Goal: Task Accomplishment & Management: Manage account settings

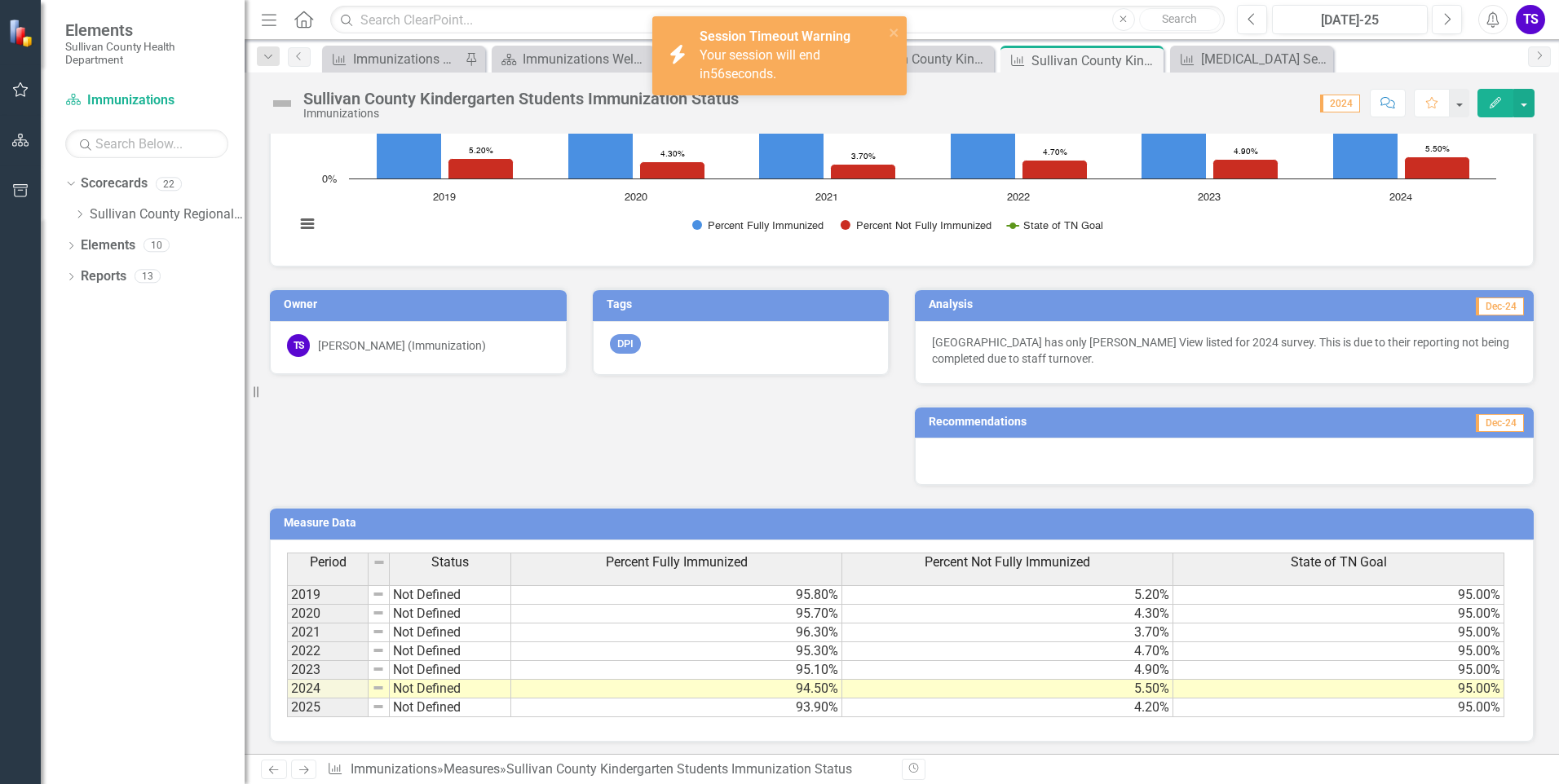
scroll to position [424, 0]
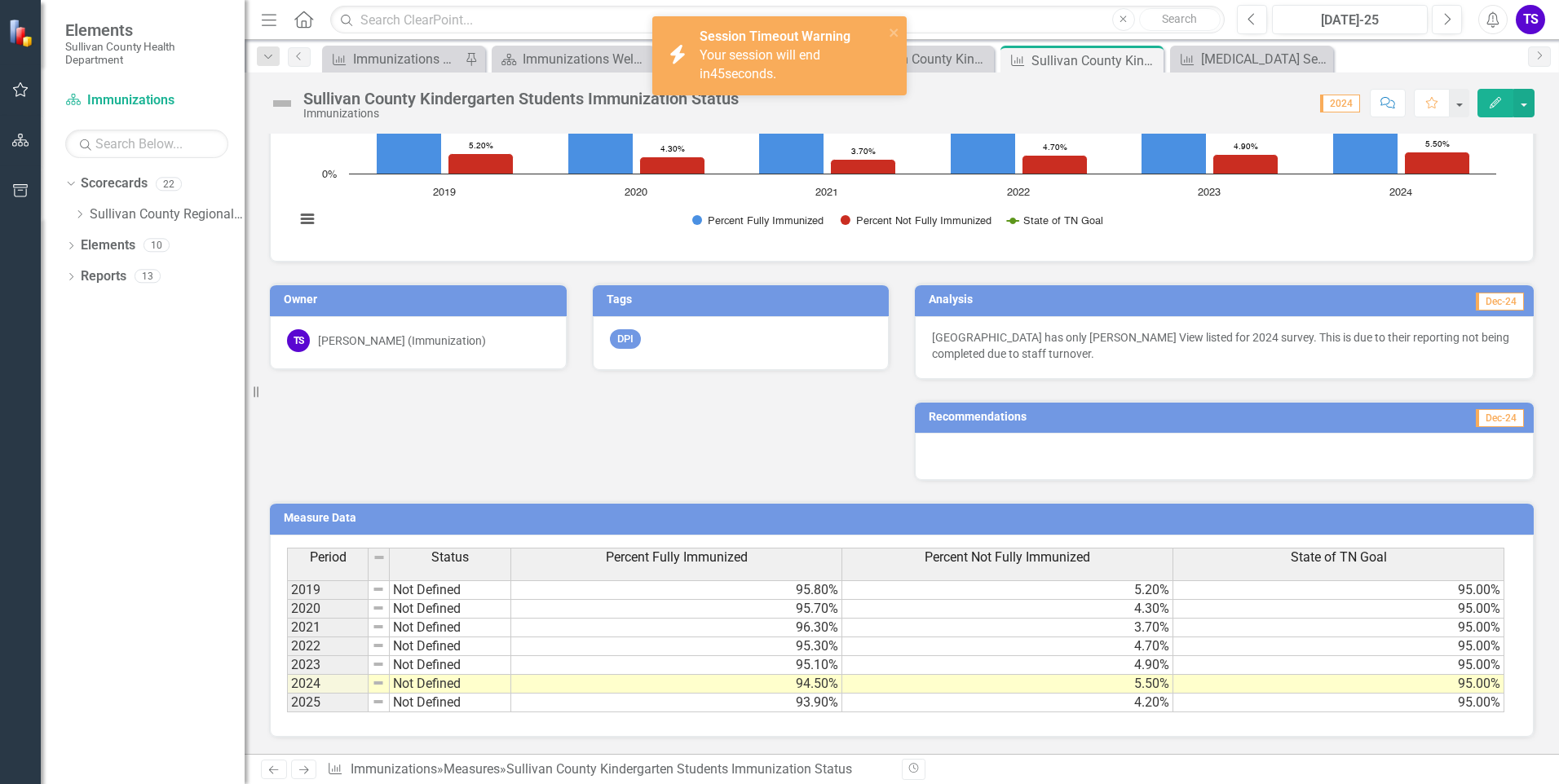
click at [767, 690] on td "94.50%" at bounding box center [676, 684] width 331 height 19
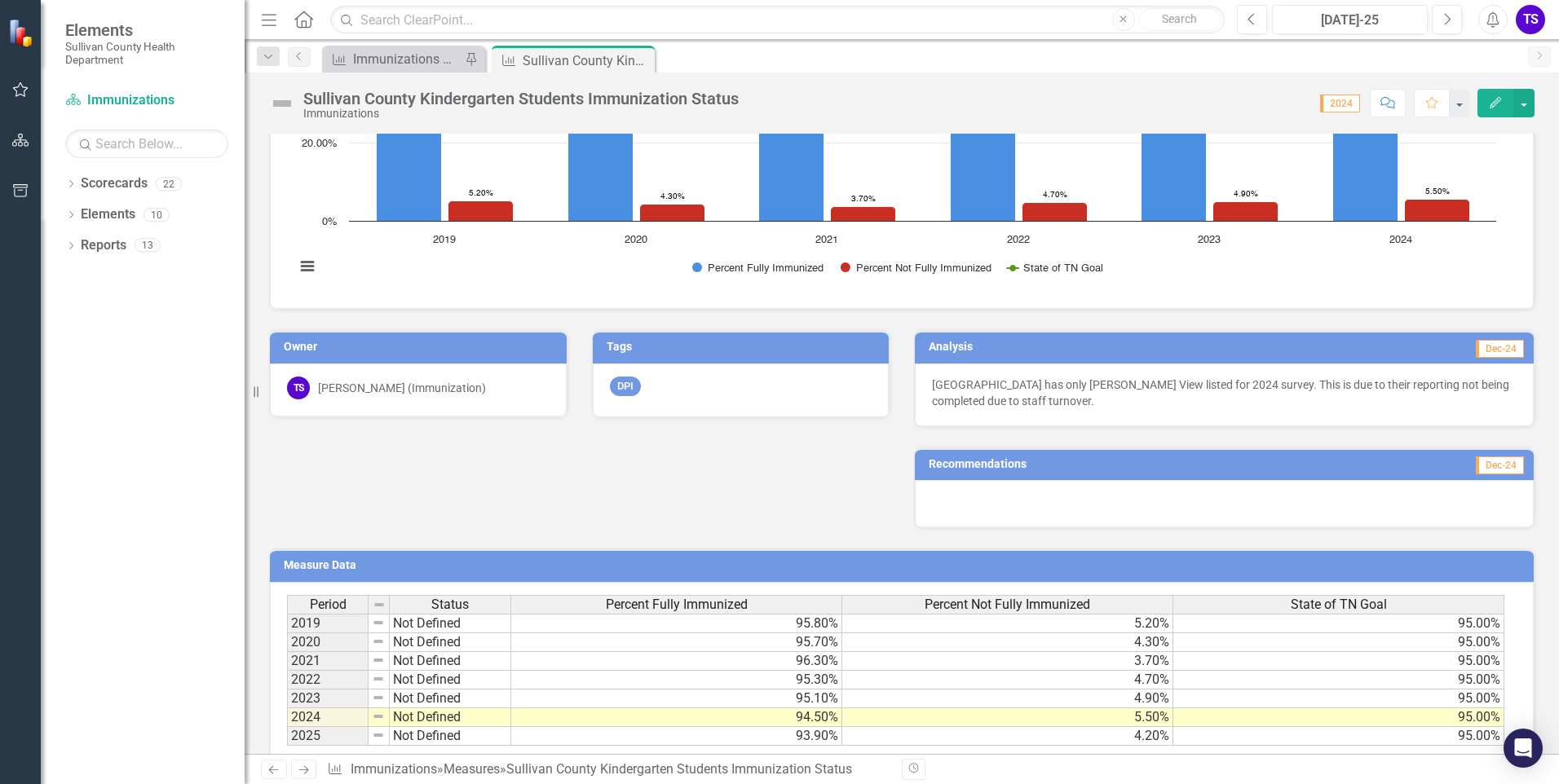
scroll to position [422, 0]
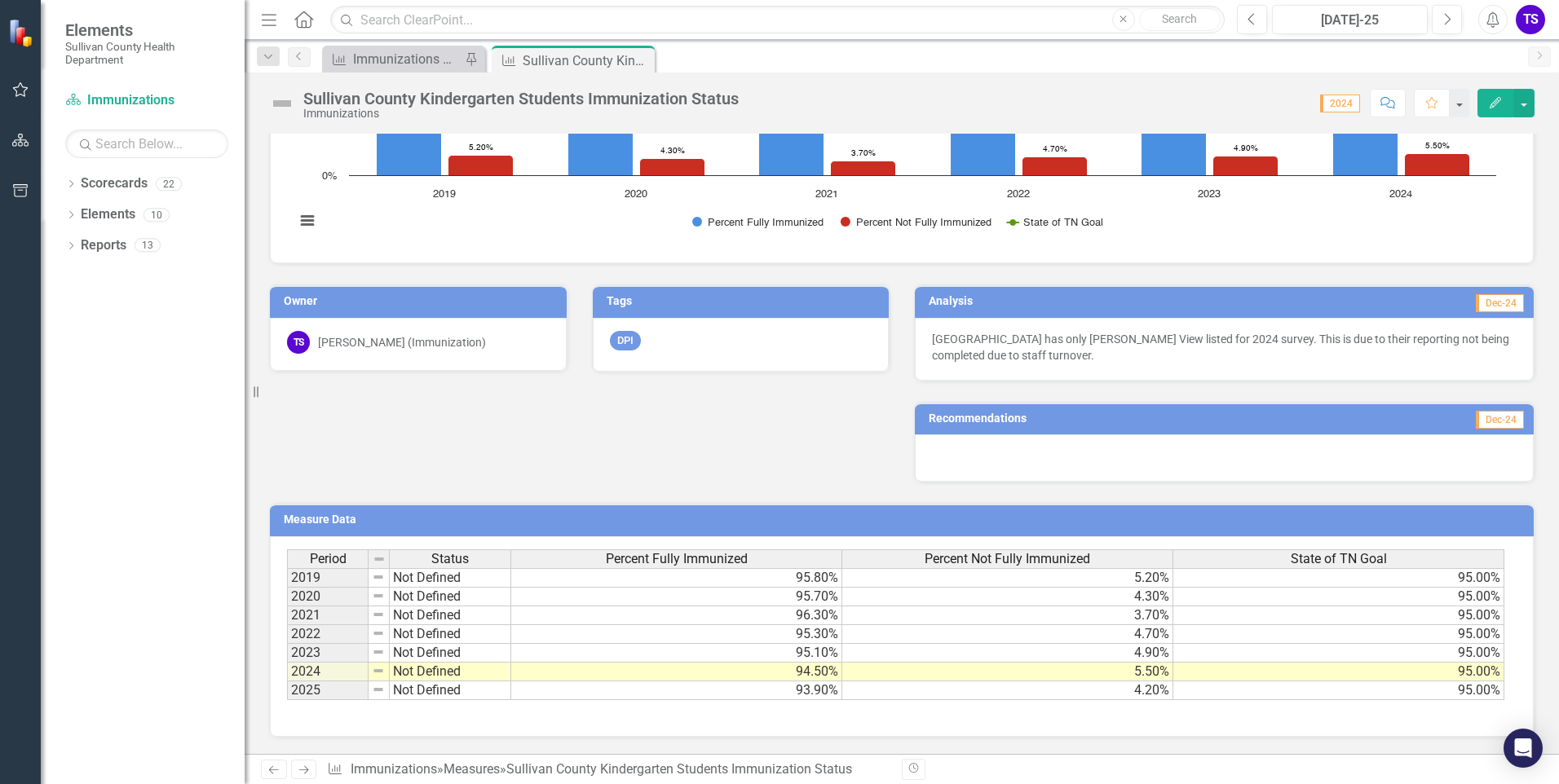
click at [1503, 107] on button "Edit" at bounding box center [1495, 103] width 35 height 29
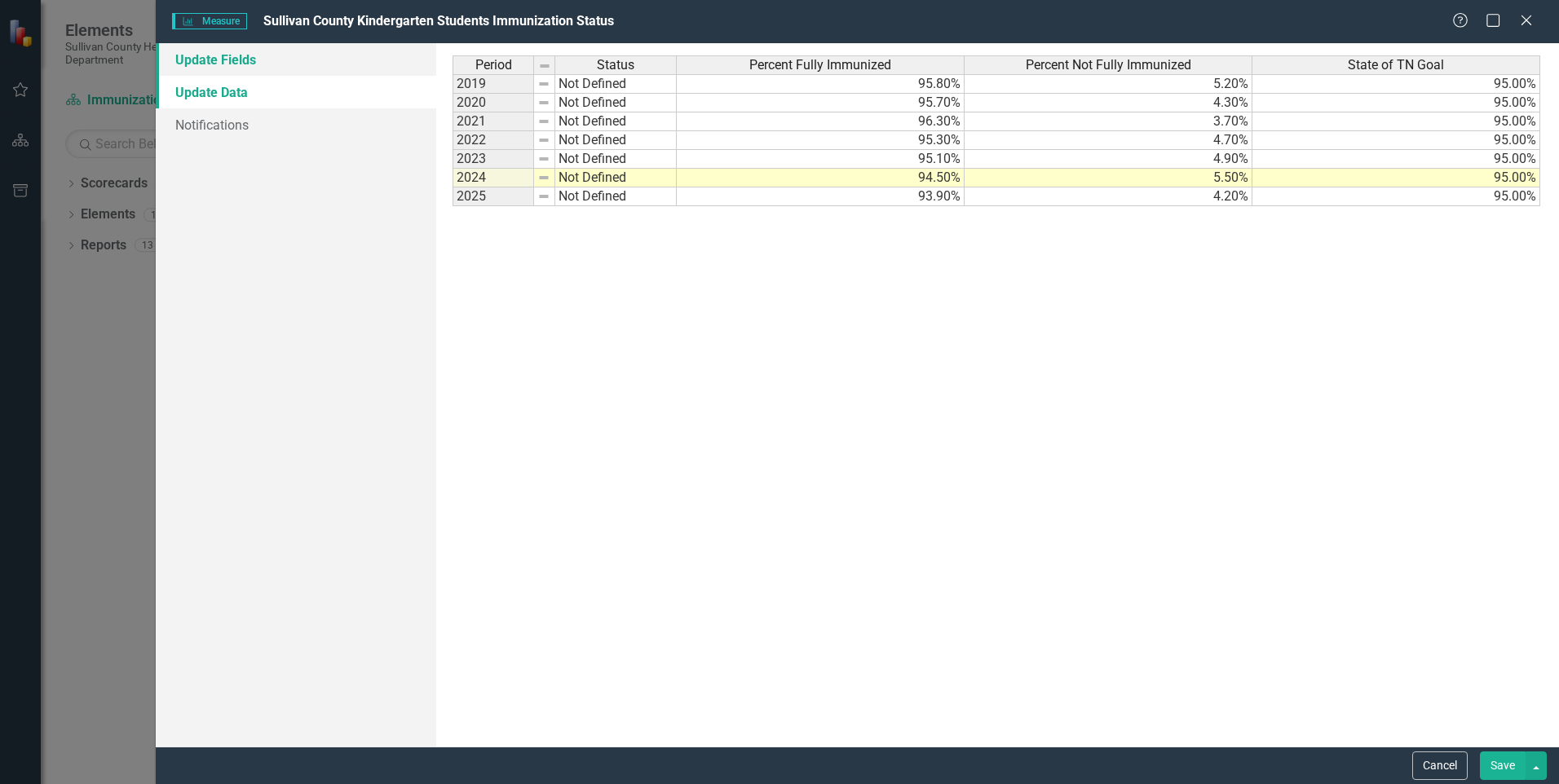
scroll to position [0, 0]
click at [215, 49] on link "Update Fields" at bounding box center [296, 59] width 281 height 33
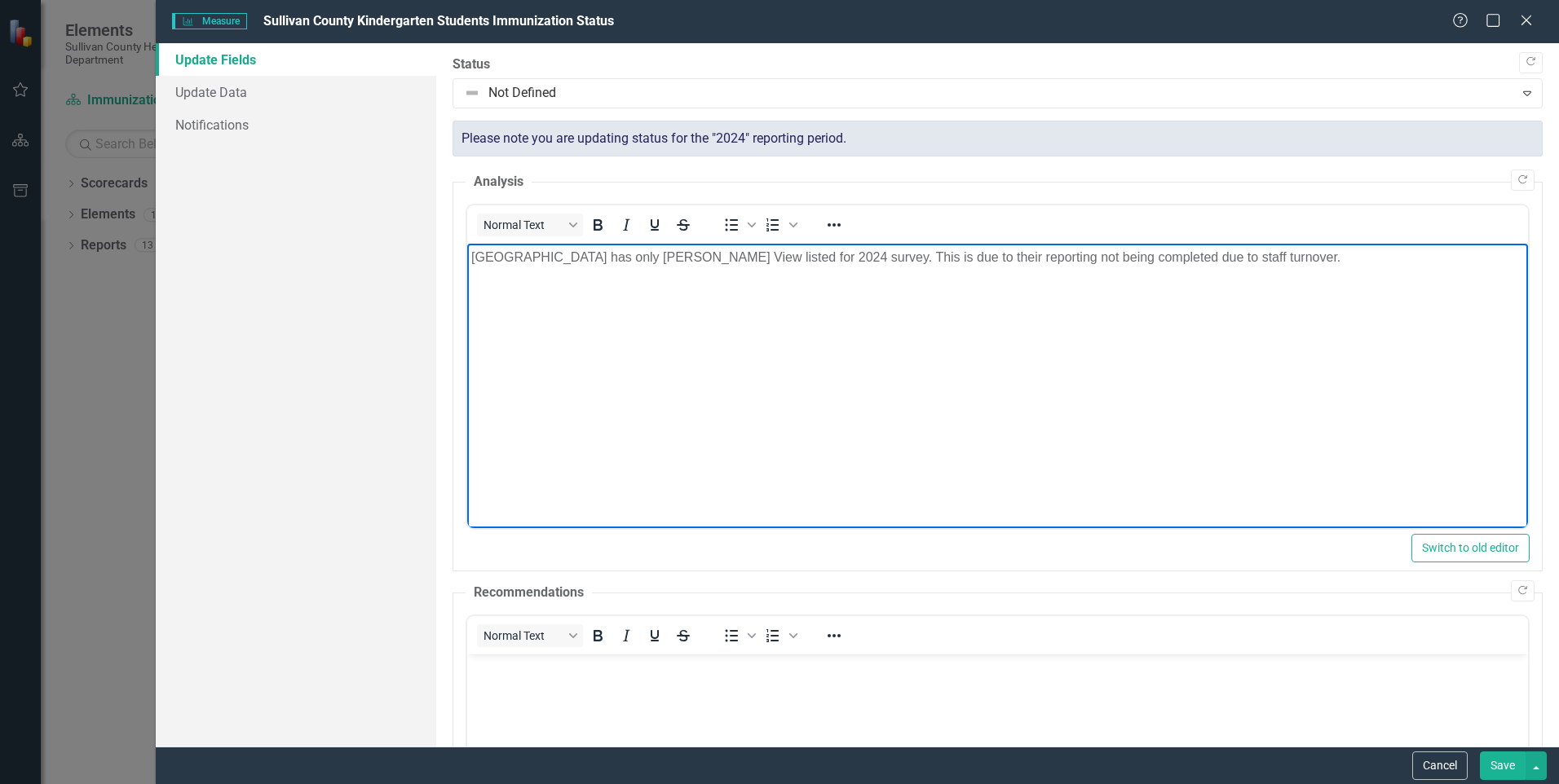
click at [769, 258] on p "[GEOGRAPHIC_DATA] has only [PERSON_NAME] View listed for 2024 survey. This is d…" at bounding box center [997, 257] width 1053 height 20
click at [1502, 769] on button "Save" at bounding box center [1502, 765] width 46 height 29
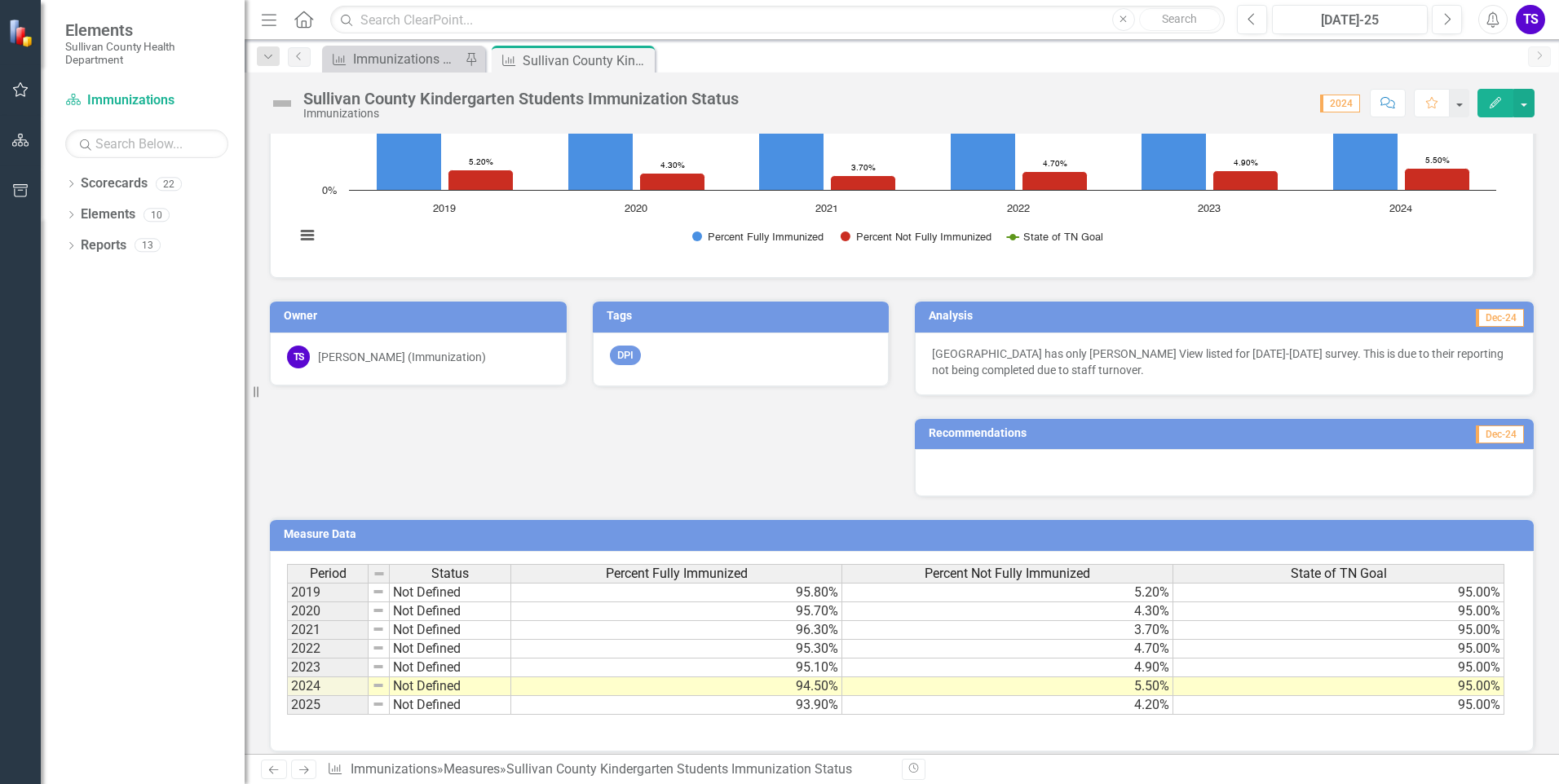
scroll to position [422, 0]
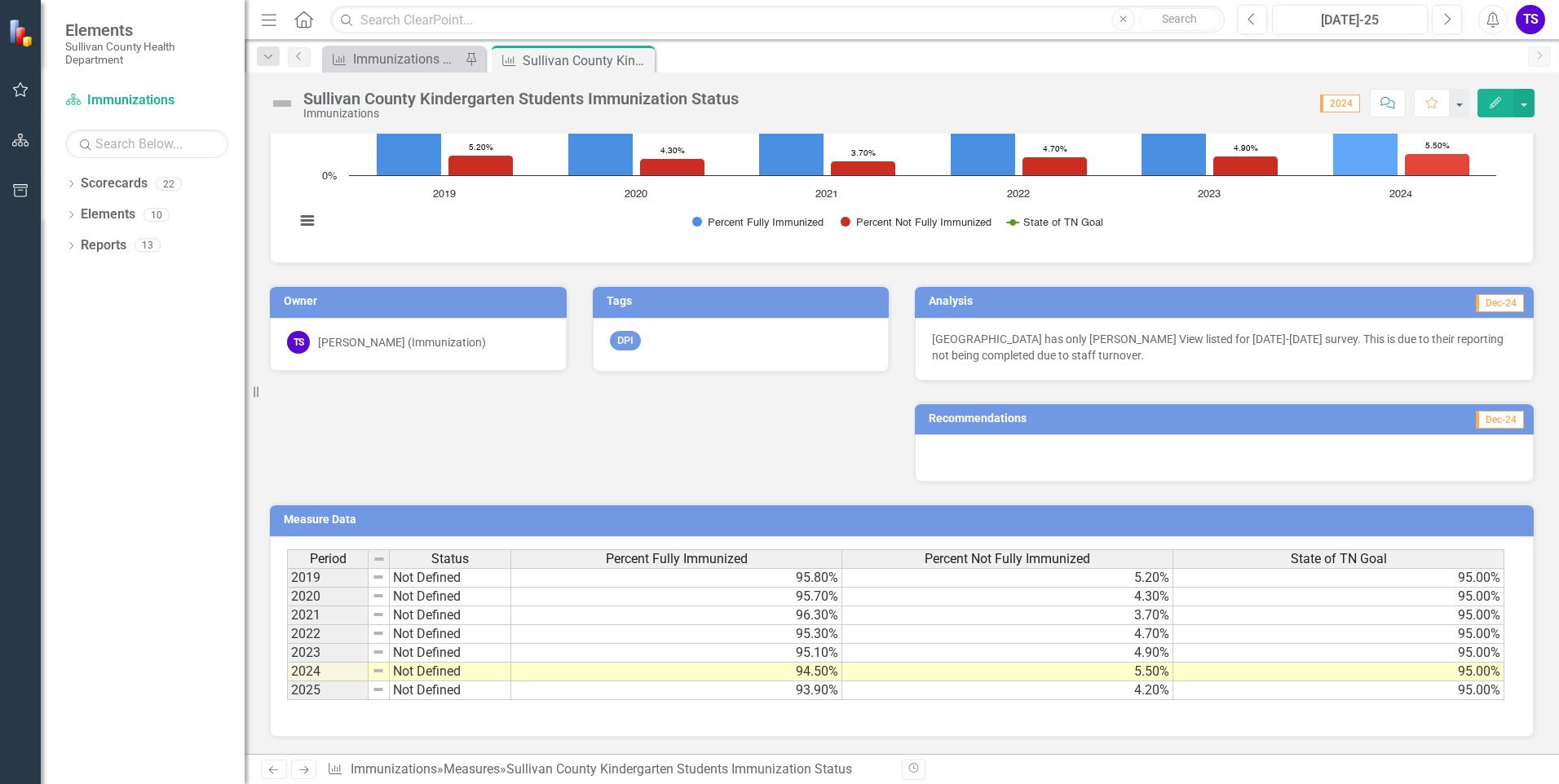
click at [1490, 110] on button "Edit" at bounding box center [1495, 103] width 35 height 29
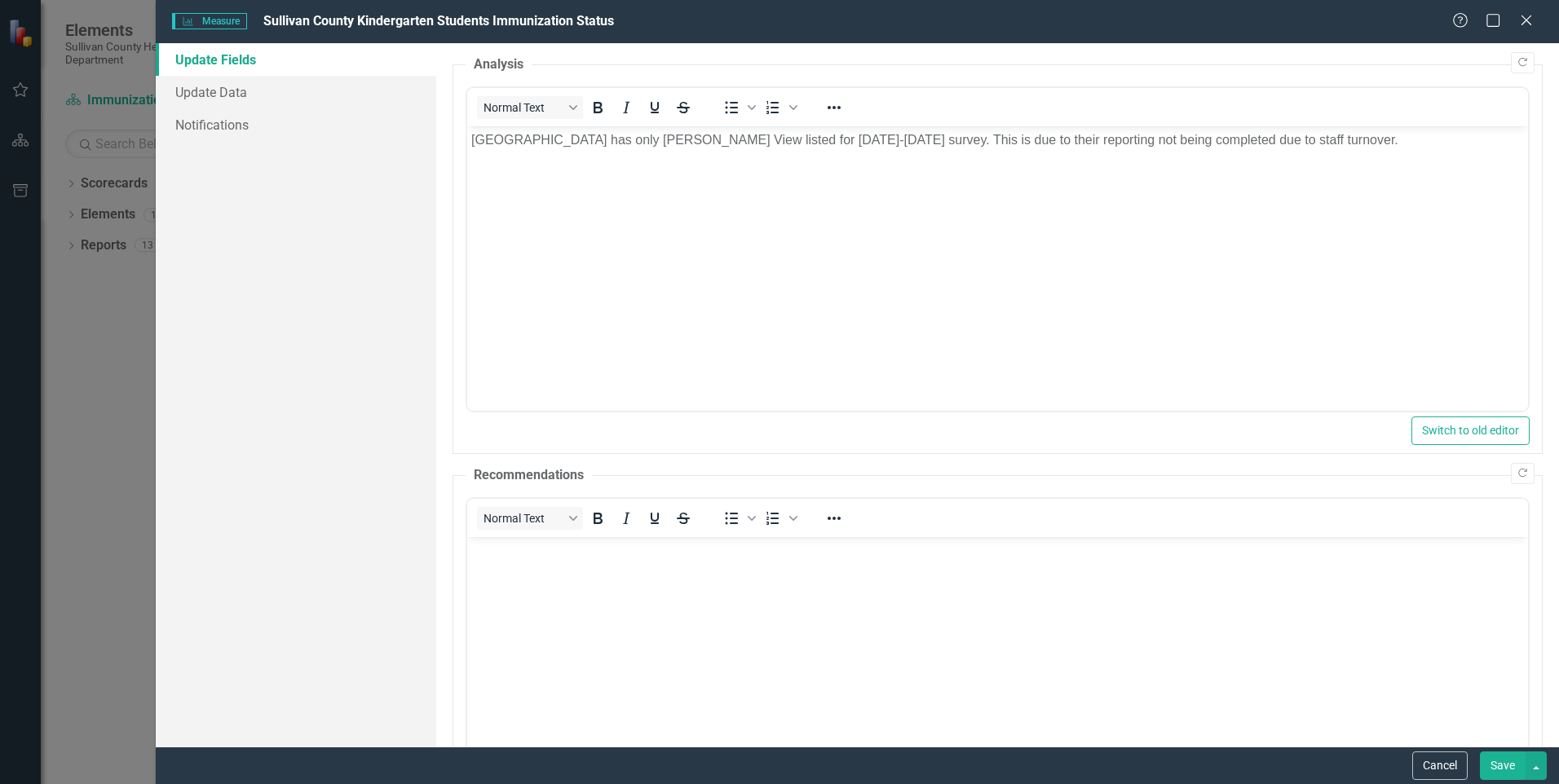
scroll to position [0, 0]
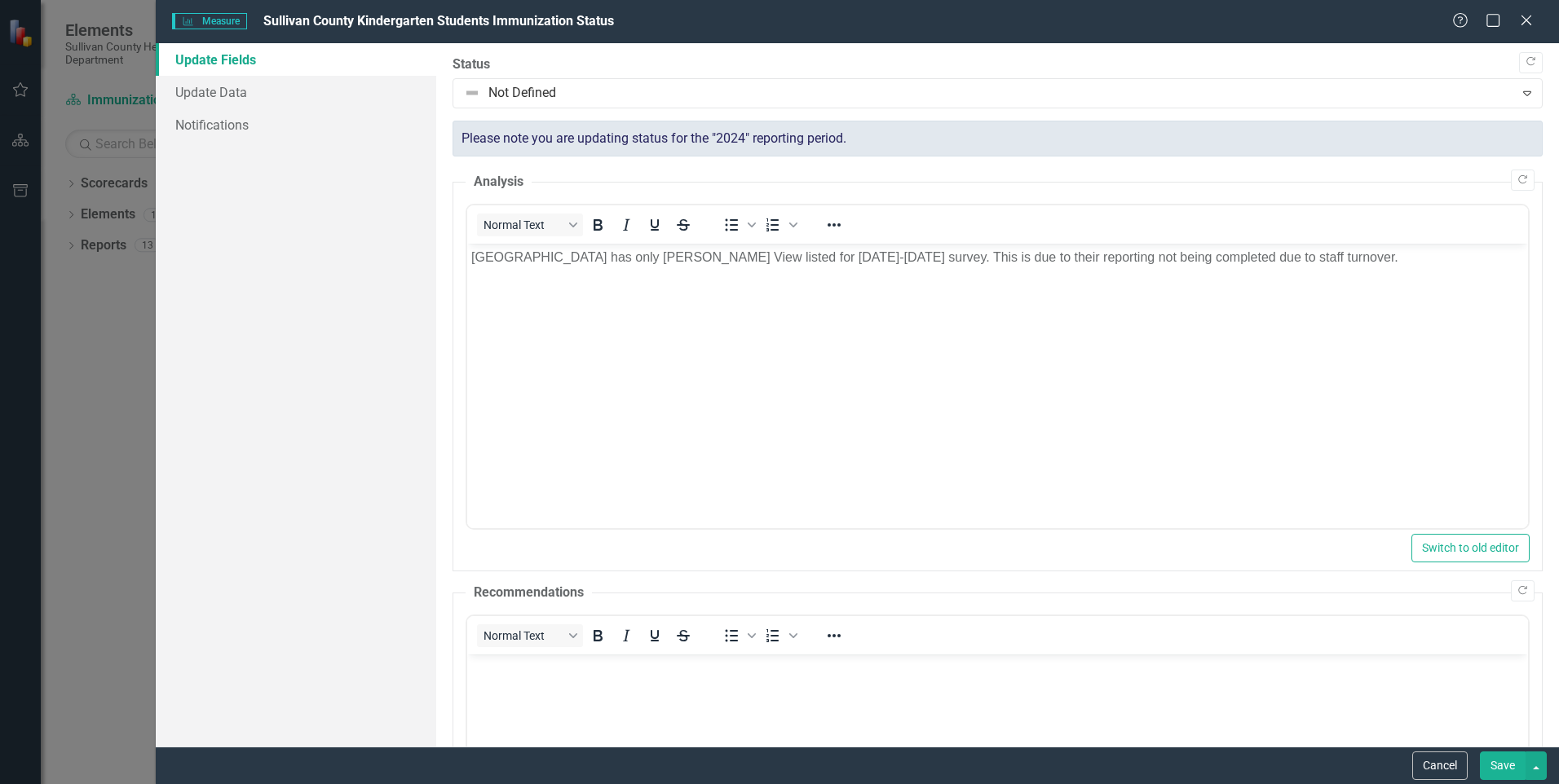
click at [30, 367] on div "Measure Measure Sullivan County Kindergarten Students Immunization Status Help …" at bounding box center [780, 392] width 1559 height 784
click at [1539, 22] on div "Help Maximize Close" at bounding box center [1497, 21] width 90 height 19
click at [1531, 22] on icon "Close" at bounding box center [1526, 20] width 21 height 16
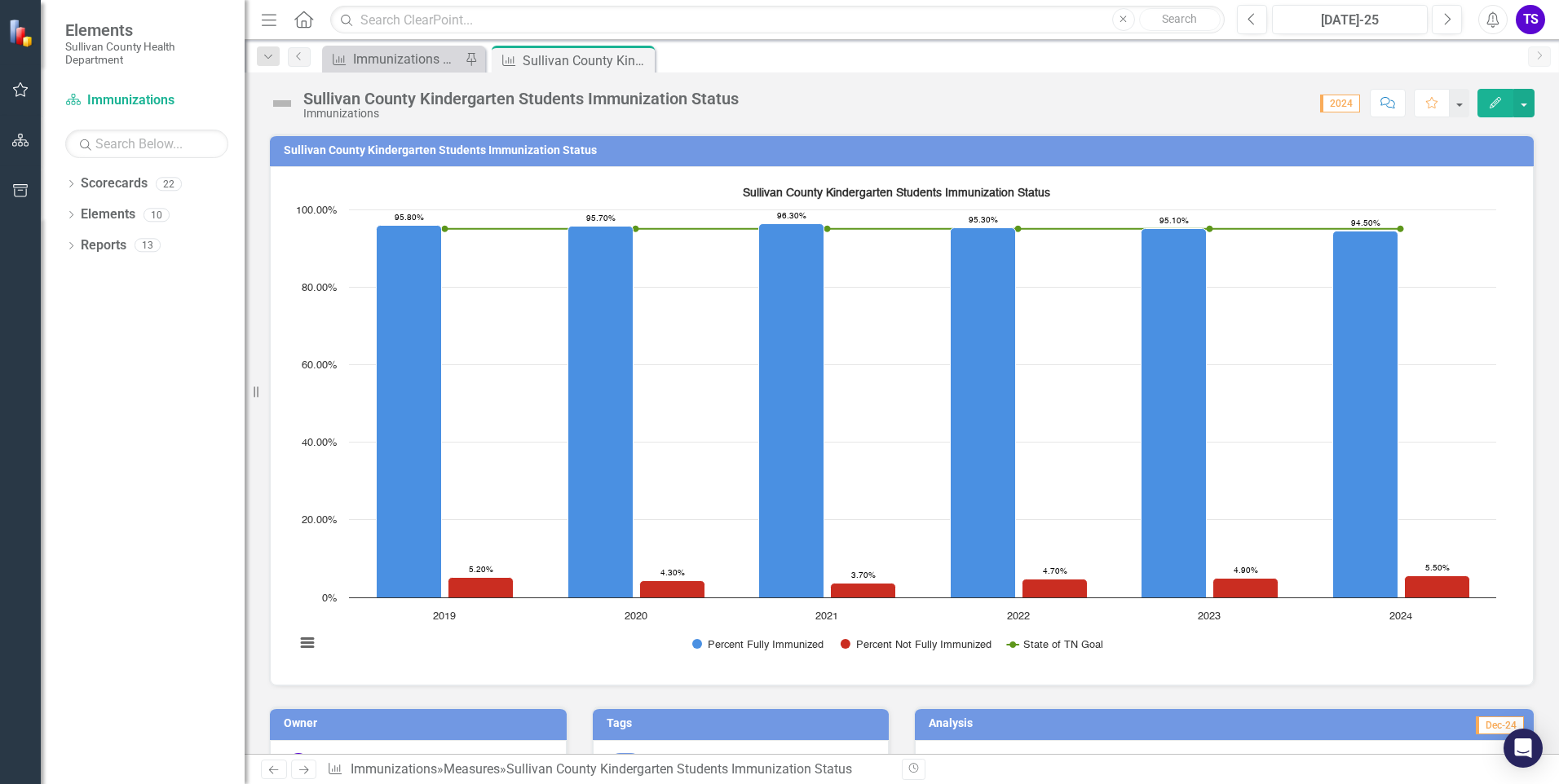
click at [1345, 106] on span "2024" at bounding box center [1340, 103] width 40 height 18
click at [1339, 103] on span "2024" at bounding box center [1340, 103] width 40 height 18
click at [1489, 101] on icon "Edit" at bounding box center [1496, 103] width 15 height 11
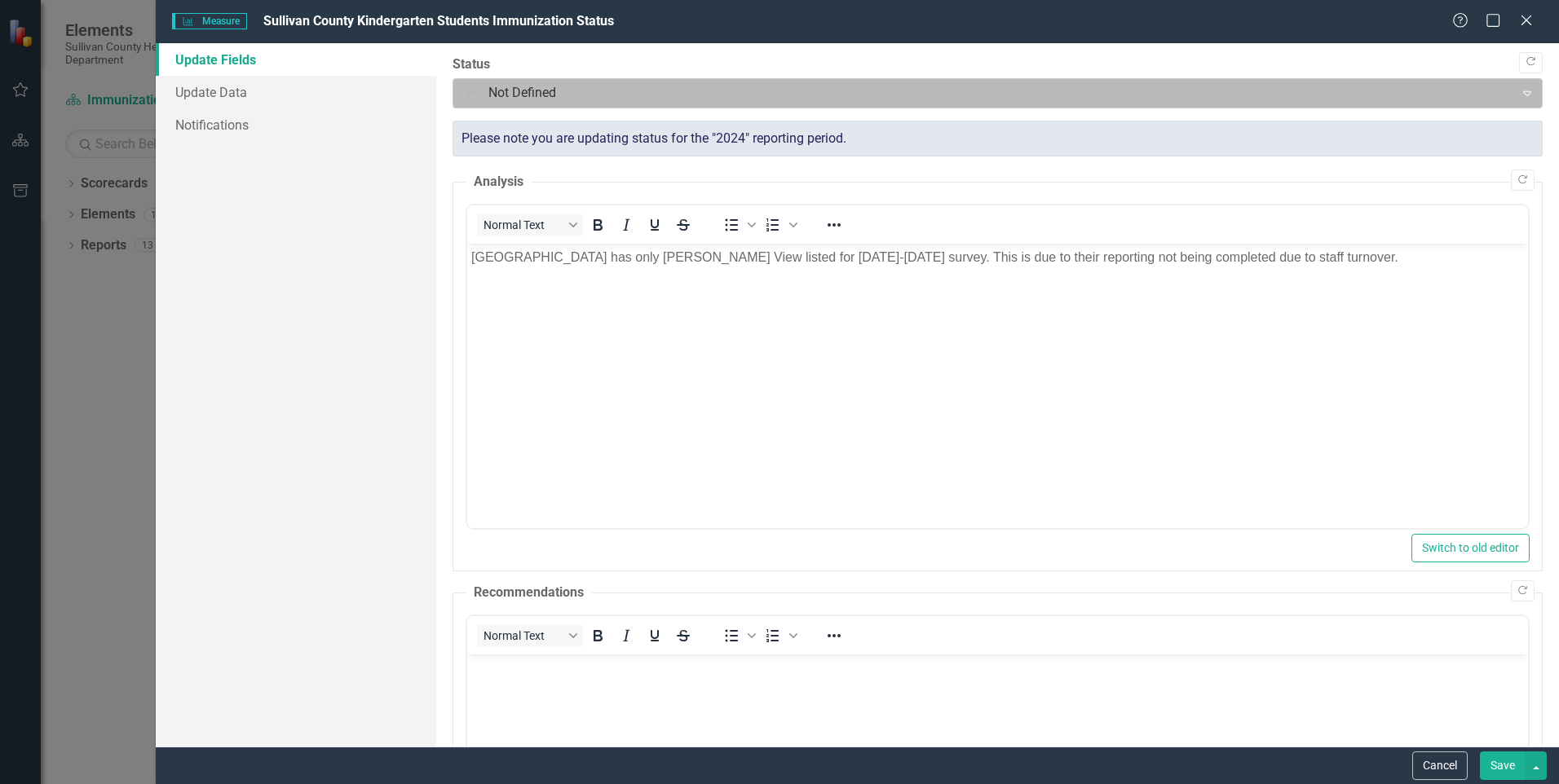
click at [566, 92] on div at bounding box center [984, 93] width 1040 height 22
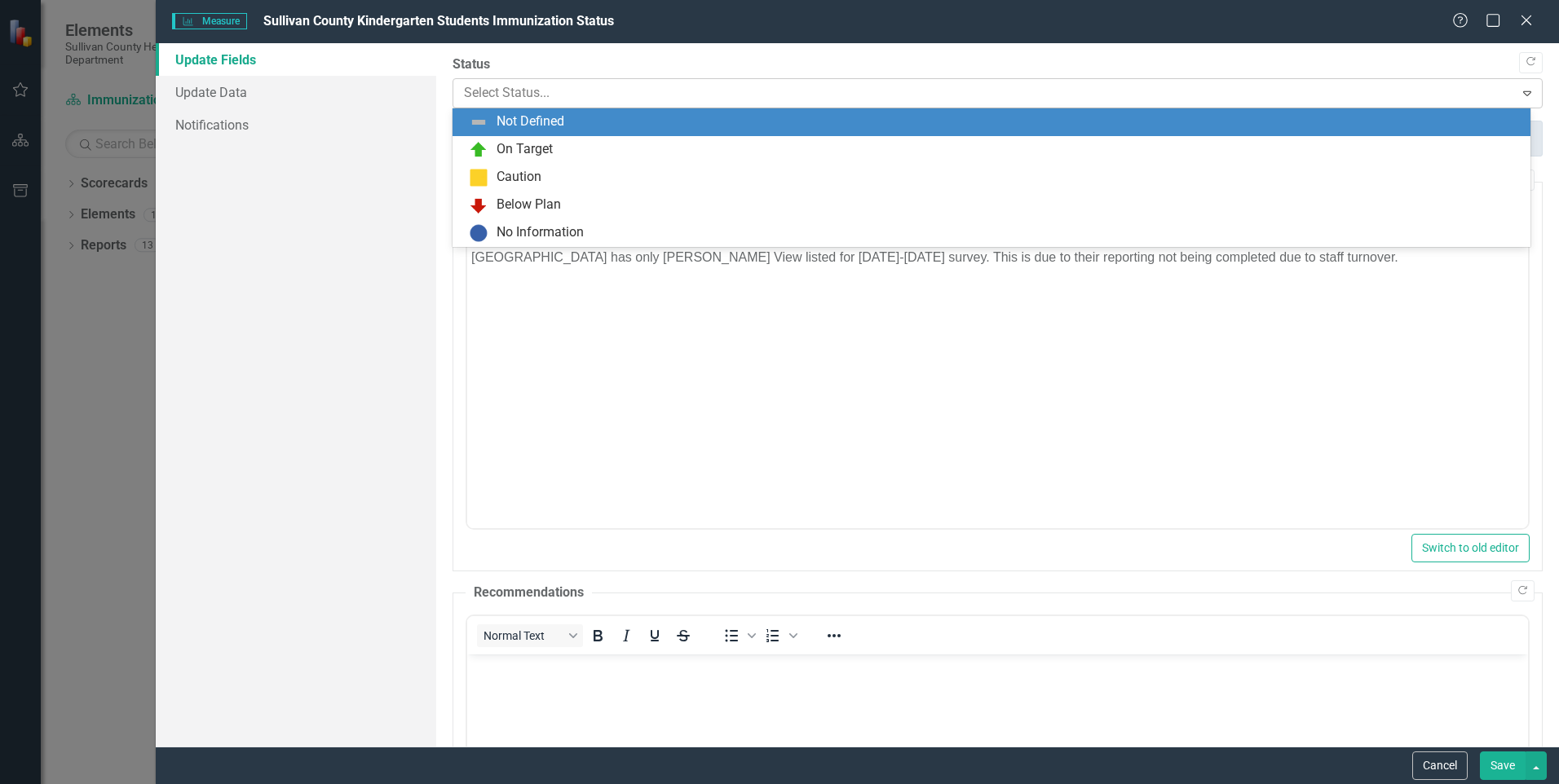
click at [566, 92] on div at bounding box center [984, 93] width 1040 height 22
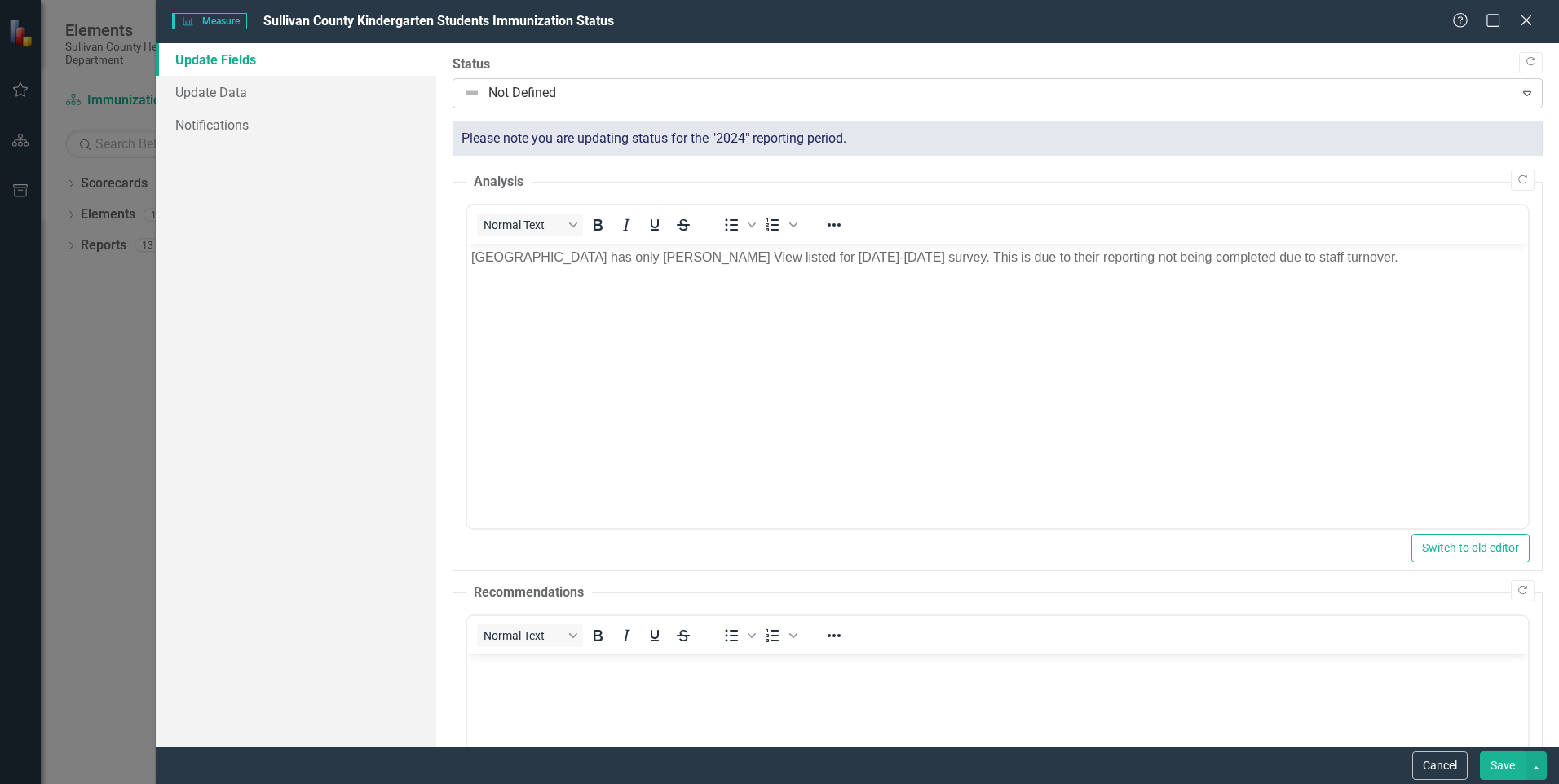
click at [566, 92] on div at bounding box center [984, 93] width 1040 height 22
click at [219, 101] on link "Update Data" at bounding box center [296, 91] width 281 height 33
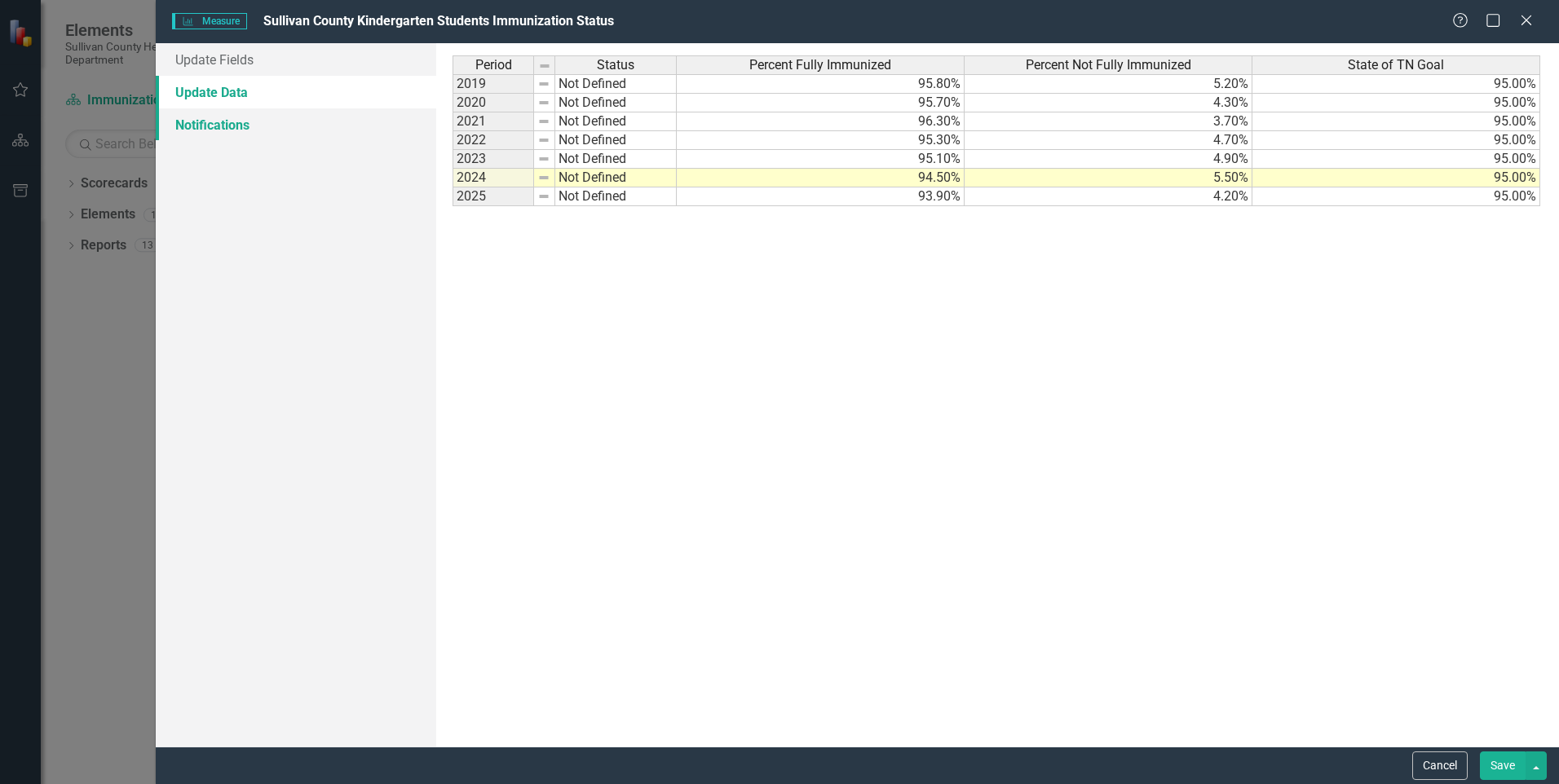
click at [220, 129] on link "Notifications" at bounding box center [296, 124] width 281 height 33
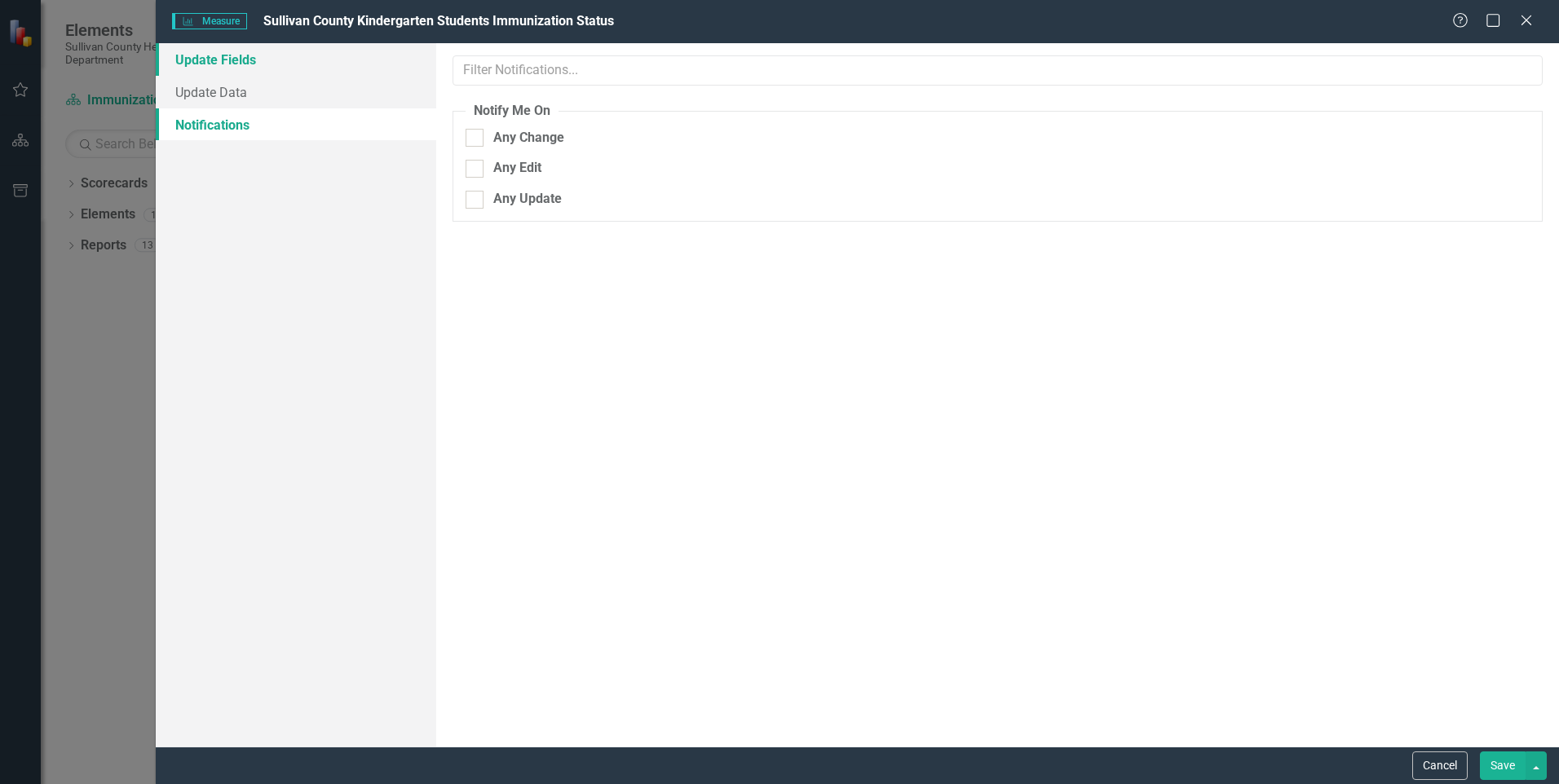
click at [236, 61] on link "Update Fields" at bounding box center [296, 59] width 281 height 33
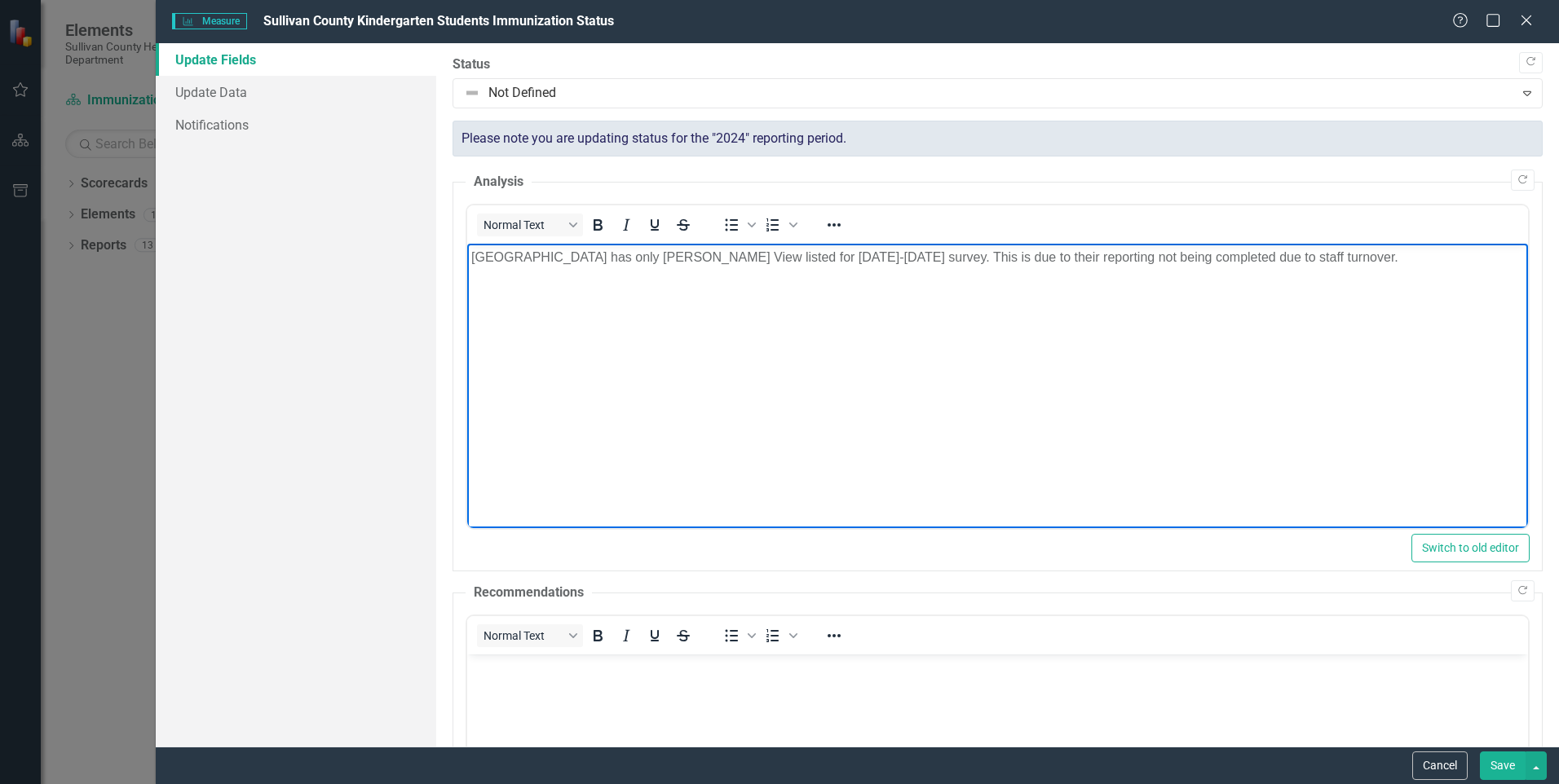
click at [549, 325] on body "Bristol City Schools has only Holston View listed for 2023-2024 survey. This is…" at bounding box center [998, 365] width 1061 height 244
click at [1304, 263] on p "Bristol City Schools has only Holston View listed for 2023-2024 survey. This is…" at bounding box center [997, 257] width 1053 height 20
click at [1523, 25] on icon "Close" at bounding box center [1526, 20] width 21 height 16
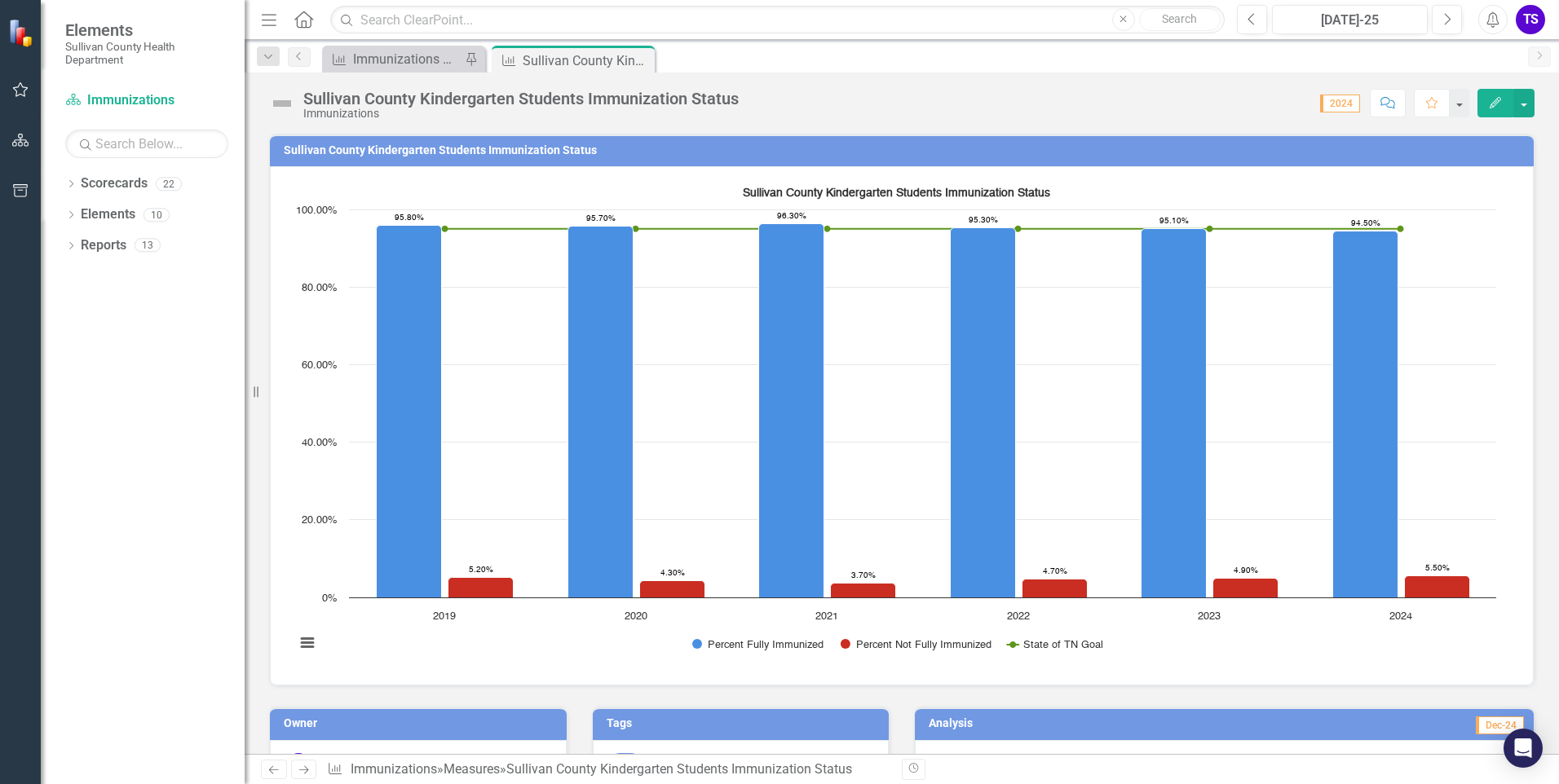
click at [1388, 107] on icon "Comment" at bounding box center [1387, 103] width 15 height 11
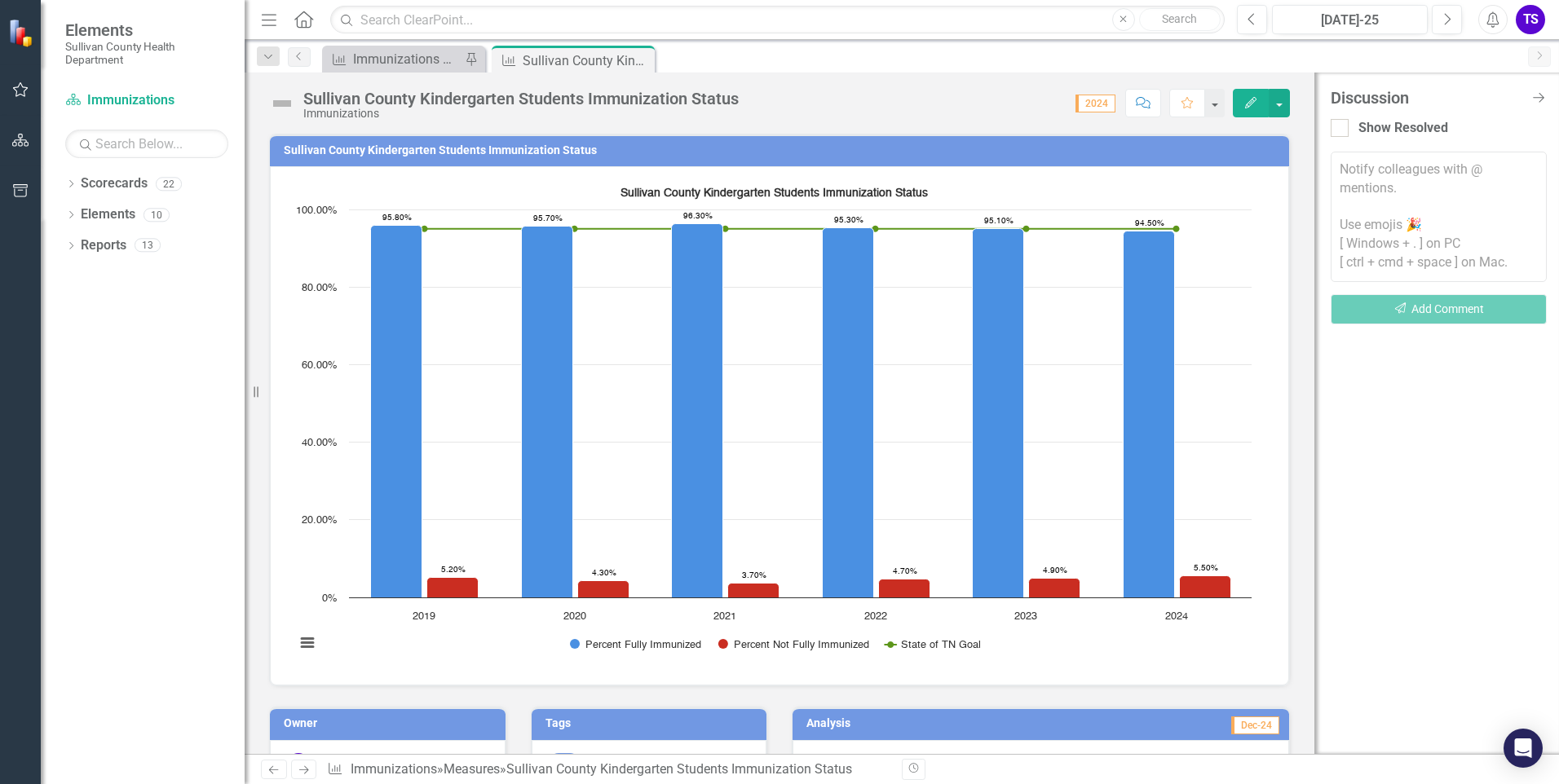
click at [960, 88] on div "Sullivan County Kindergarten Students Immunization Status Immunizations Score: …" at bounding box center [779, 97] width 1069 height 48
click at [1274, 112] on button "button" at bounding box center [1279, 103] width 21 height 29
click at [1299, 131] on link "Edit Edit Measure" at bounding box center [1348, 133] width 159 height 30
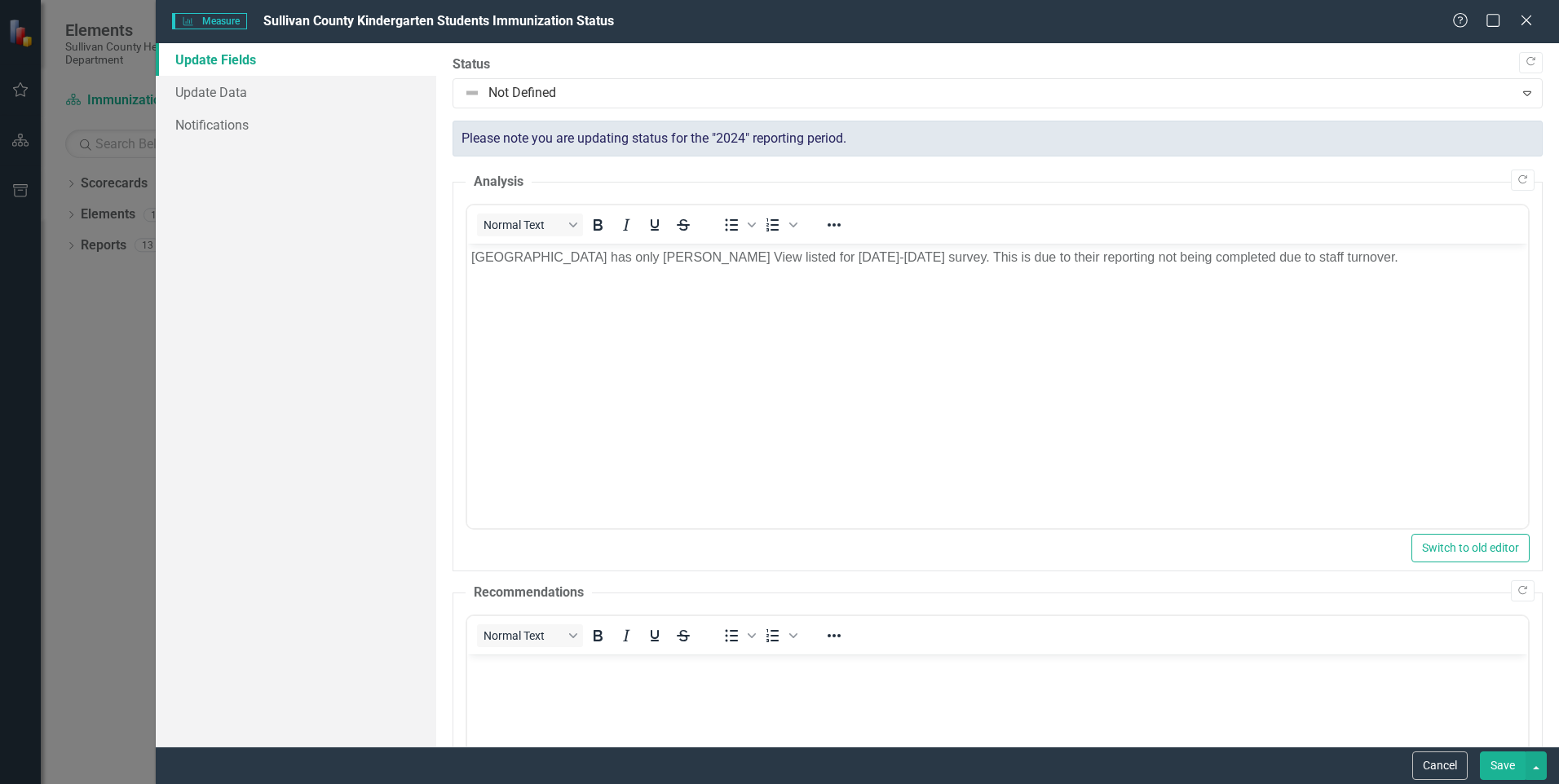
click at [690, 75] on div "Status Not Defined Expand" at bounding box center [997, 81] width 1090 height 53
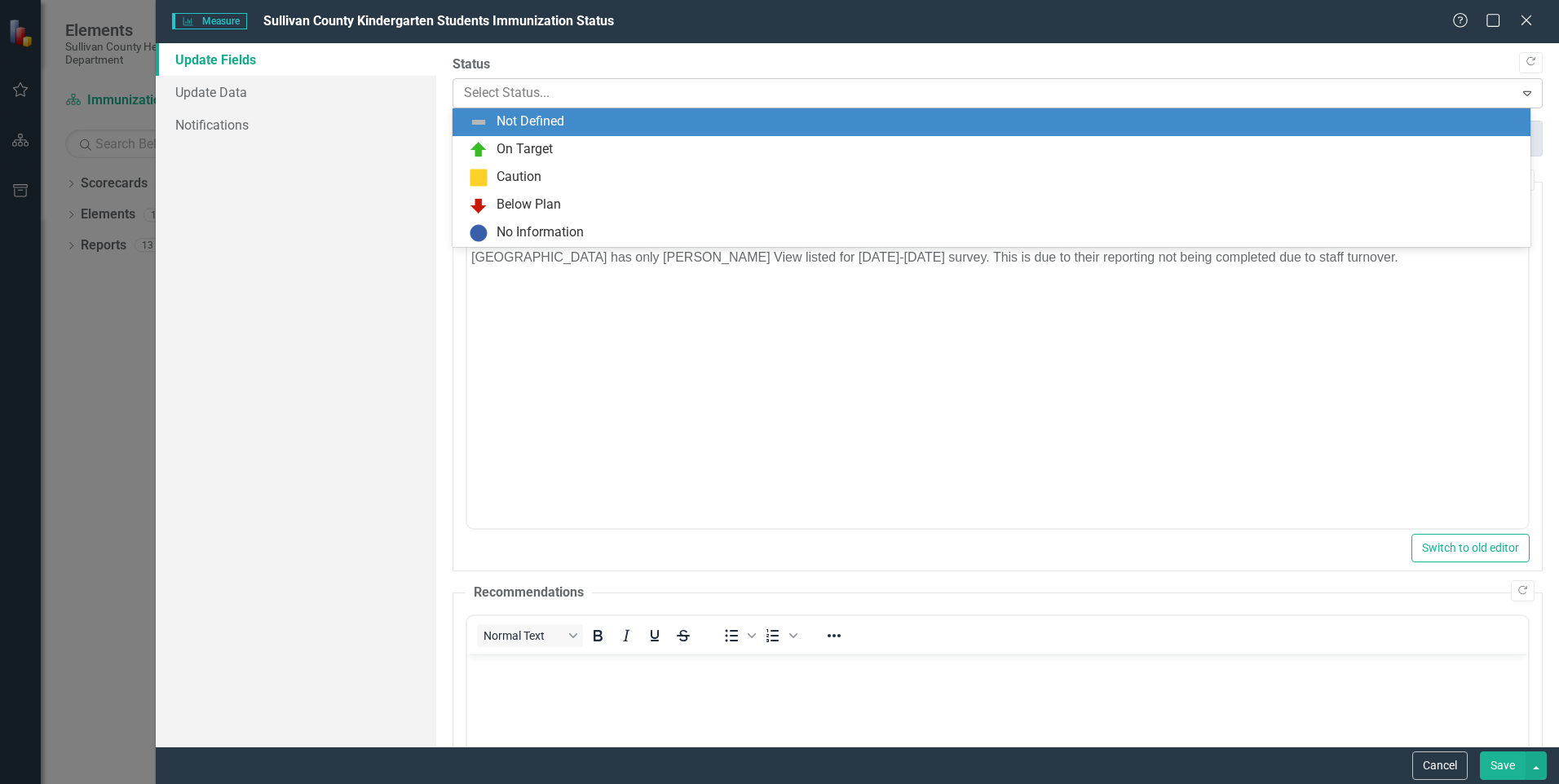
click at [666, 103] on div at bounding box center [984, 93] width 1040 height 22
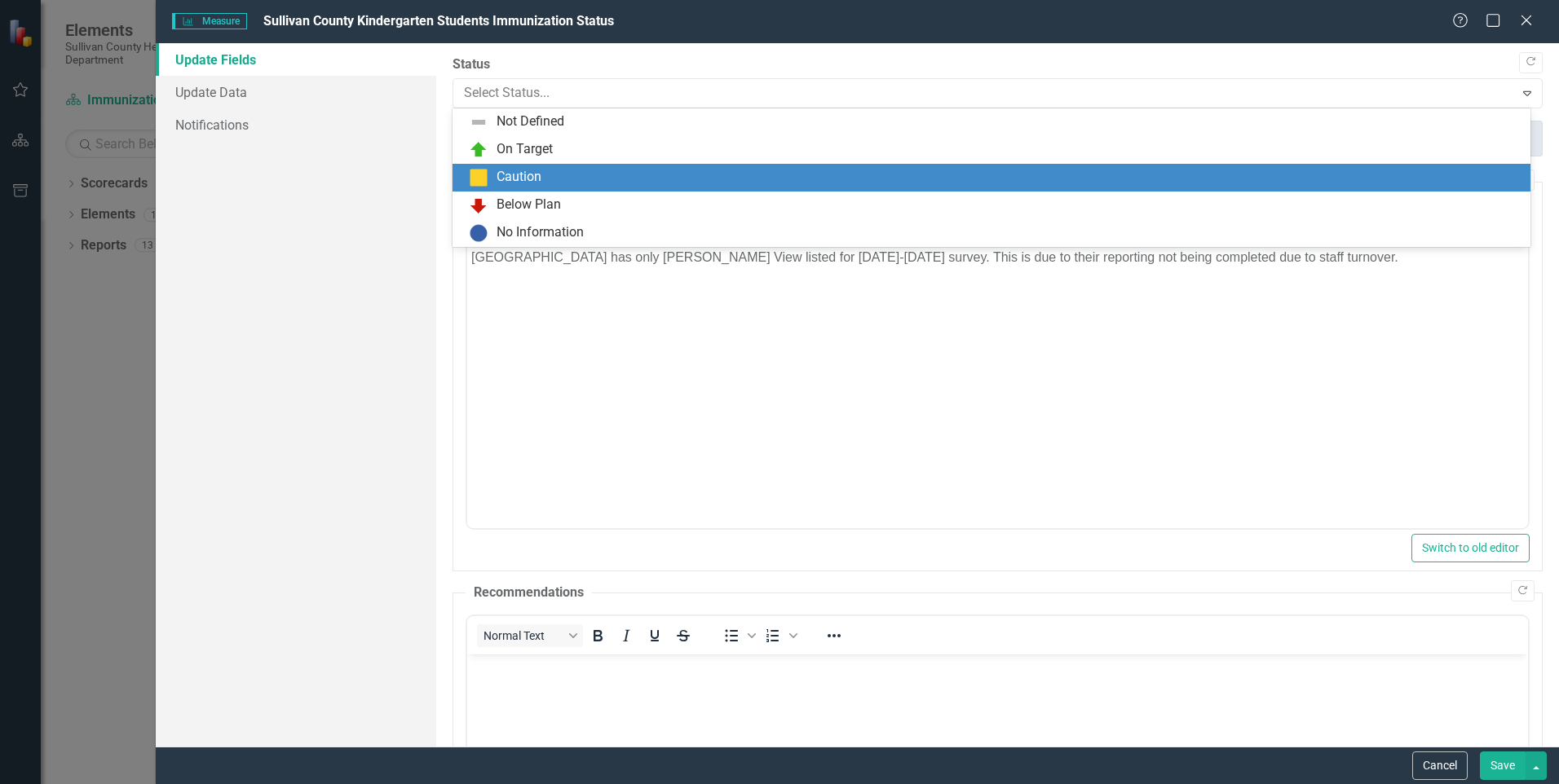
click at [614, 172] on div "Caution" at bounding box center [995, 177] width 1052 height 20
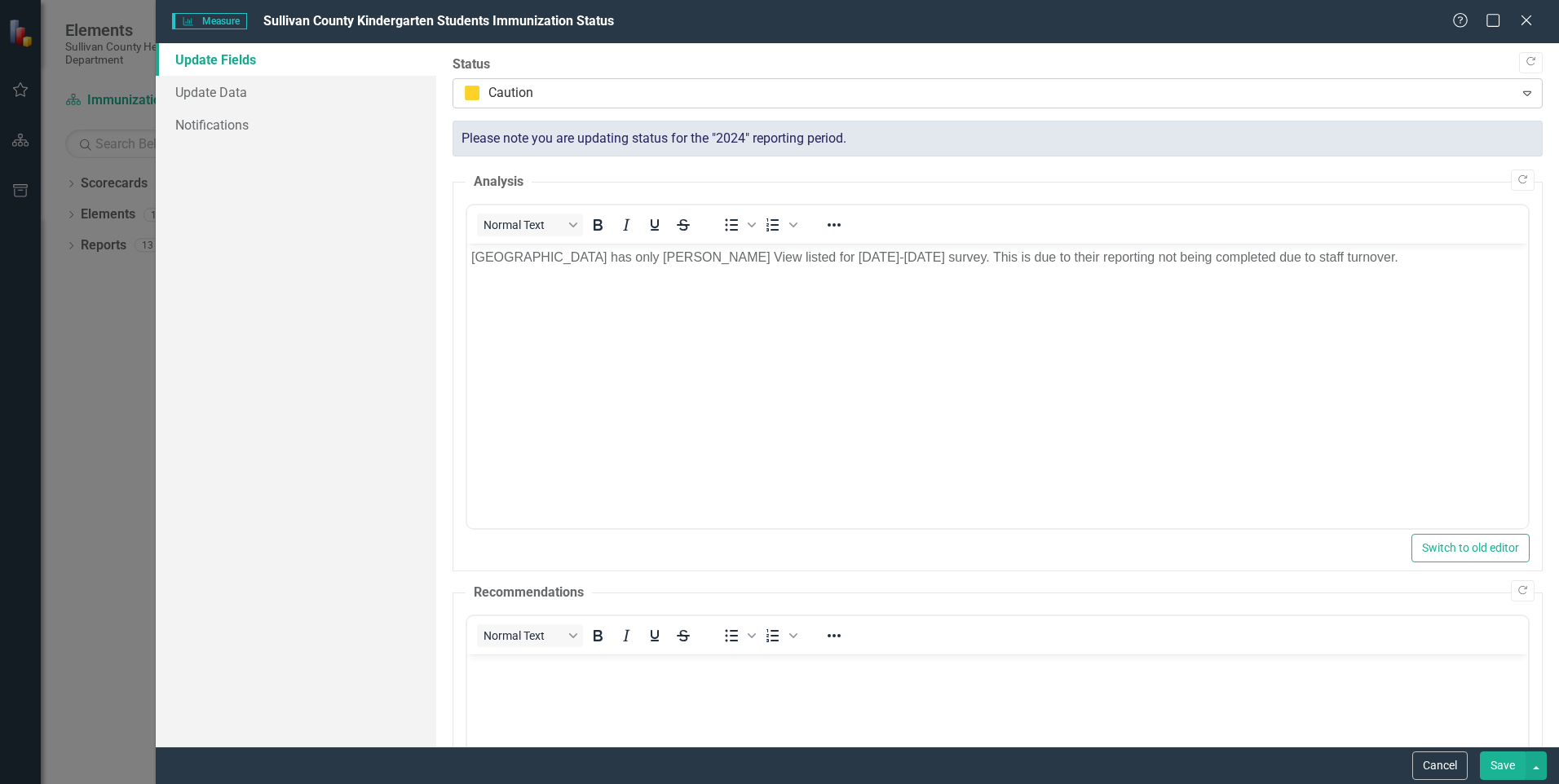
click at [600, 90] on div at bounding box center [984, 93] width 1040 height 22
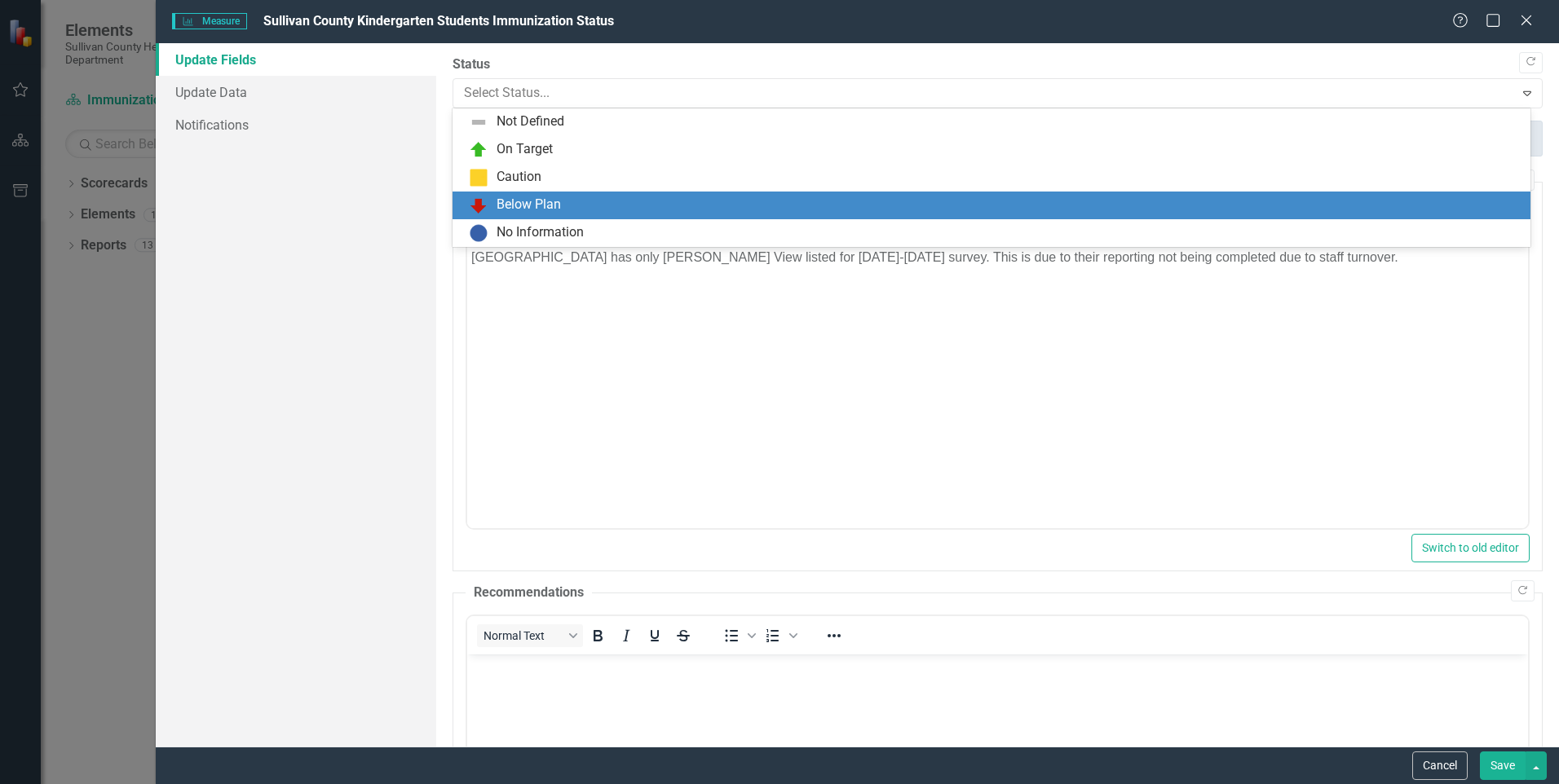
click at [593, 211] on div "Below Plan" at bounding box center [995, 205] width 1052 height 20
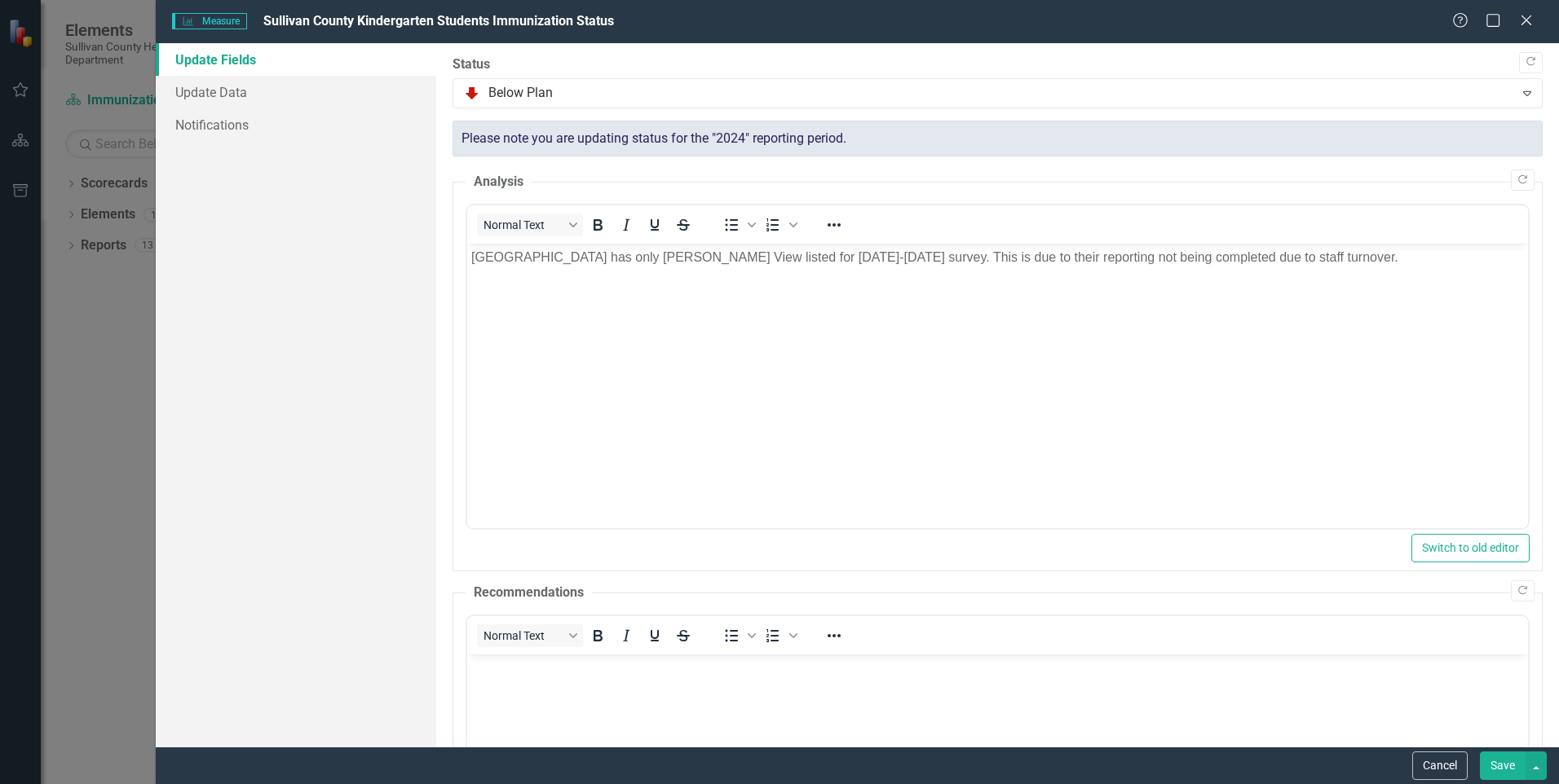
click at [1506, 764] on button "Save" at bounding box center [1502, 765] width 46 height 29
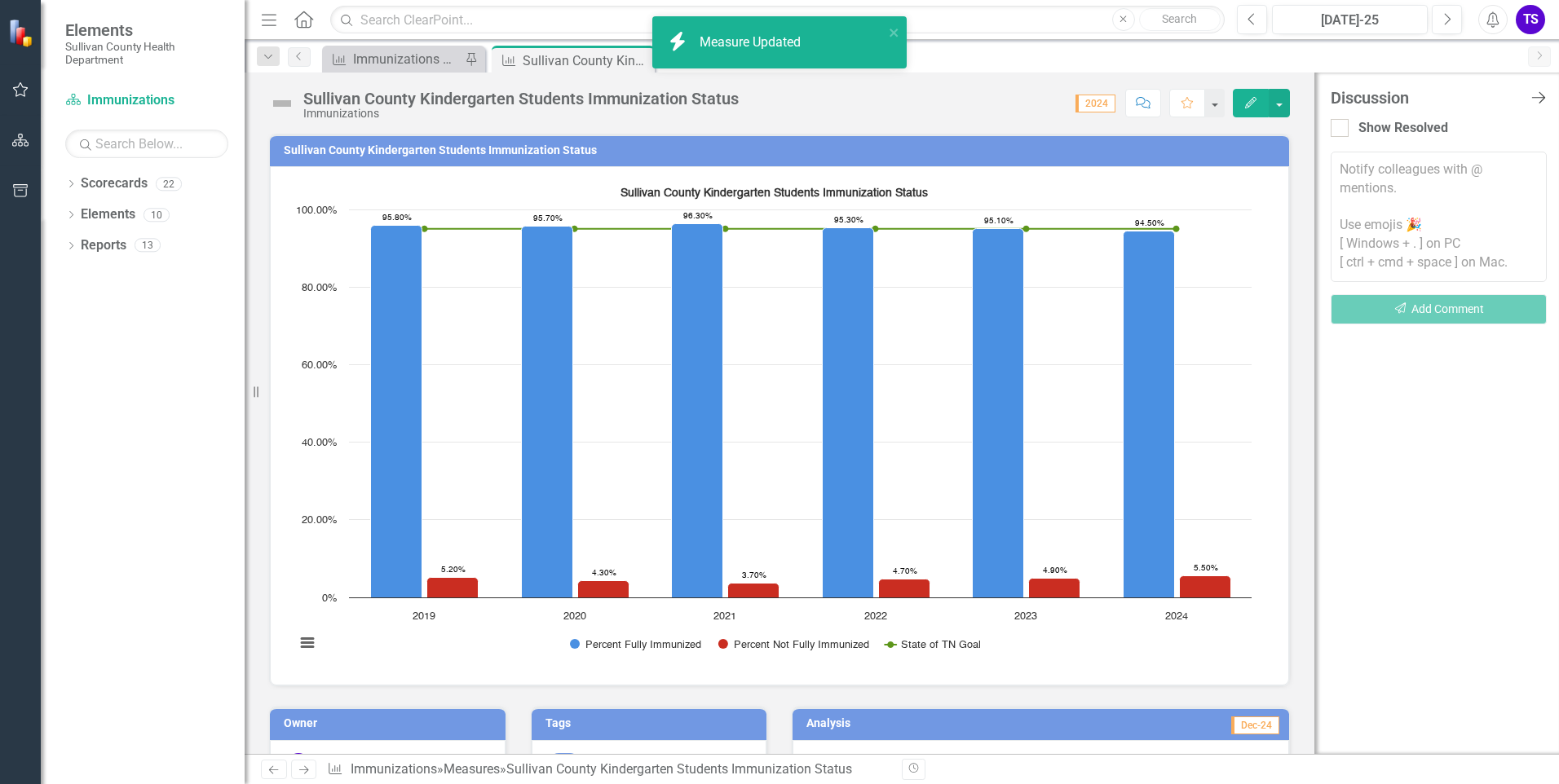
click at [1538, 101] on icon "Close Discussion Bar" at bounding box center [1538, 97] width 21 height 16
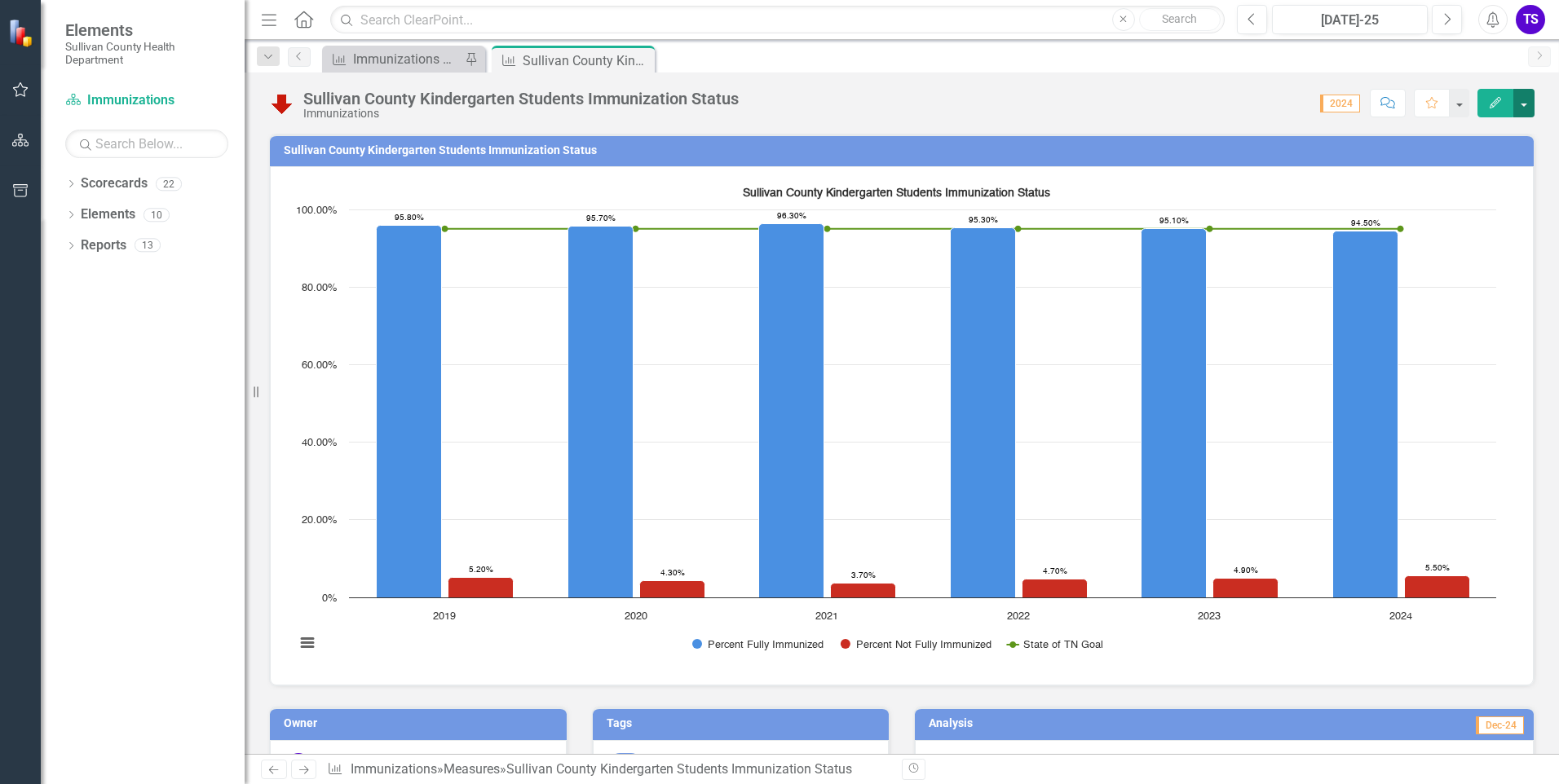
click at [1528, 107] on button "button" at bounding box center [1524, 103] width 21 height 29
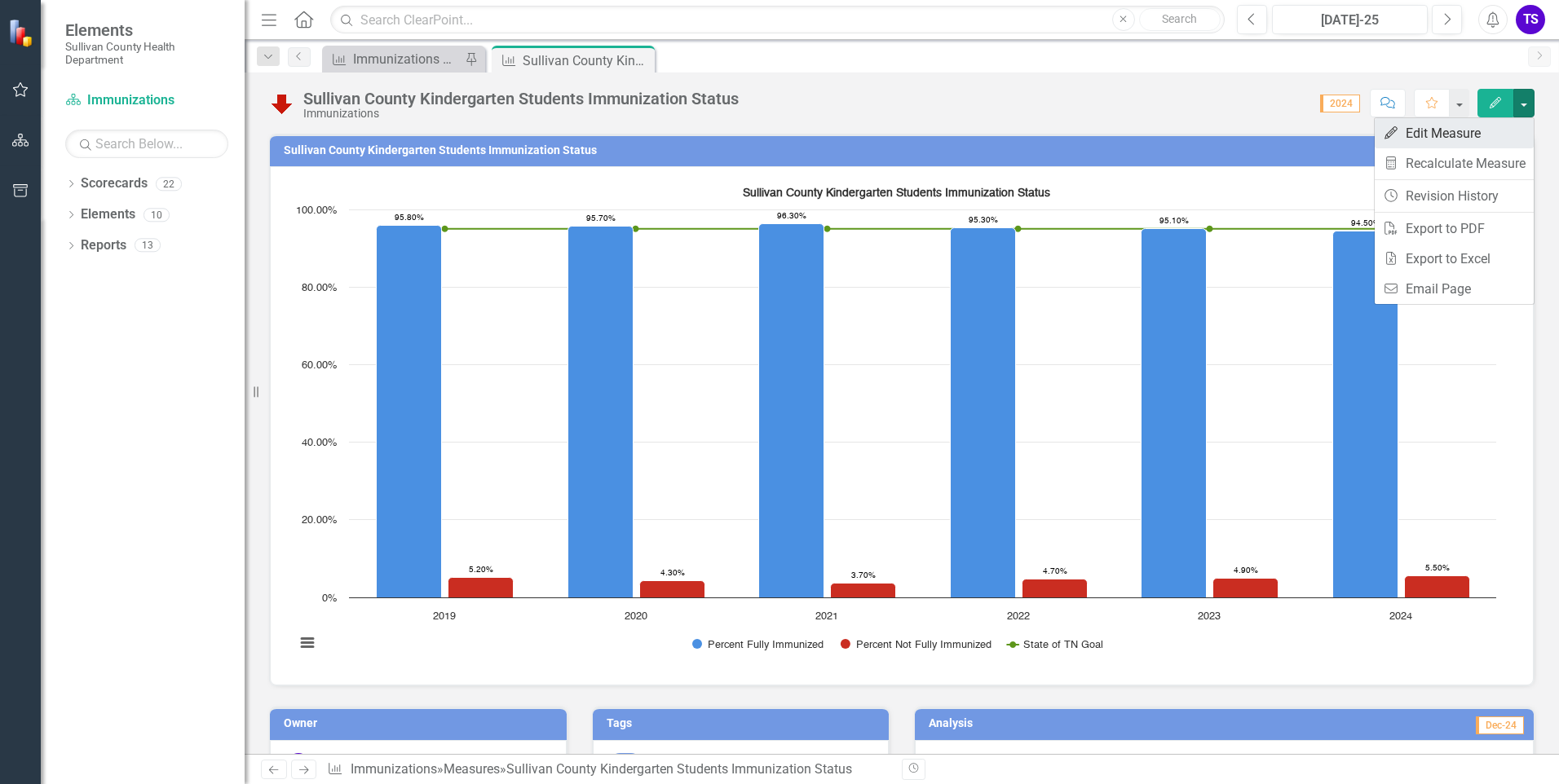
click at [1470, 133] on link "Edit Edit Measure" at bounding box center [1454, 133] width 159 height 30
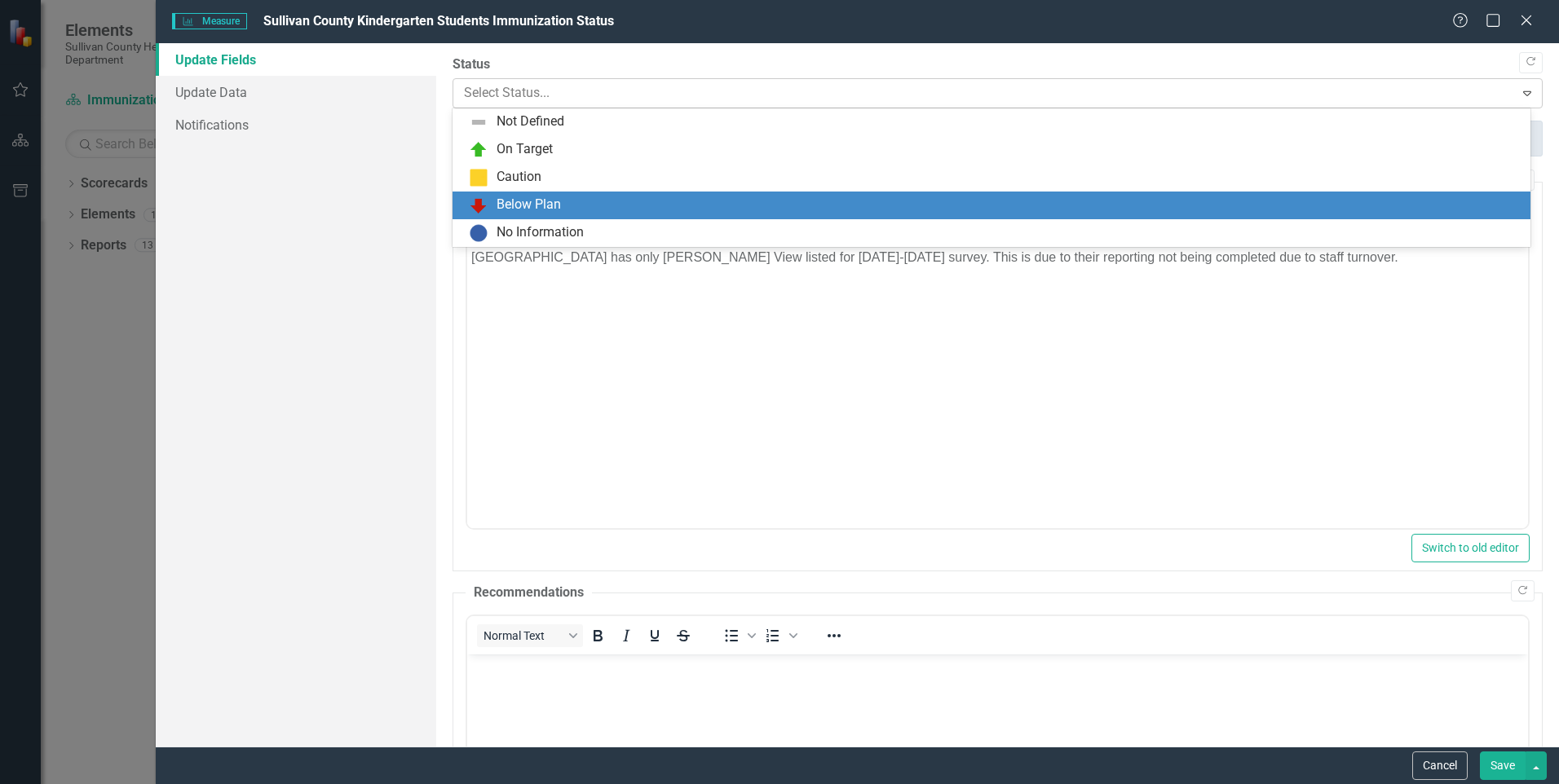
click at [513, 97] on div at bounding box center [984, 93] width 1040 height 22
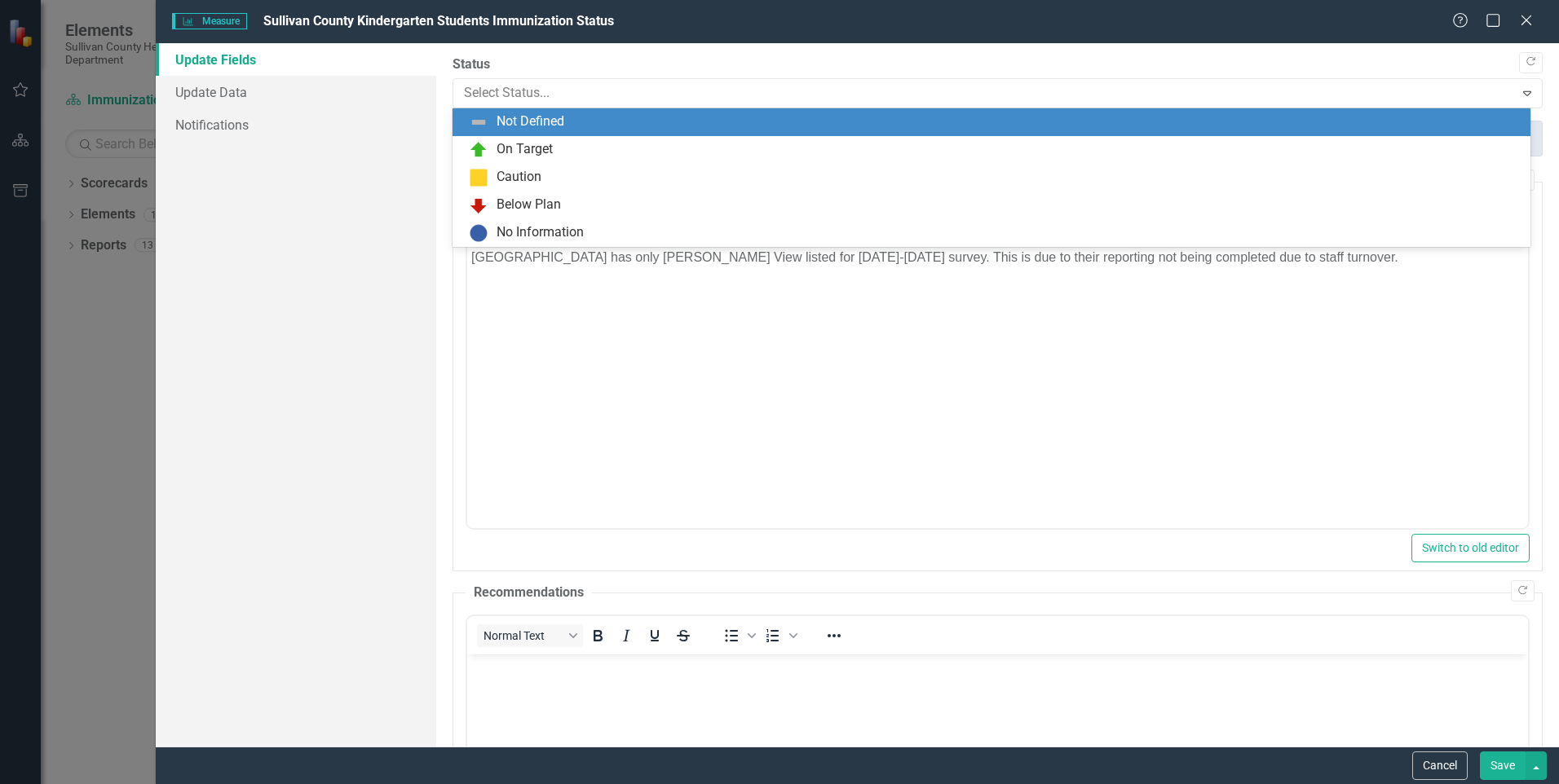
click at [573, 120] on div "Not Defined" at bounding box center [995, 122] width 1052 height 20
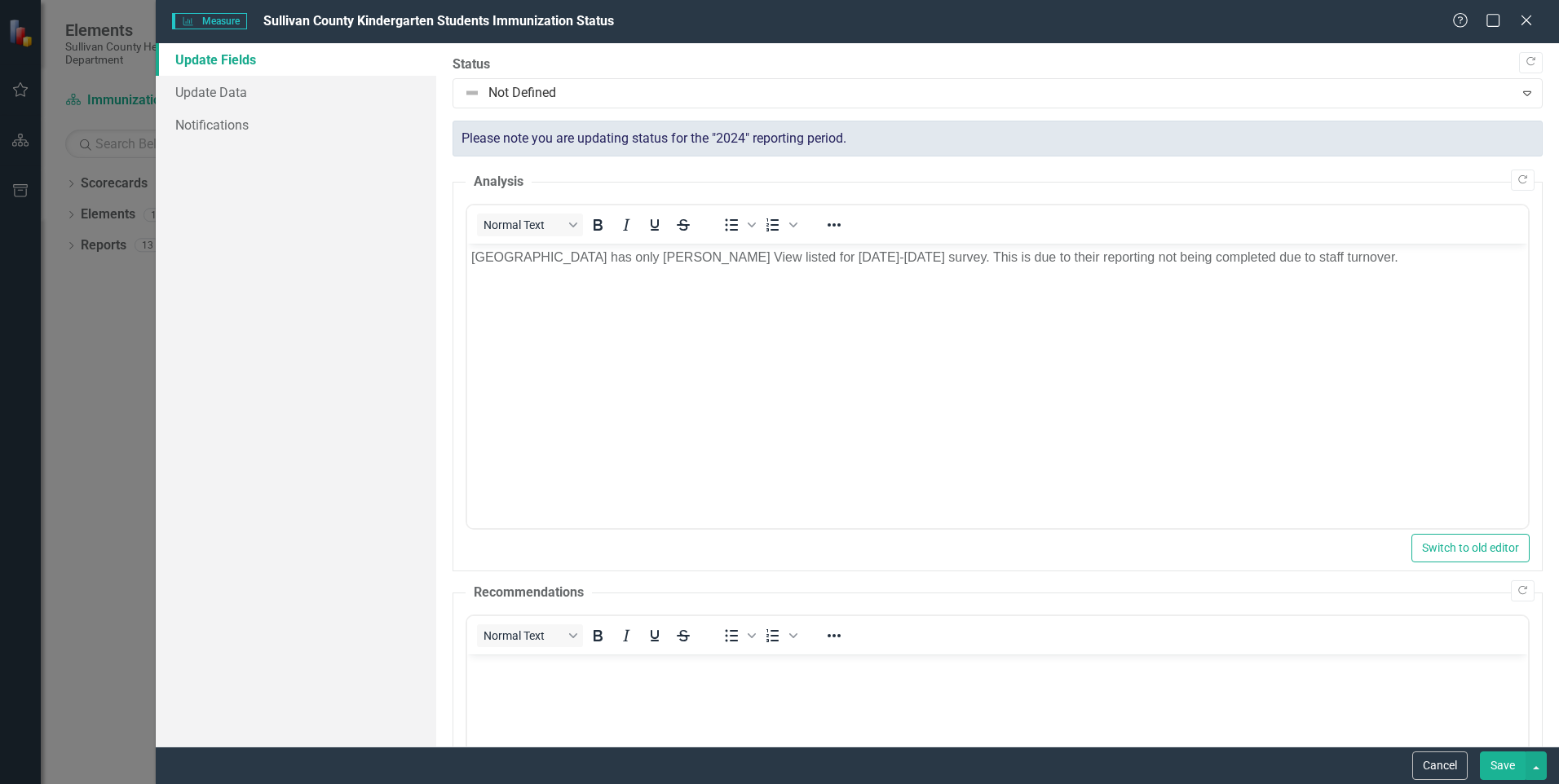
click at [1504, 769] on button "Save" at bounding box center [1502, 765] width 46 height 29
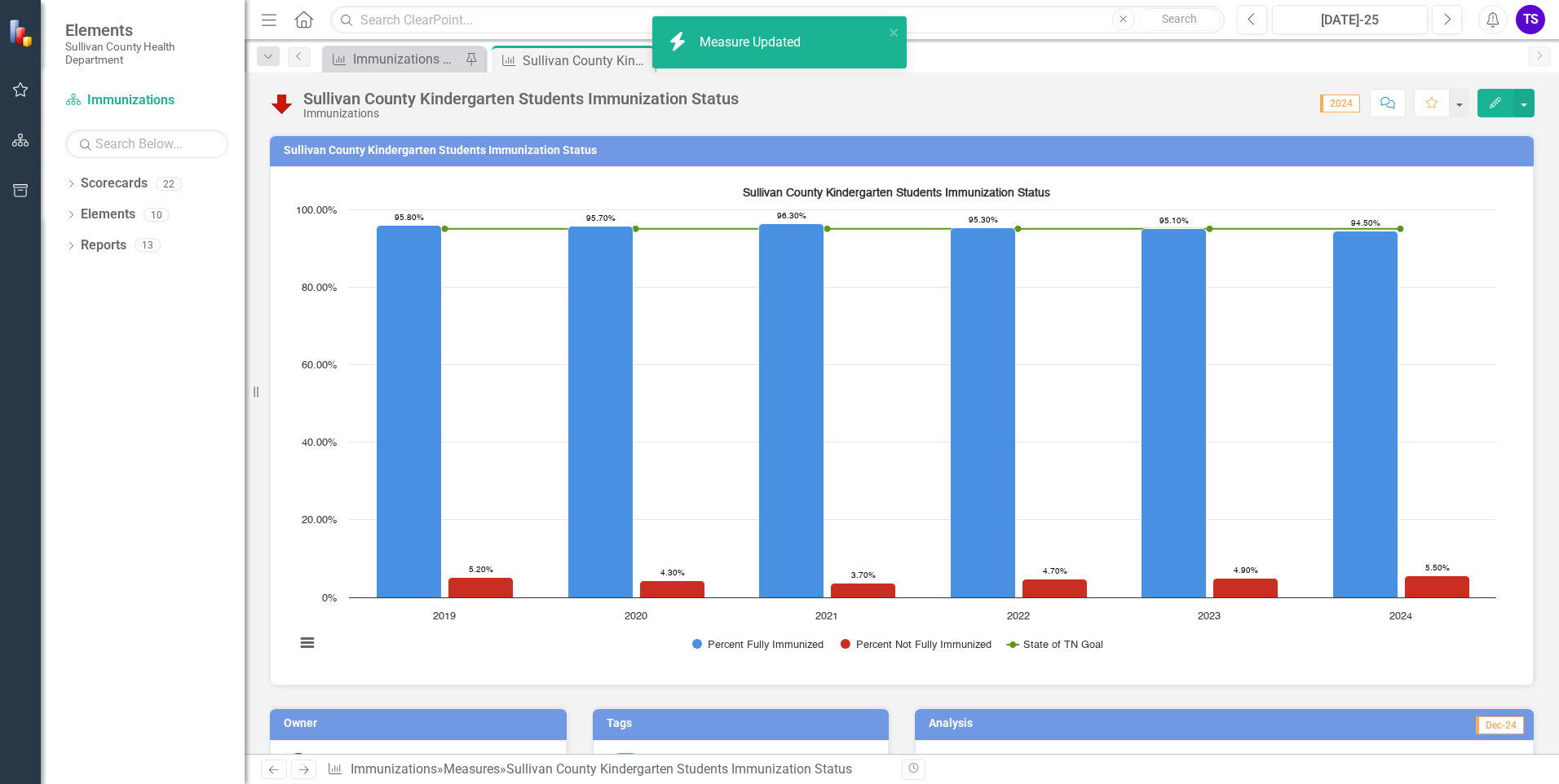
click at [1343, 101] on span "2024" at bounding box center [1340, 103] width 40 height 18
click at [1386, 34] on div "Menu Home Search Close Search Previous Jul-25 Next Alerts TS User Edit Profile …" at bounding box center [902, 20] width 1315 height 40
click at [1386, 27] on div "[DATE]-25" at bounding box center [1349, 20] width 145 height 20
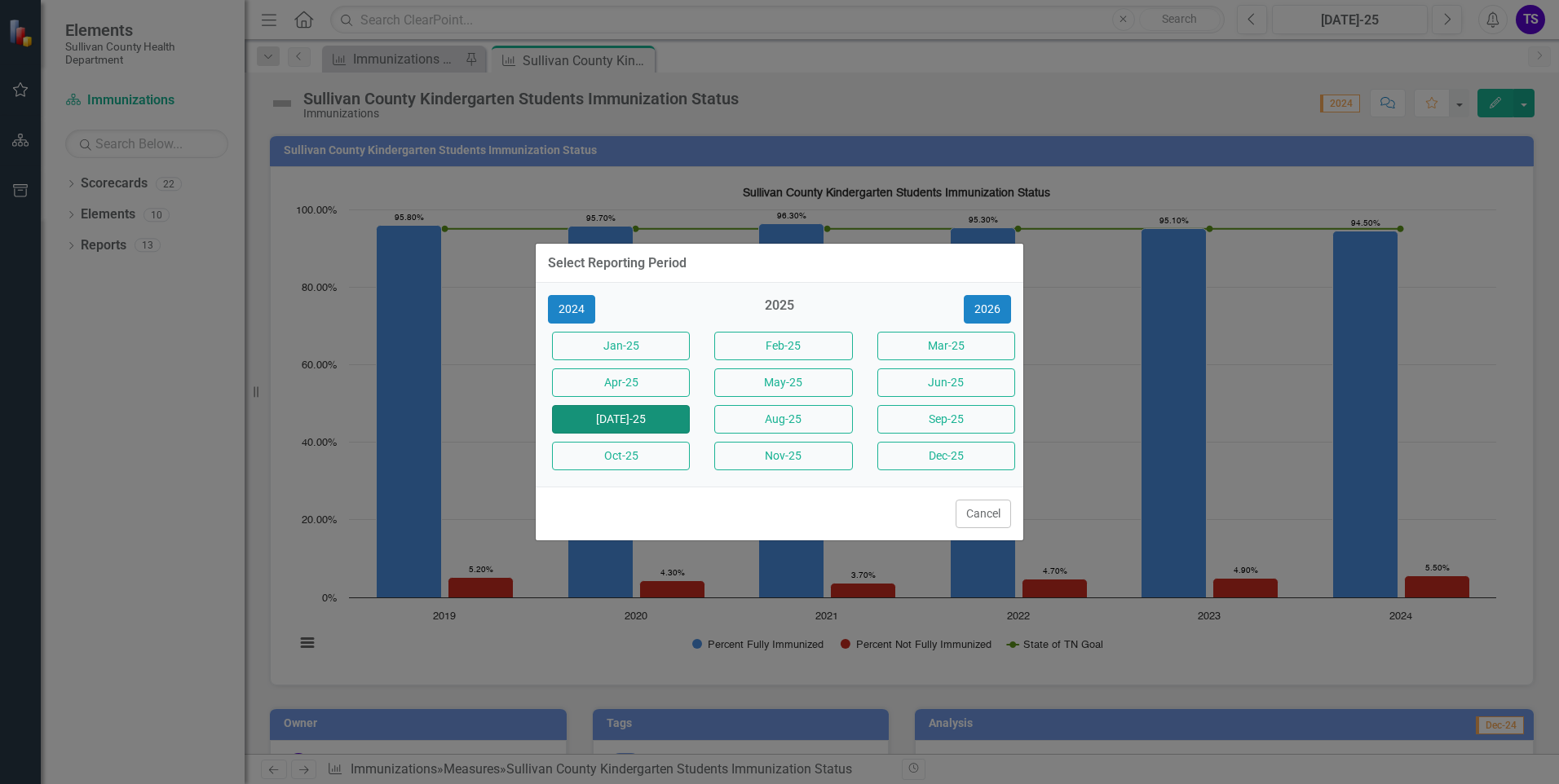
click at [642, 429] on button "[DATE]-25" at bounding box center [621, 420] width 138 height 29
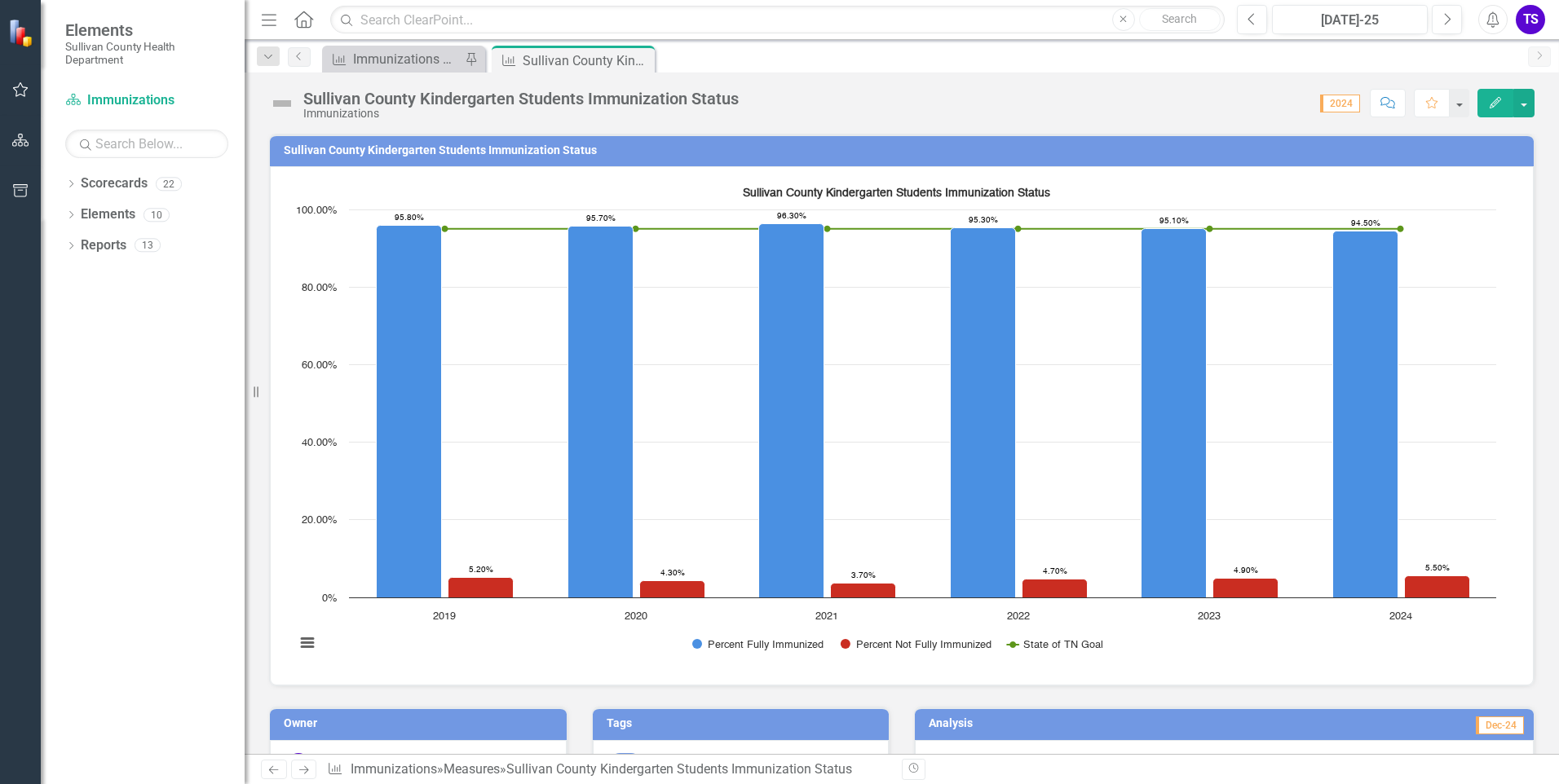
click at [1488, 104] on icon "Edit" at bounding box center [1496, 103] width 15 height 11
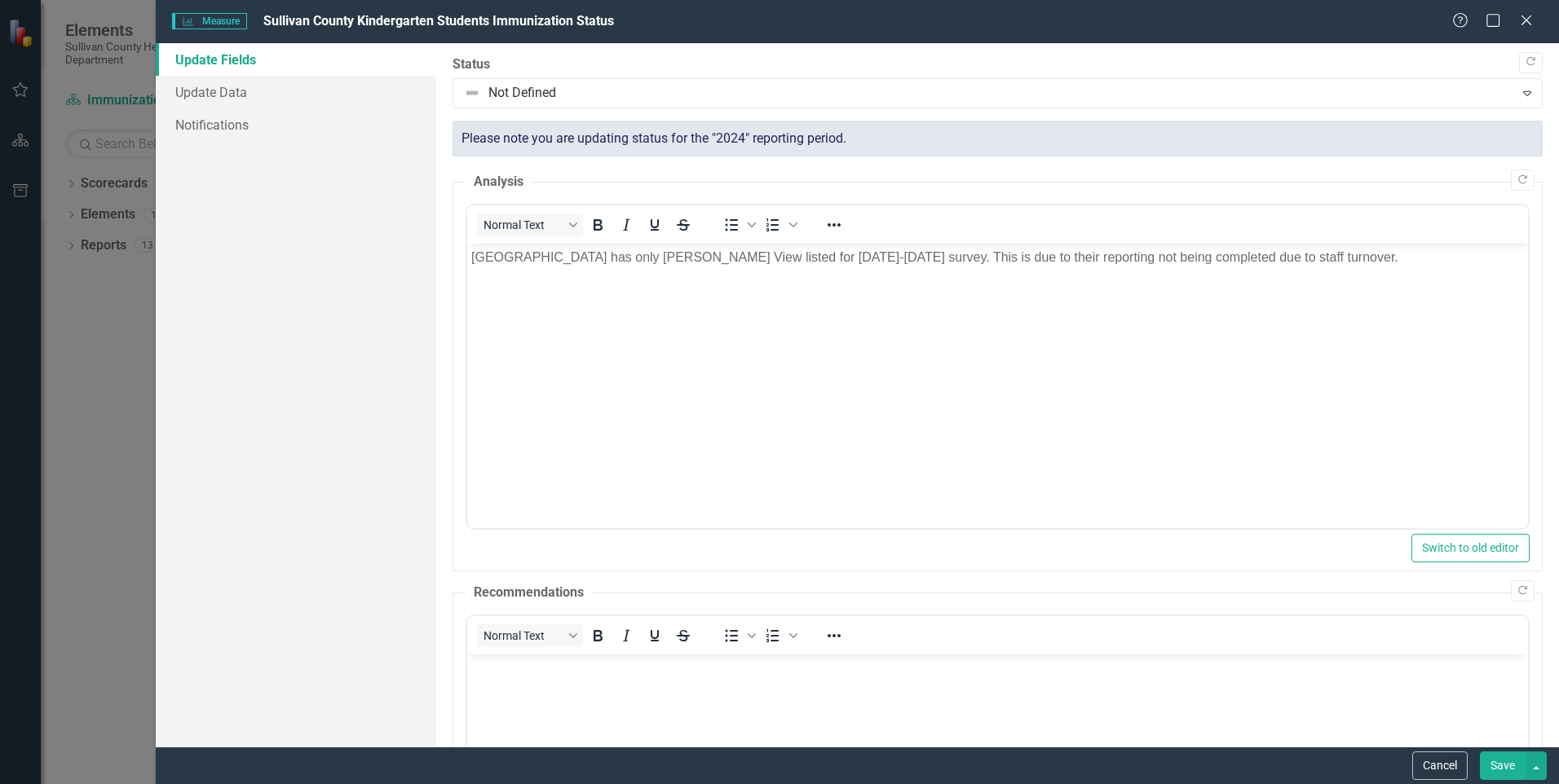
click at [366, 336] on div "Update Fields Update Data Notifications" at bounding box center [296, 394] width 281 height 704
click at [1527, 30] on div "Close" at bounding box center [1526, 21] width 21 height 22
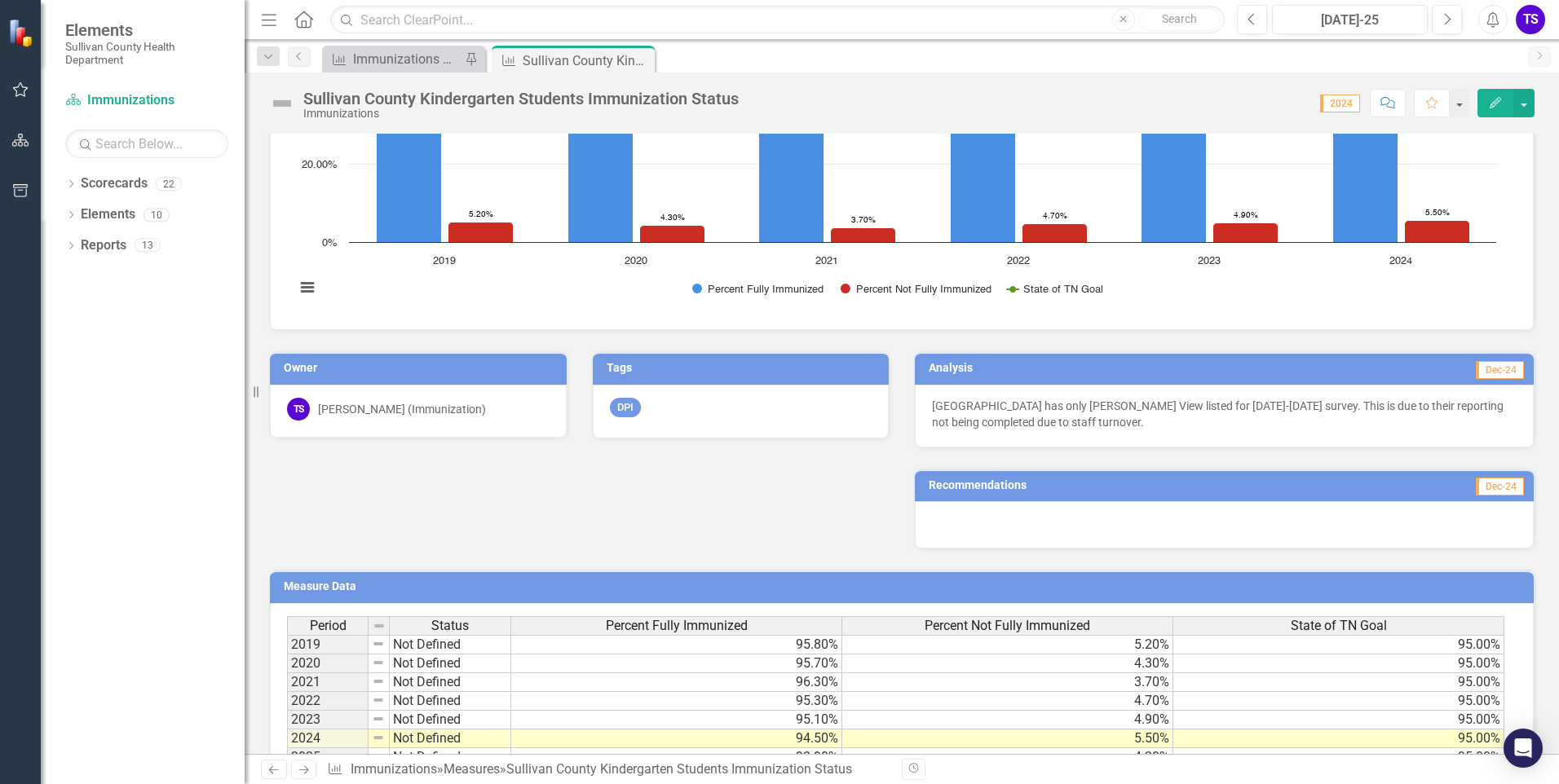
scroll to position [422, 0]
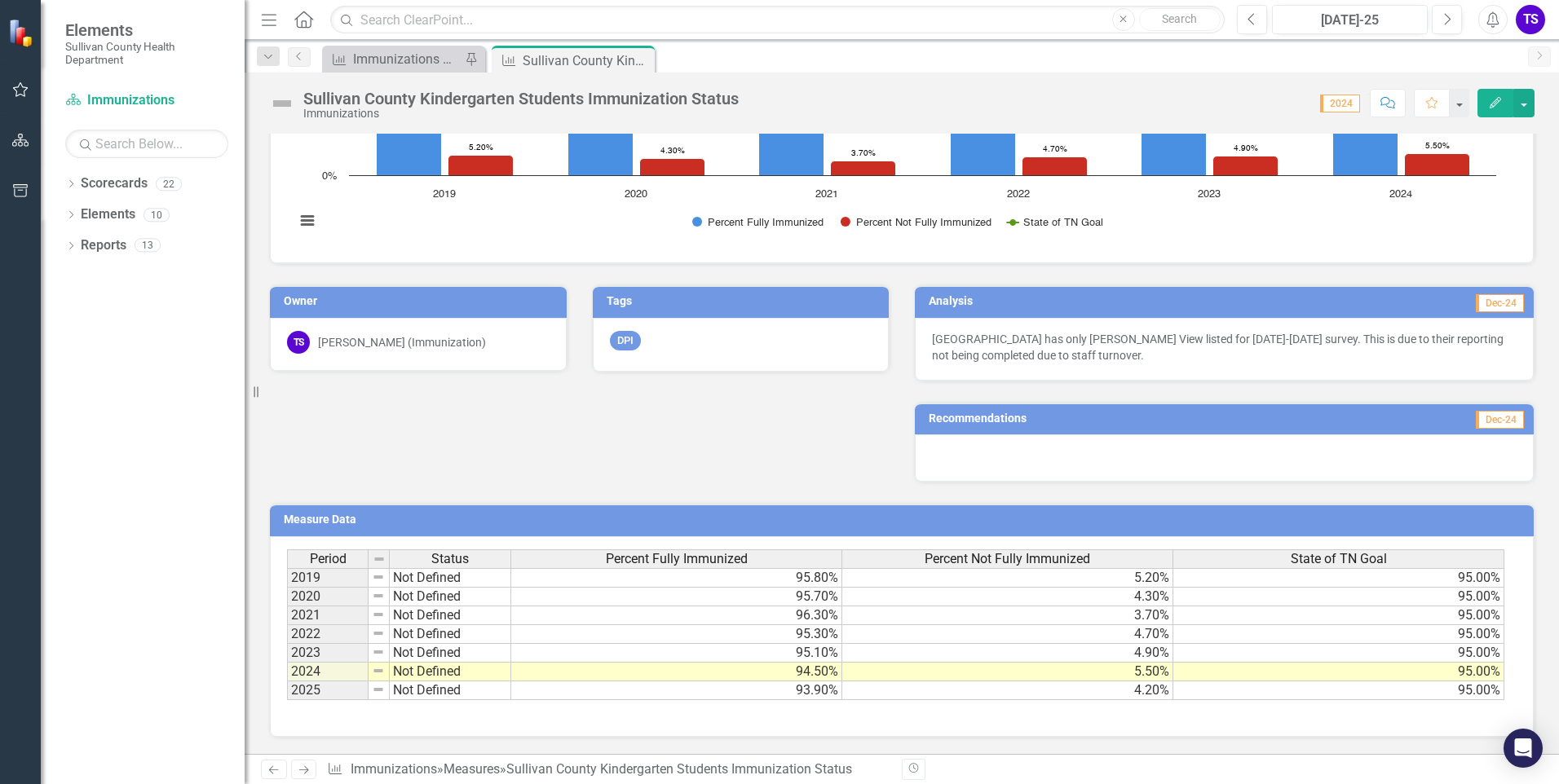
click at [1476, 425] on span "Dec-24" at bounding box center [1500, 420] width 48 height 18
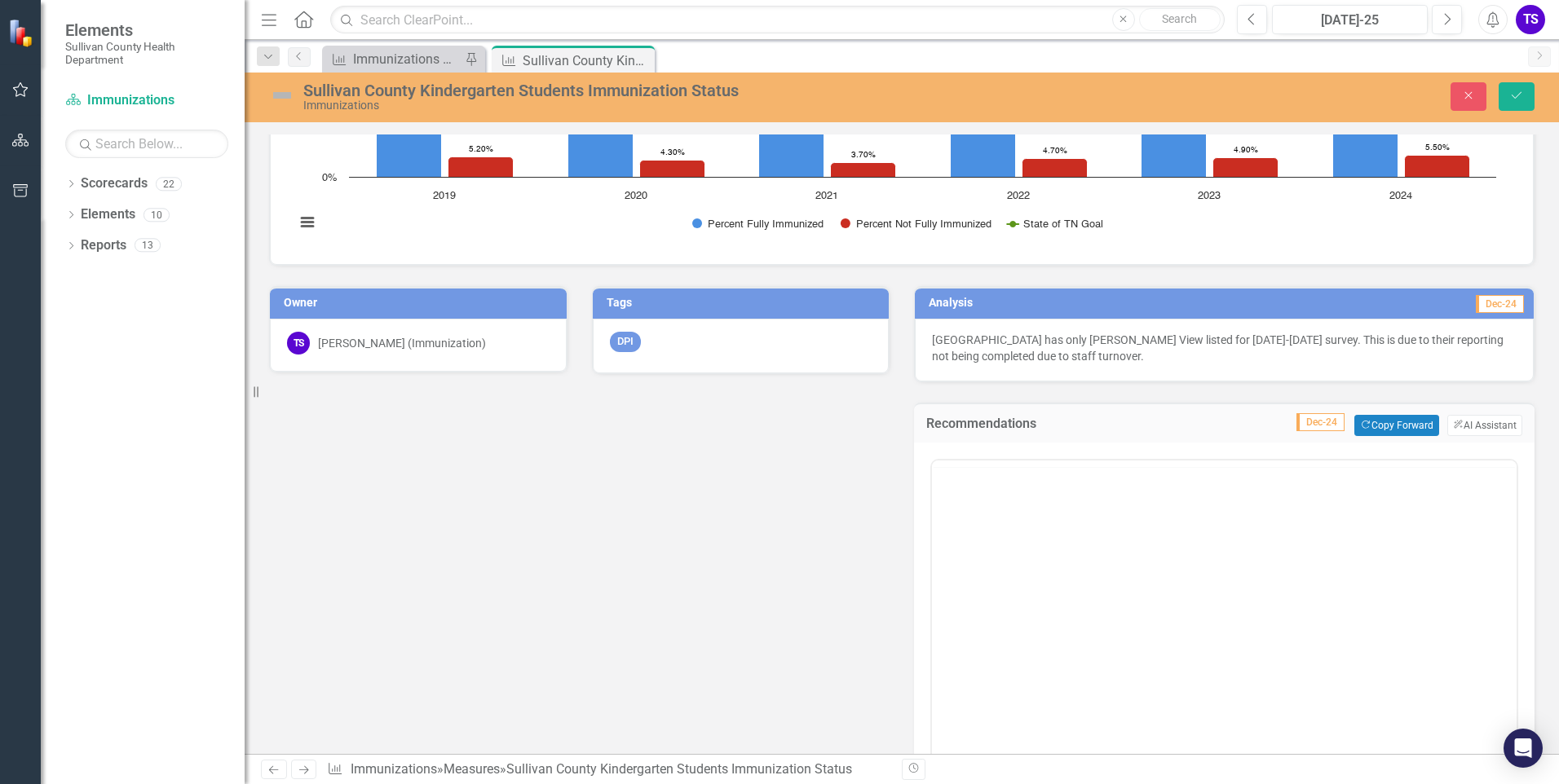
scroll to position [0, 0]
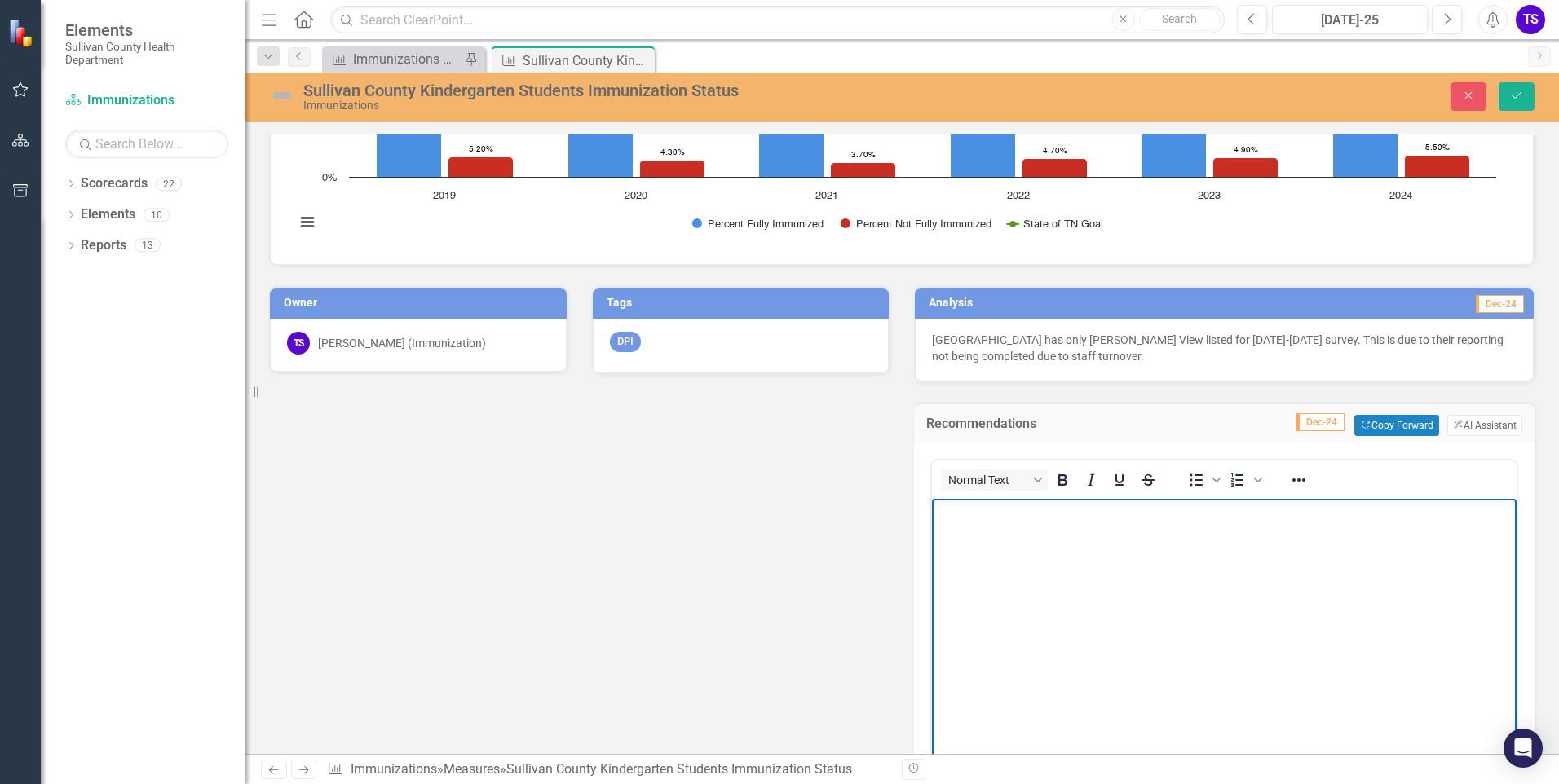
click at [1111, 557] on body "Rich Text Area. Press ALT-0 for help." at bounding box center [1223, 621] width 585 height 244
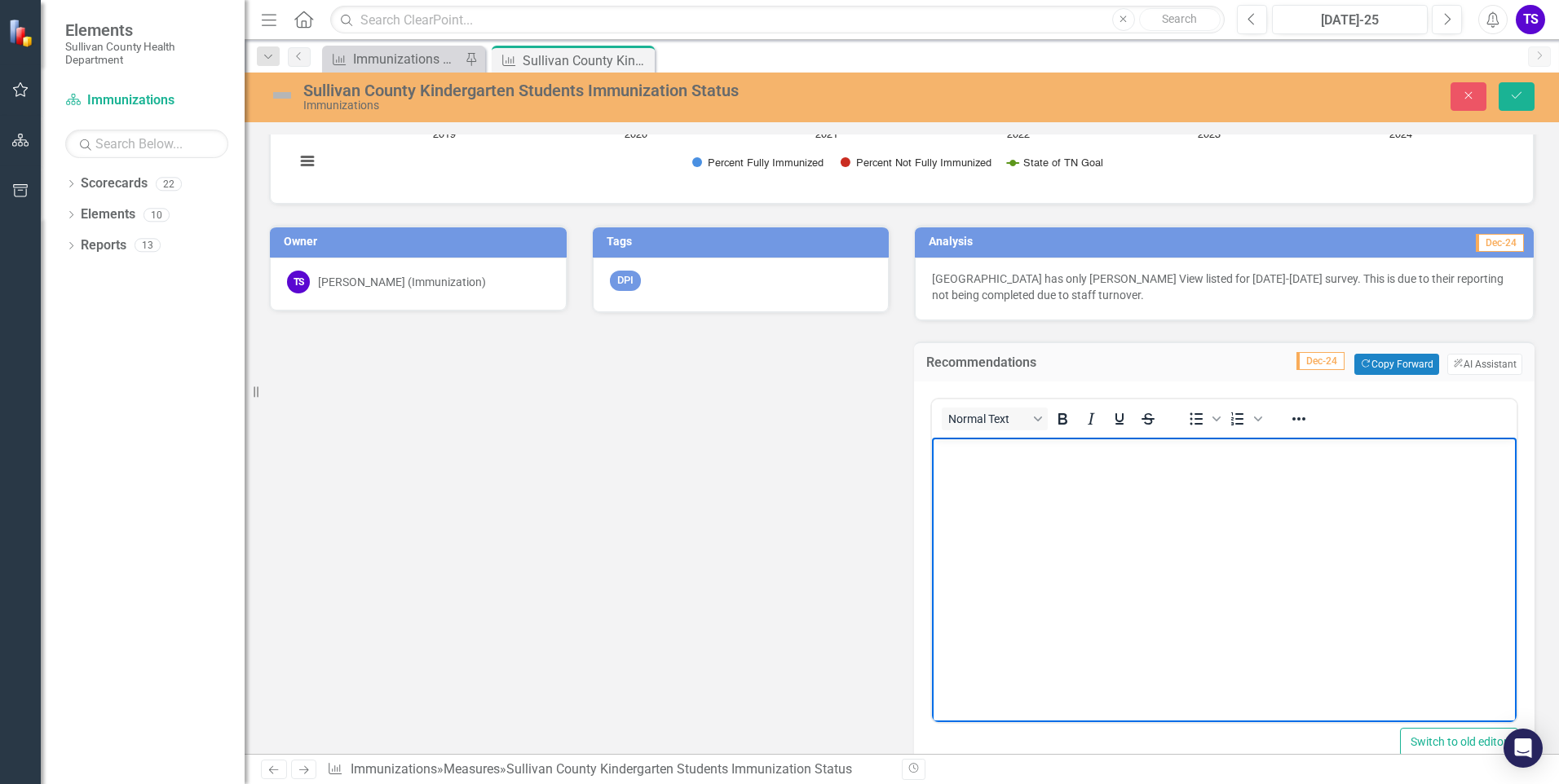
scroll to position [341, 0]
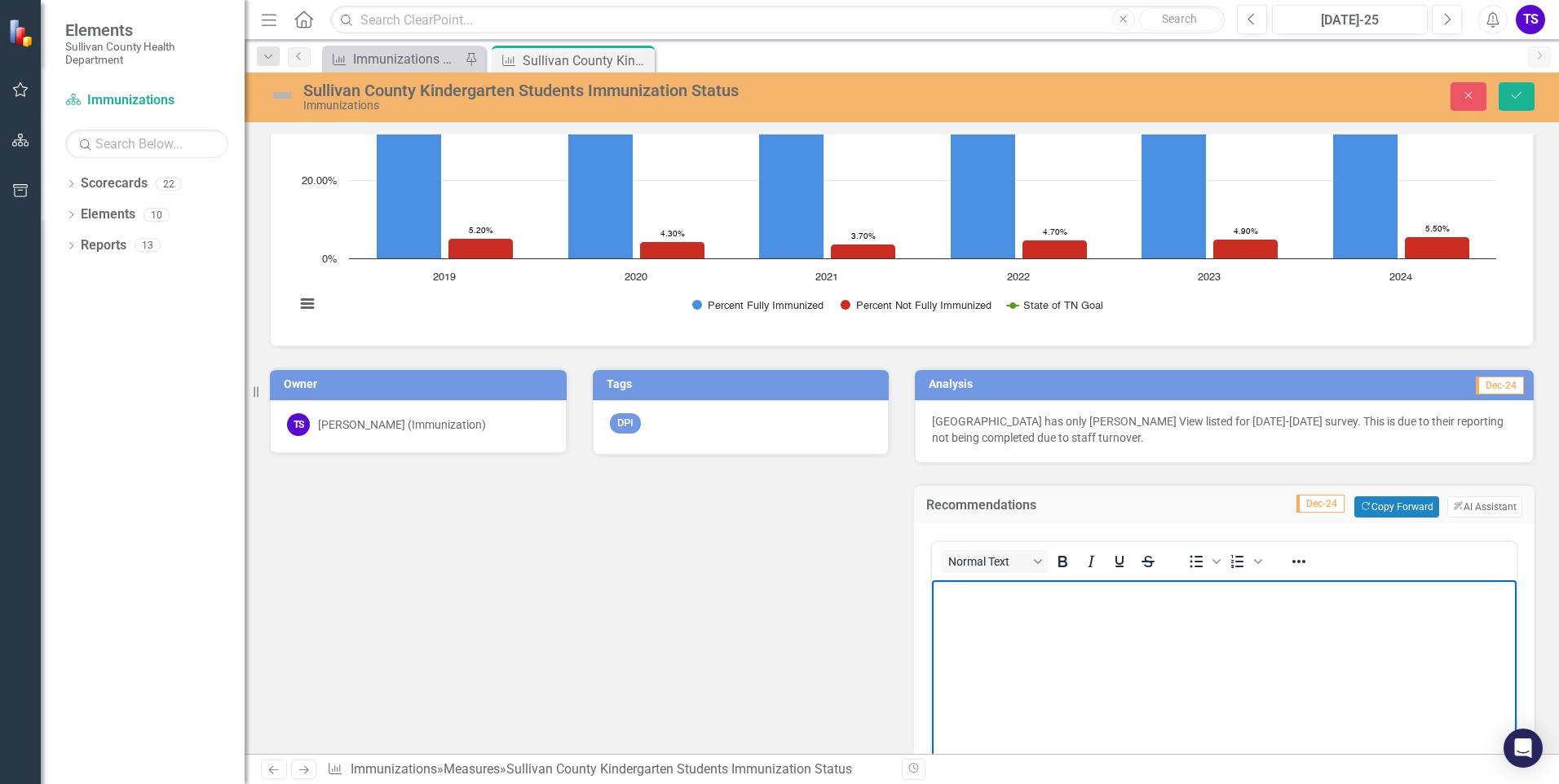
click at [1429, 435] on p "Bristol City Schools has only Holston View listed for 2023-2024 survey. This is…" at bounding box center [1223, 429] width 585 height 33
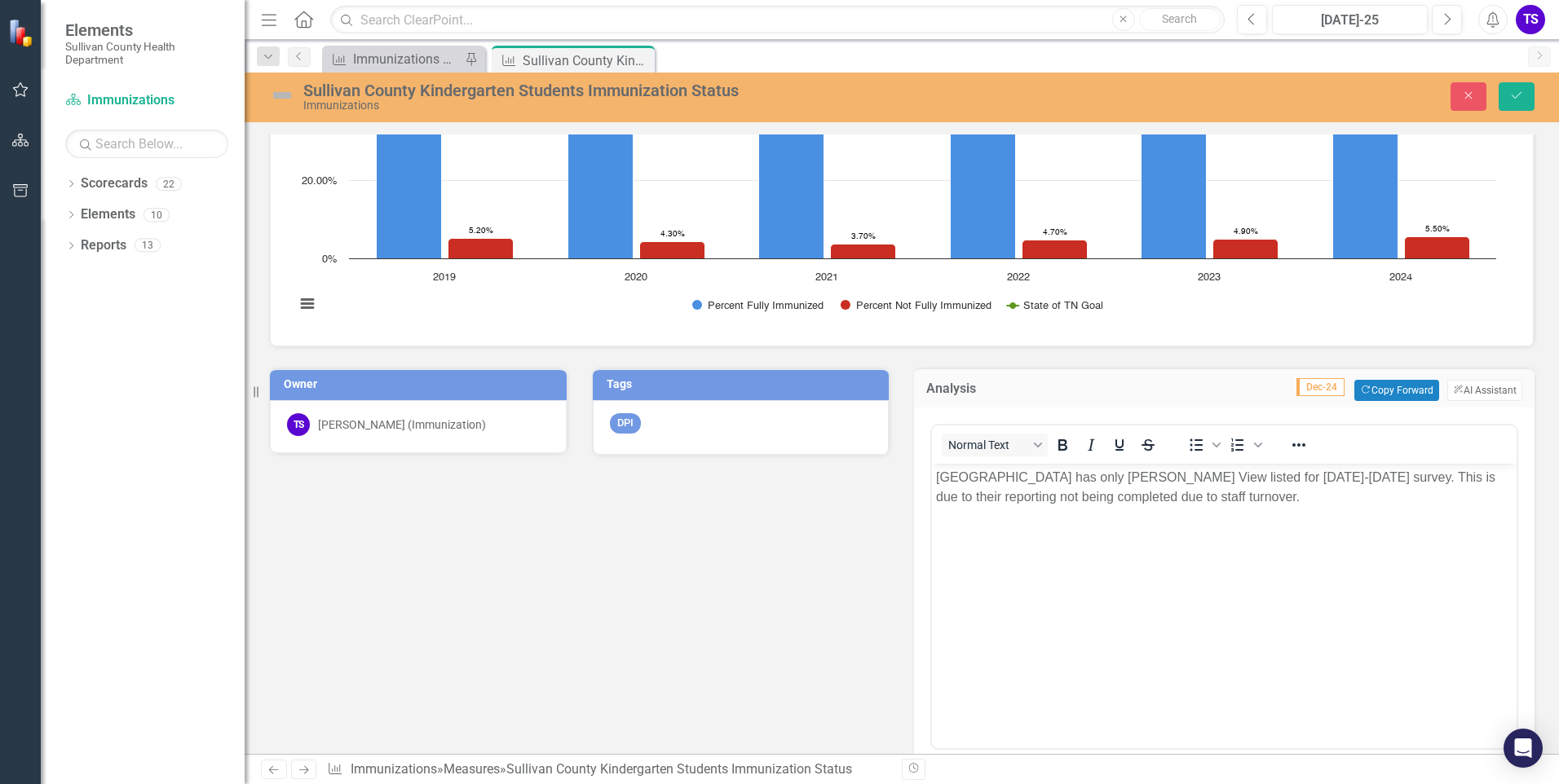
scroll to position [0, 0]
click at [1302, 386] on span "Dec-24" at bounding box center [1320, 387] width 48 height 18
click at [1477, 394] on button "ClearPoint AI AI Assistant" at bounding box center [1484, 390] width 75 height 21
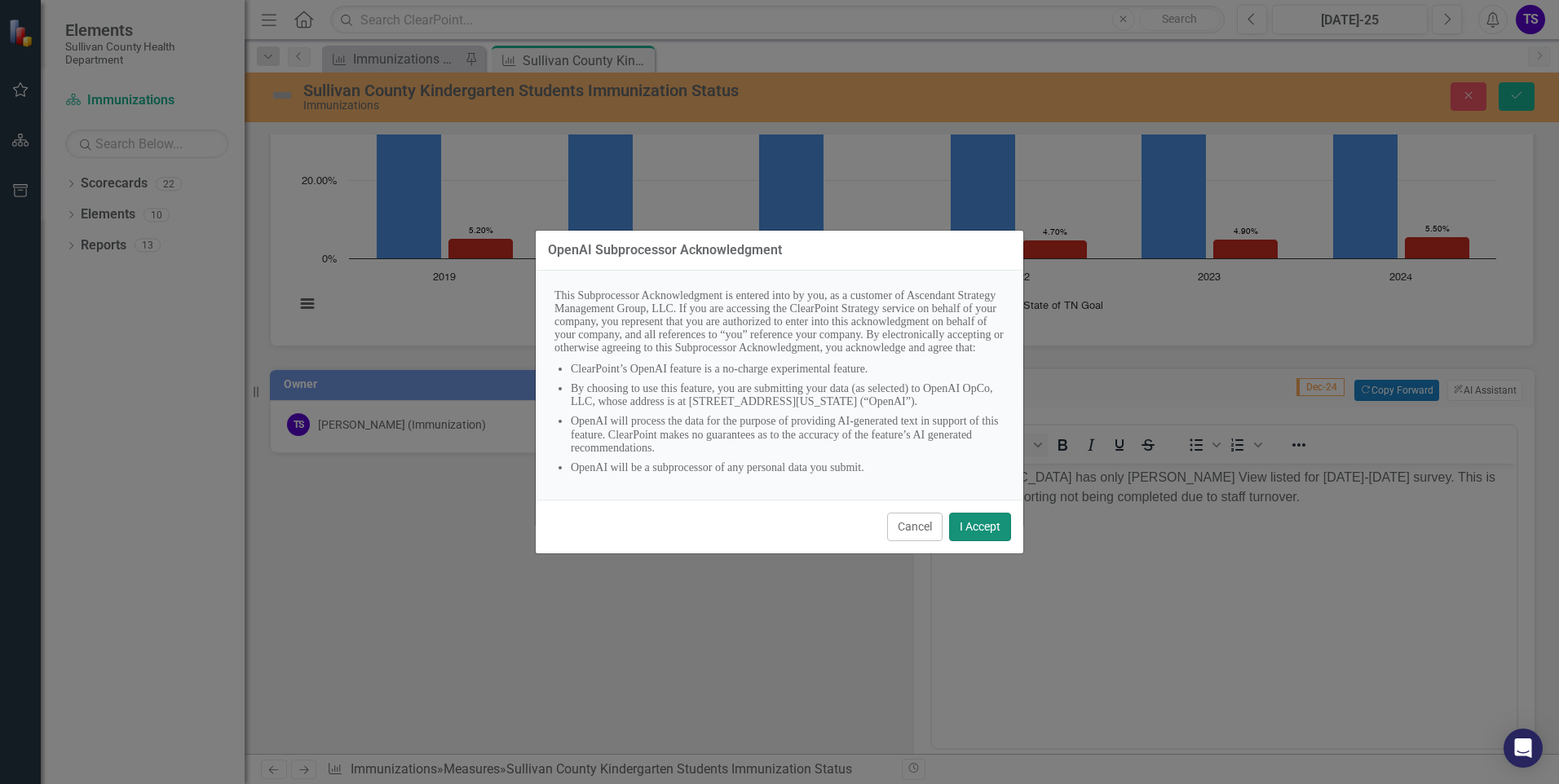
click at [971, 542] on button "I Accept" at bounding box center [980, 527] width 62 height 29
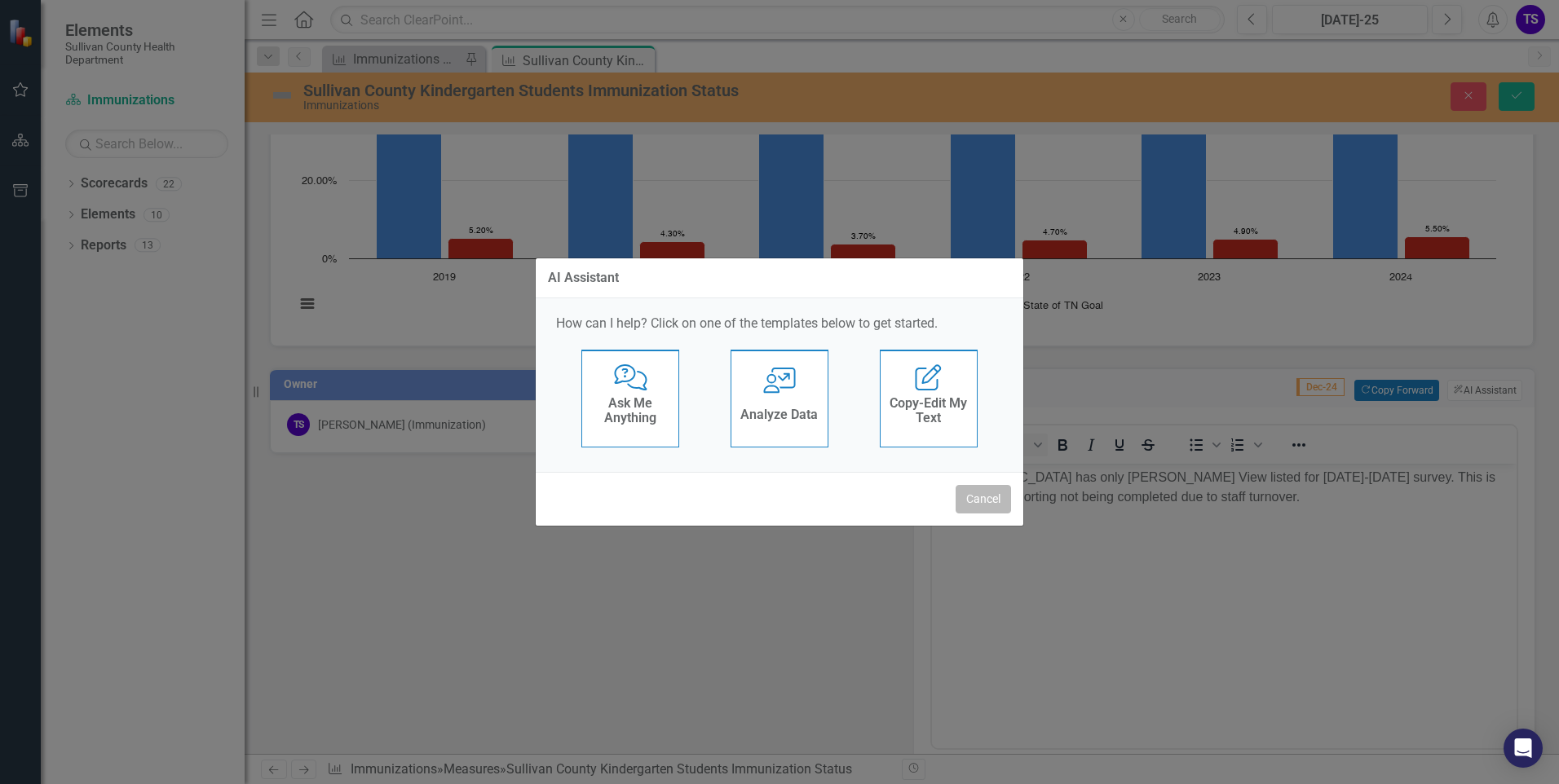
click at [973, 495] on button "Cancel" at bounding box center [983, 499] width 55 height 29
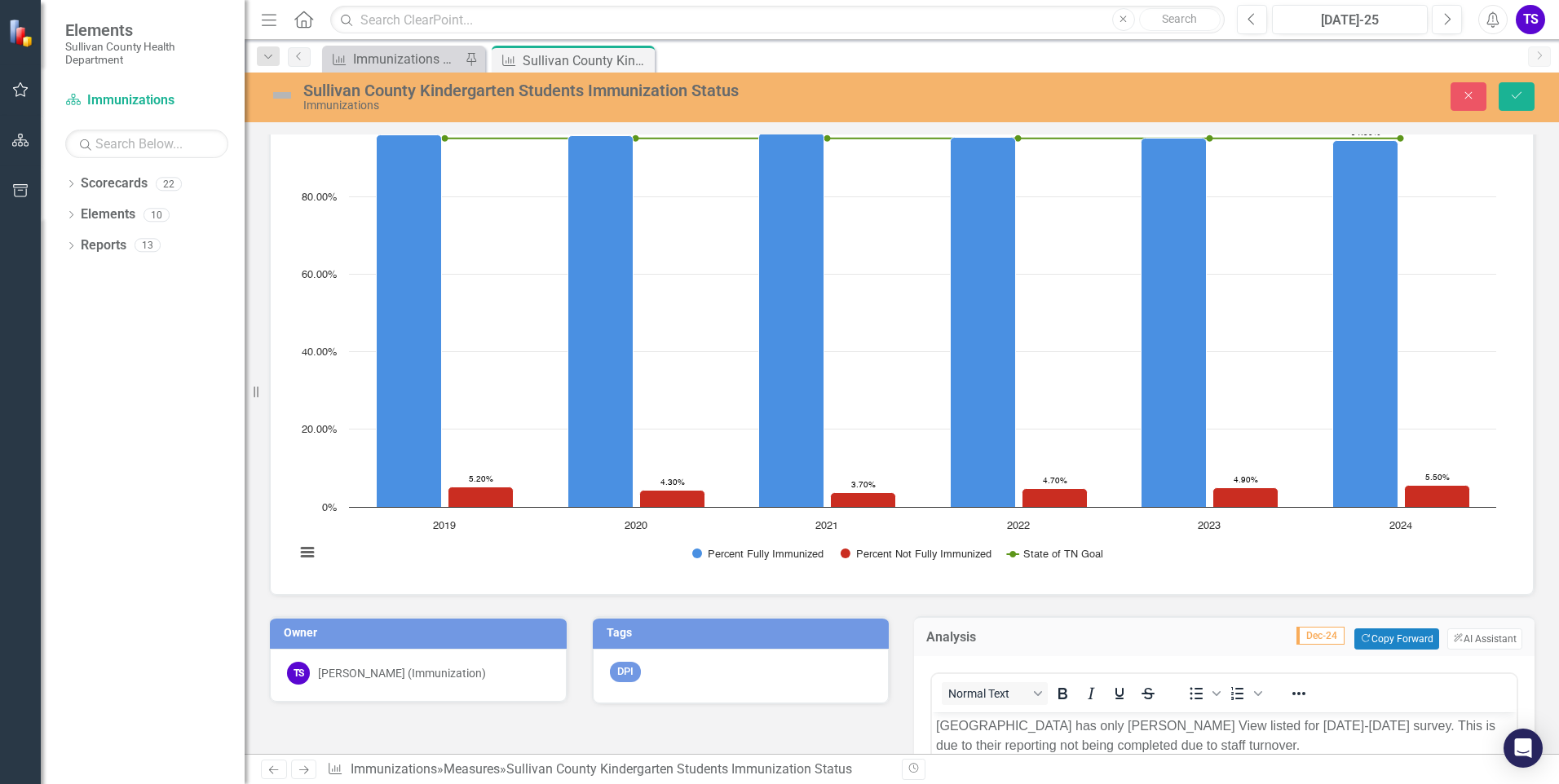
scroll to position [178, 0]
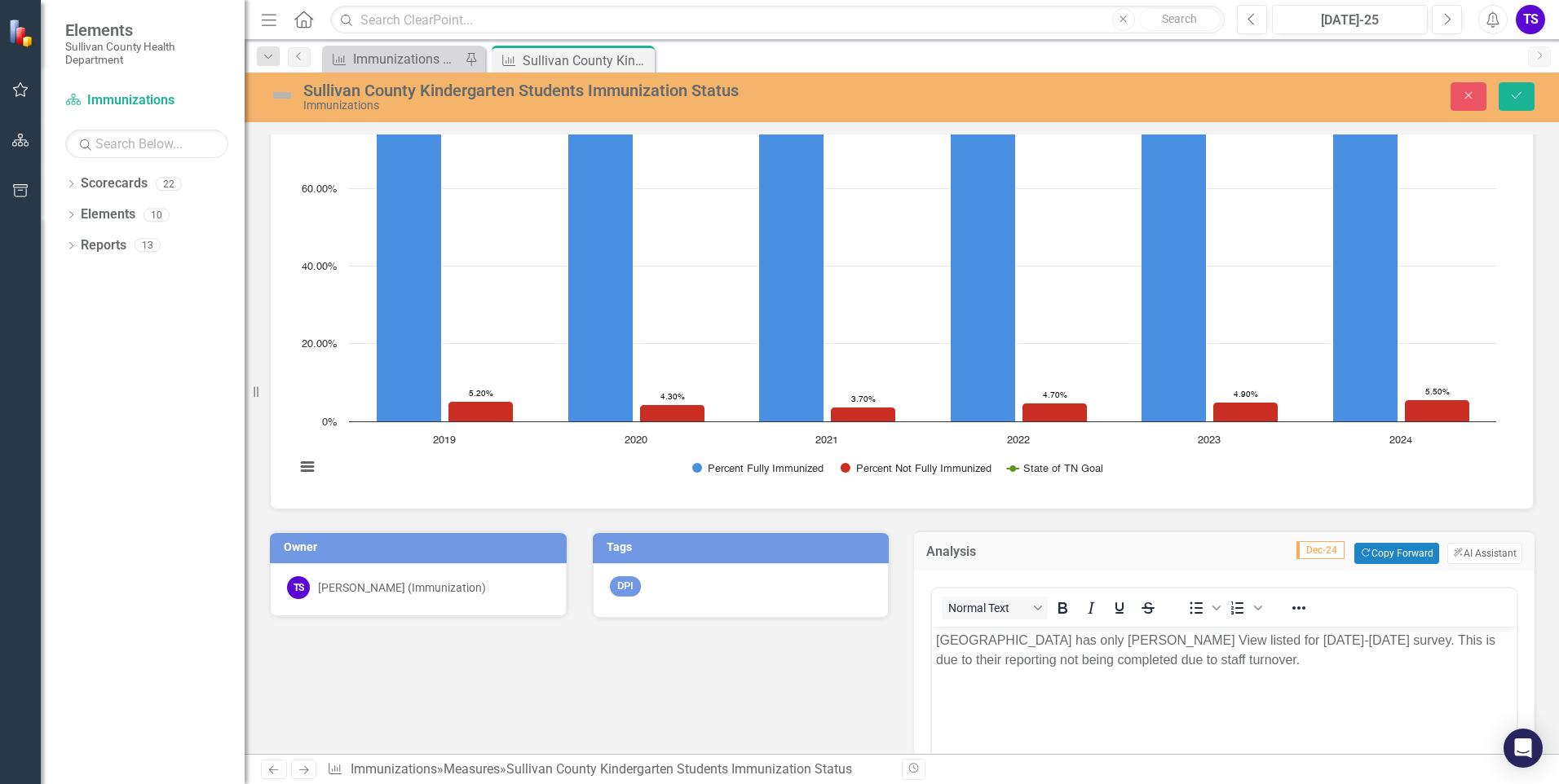
click at [1312, 556] on span "Dec-24" at bounding box center [1320, 550] width 48 height 18
click at [1459, 554] on button "ClearPoint AI AI Assistant" at bounding box center [1484, 553] width 75 height 21
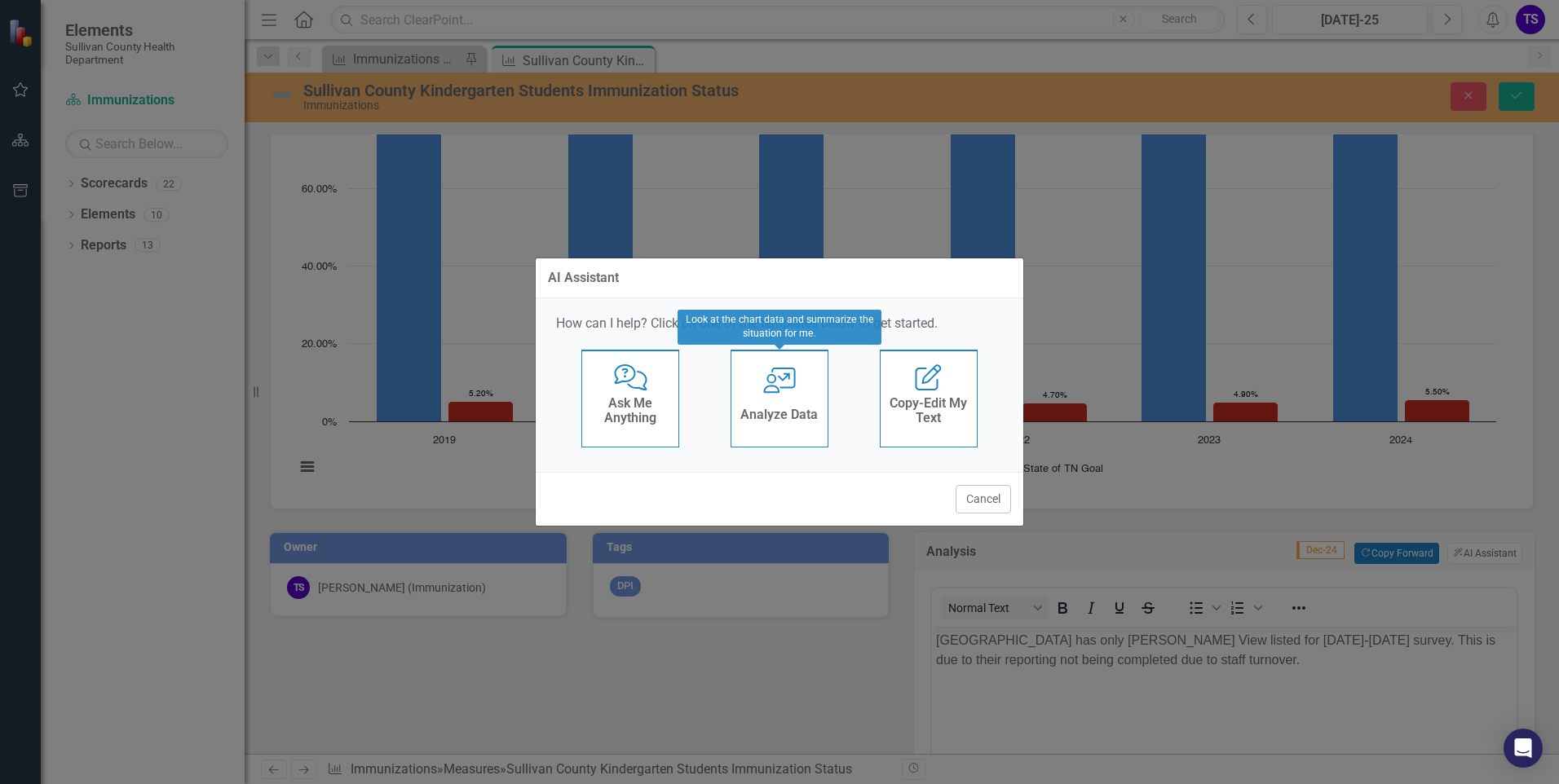
click at [793, 388] on icon at bounding box center [779, 380] width 33 height 26
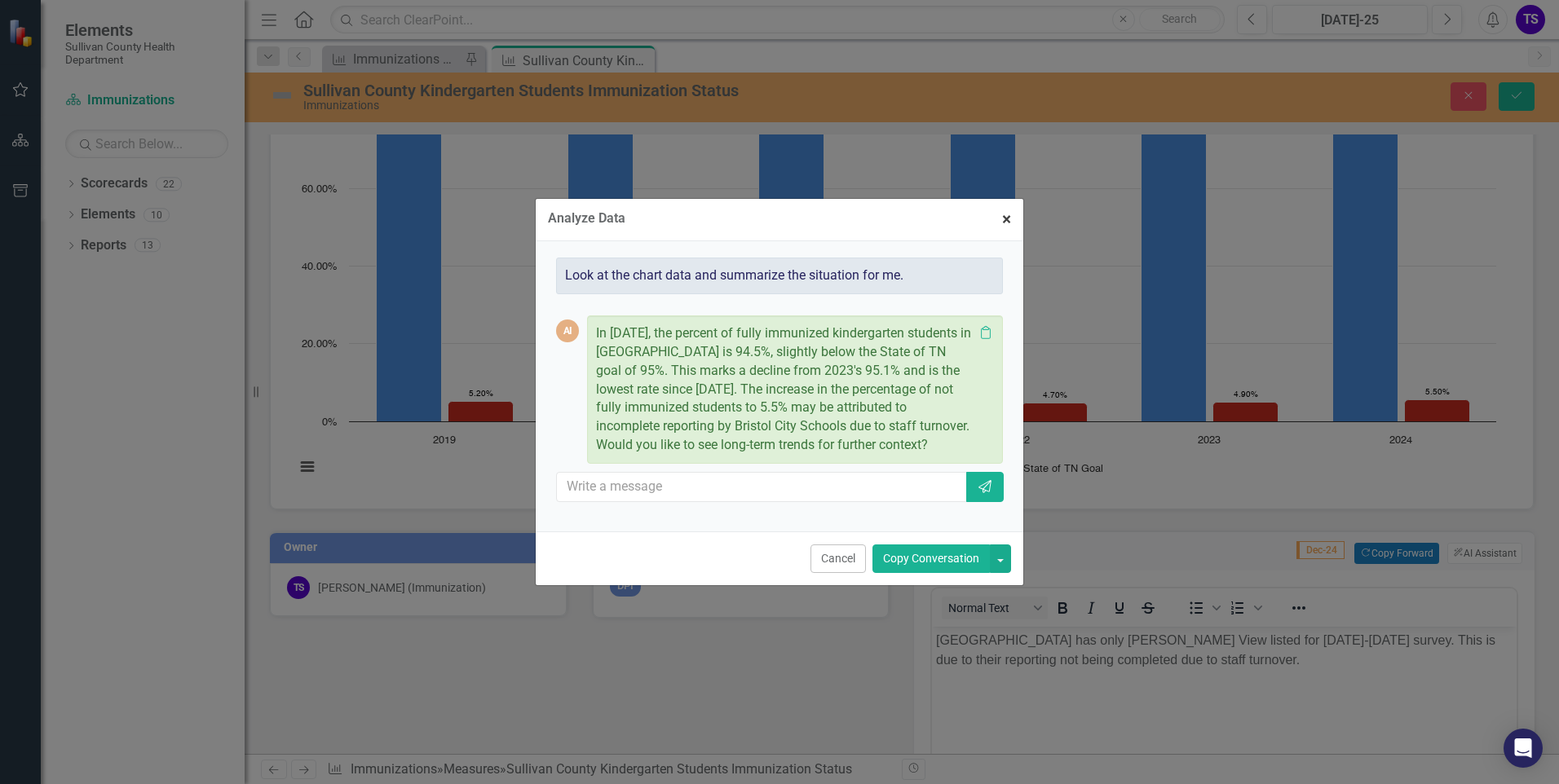
click at [1009, 222] on span "×" at bounding box center [1007, 219] width 9 height 20
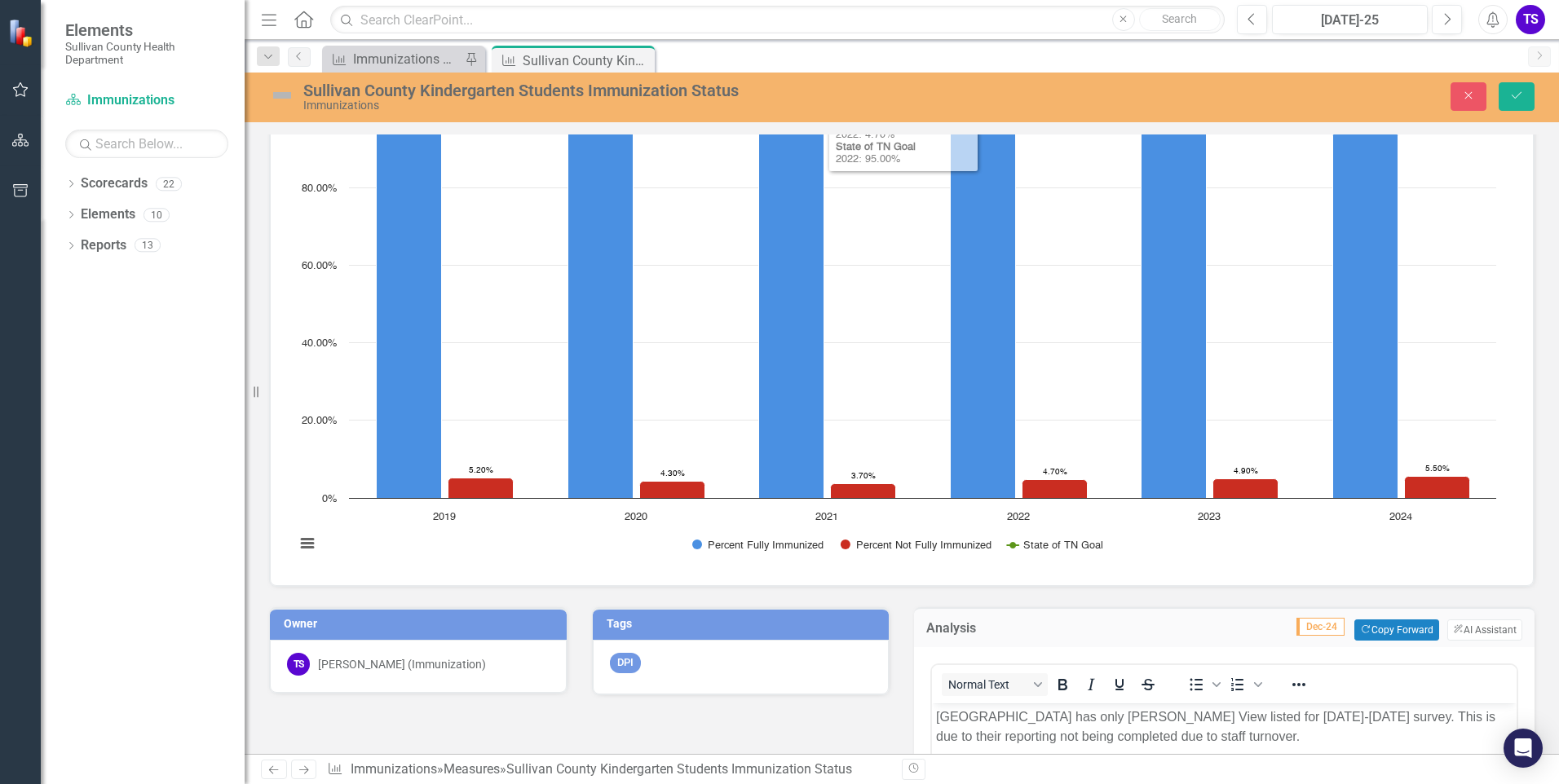
scroll to position [0, 0]
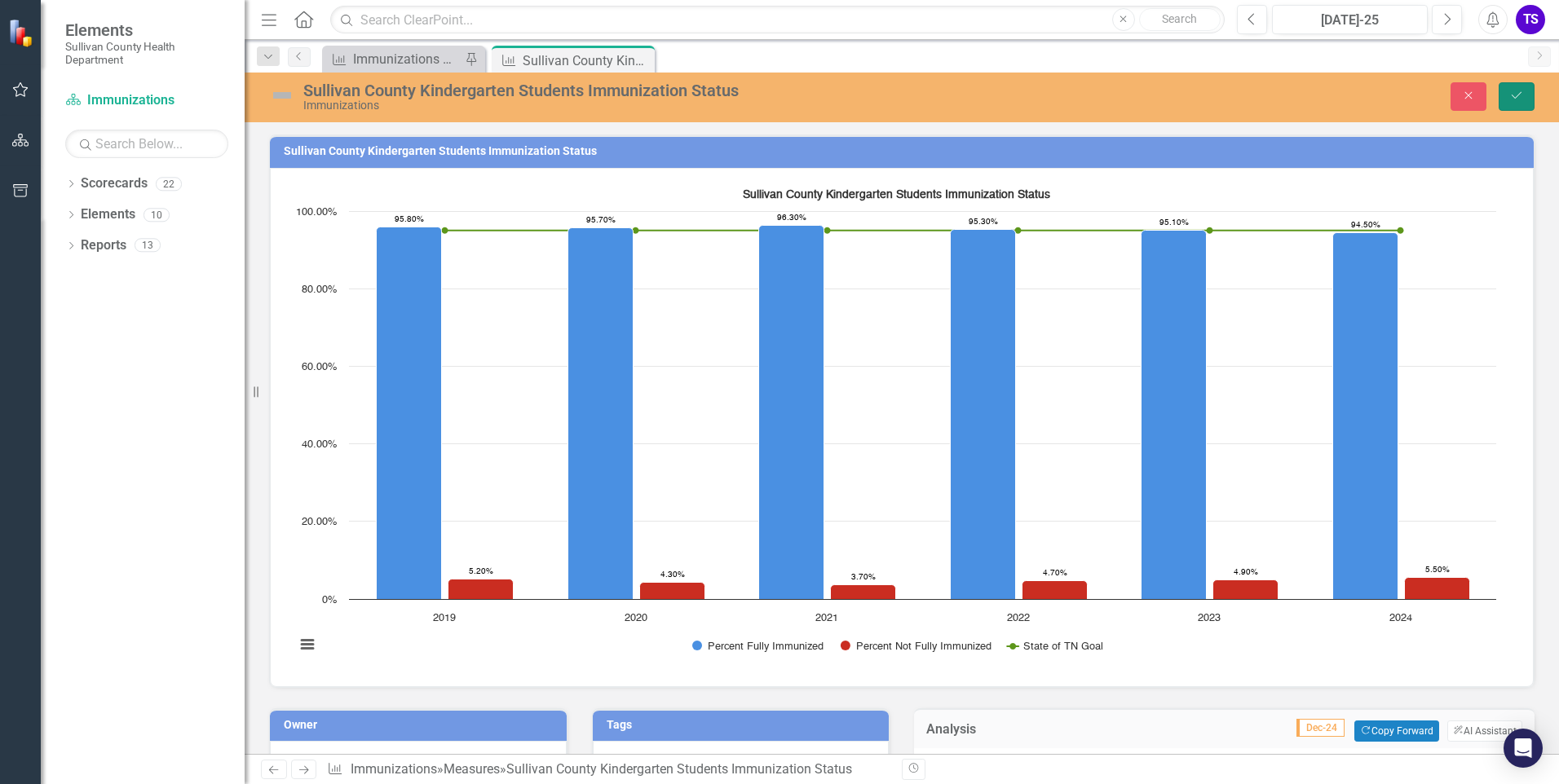
click at [1513, 96] on icon "Save" at bounding box center [1517, 95] width 15 height 11
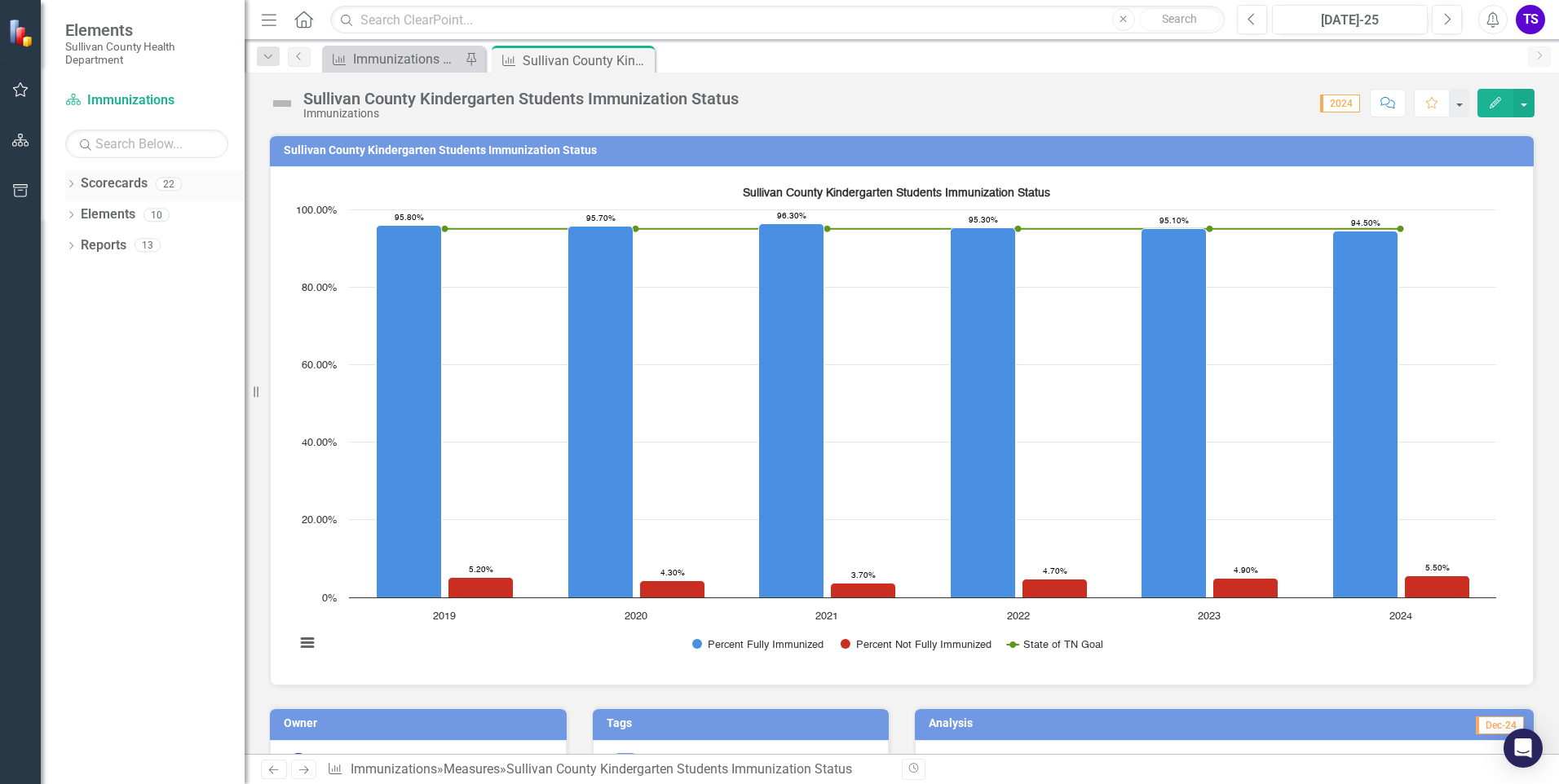
click at [74, 192] on div "Dropdown" at bounding box center [71, 186] width 11 height 14
click at [80, 222] on div "Dropdown" at bounding box center [79, 214] width 12 height 14
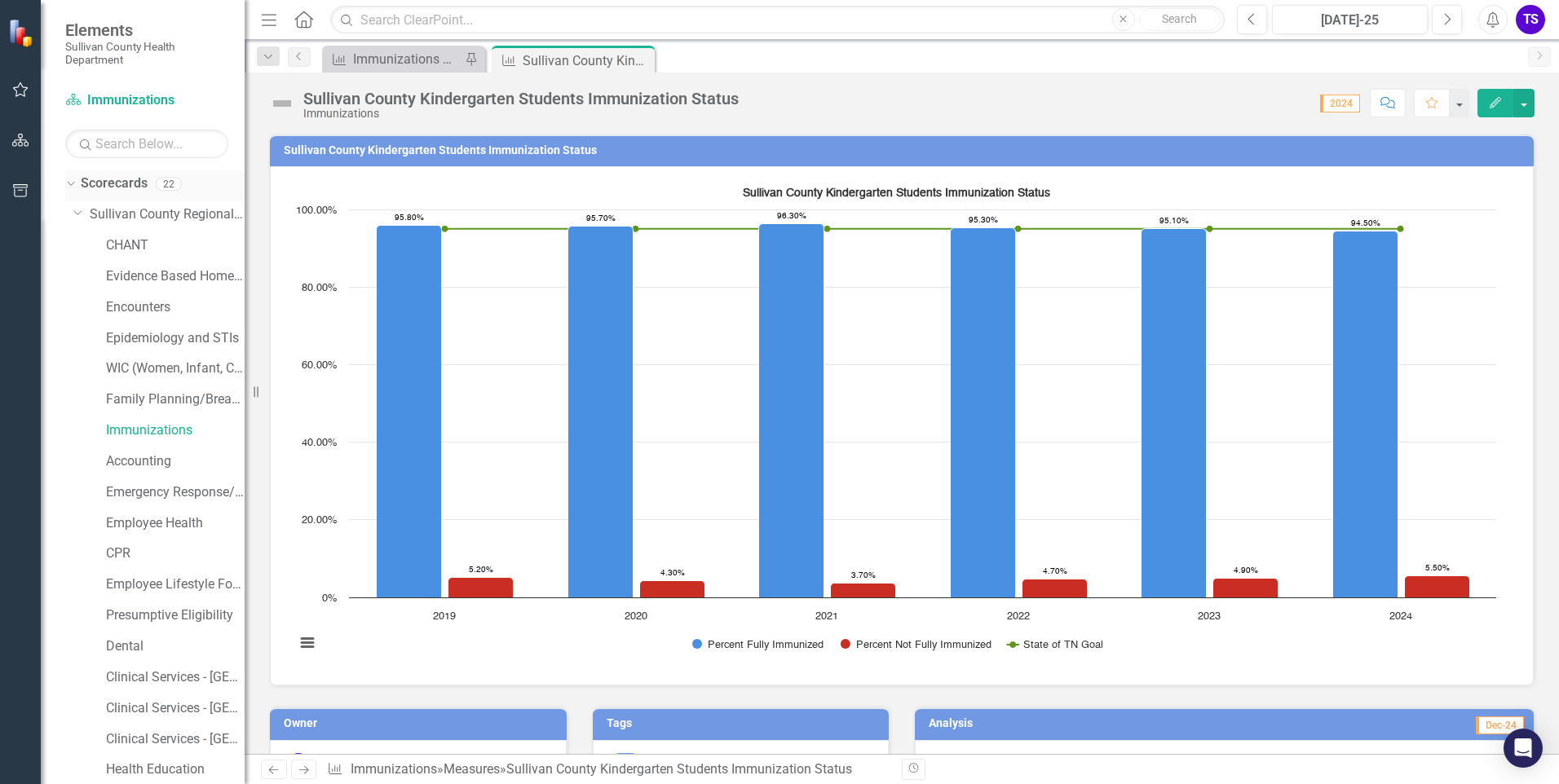
click at [69, 191] on div "Dropdown Scorecards 22" at bounding box center [155, 186] width 179 height 31
click at [77, 212] on icon "Dropdown" at bounding box center [78, 211] width 9 height 12
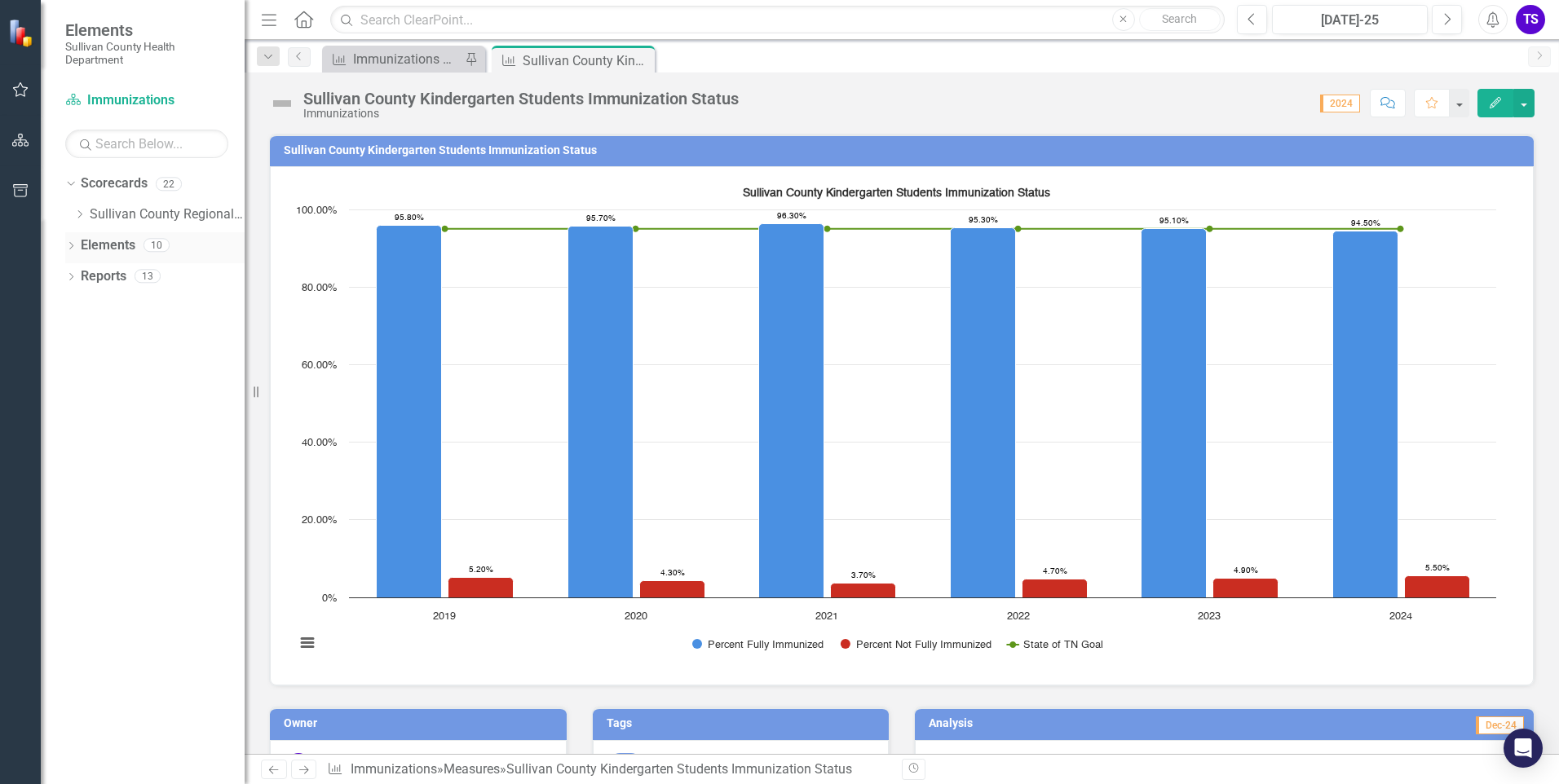
click at [72, 245] on icon "Dropdown" at bounding box center [71, 248] width 11 height 9
click at [77, 304] on icon "Dropdown" at bounding box center [79, 309] width 11 height 9
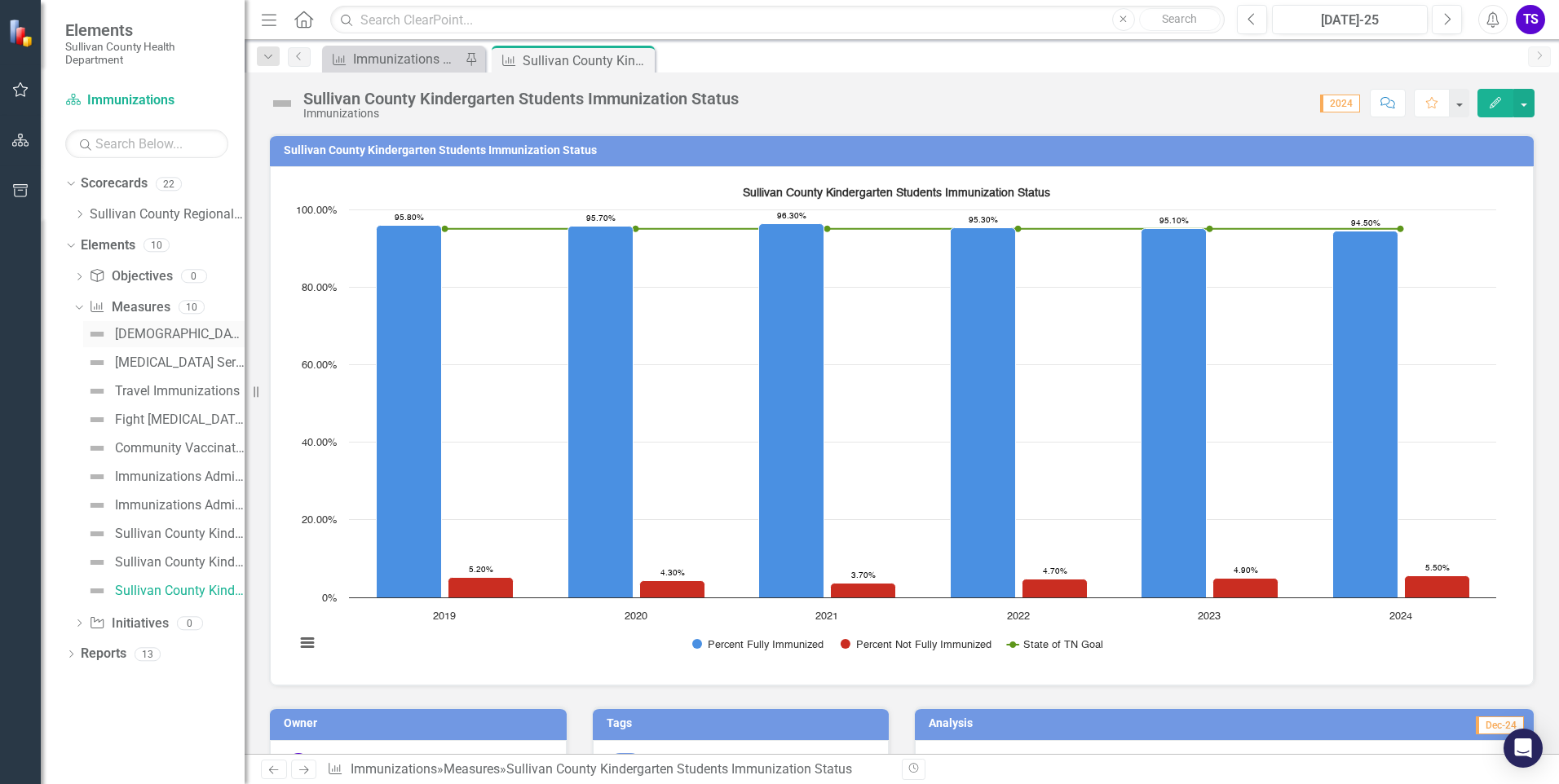
click at [177, 341] on div "[DEMOGRAPHIC_DATA] Survey" at bounding box center [179, 335] width 130 height 15
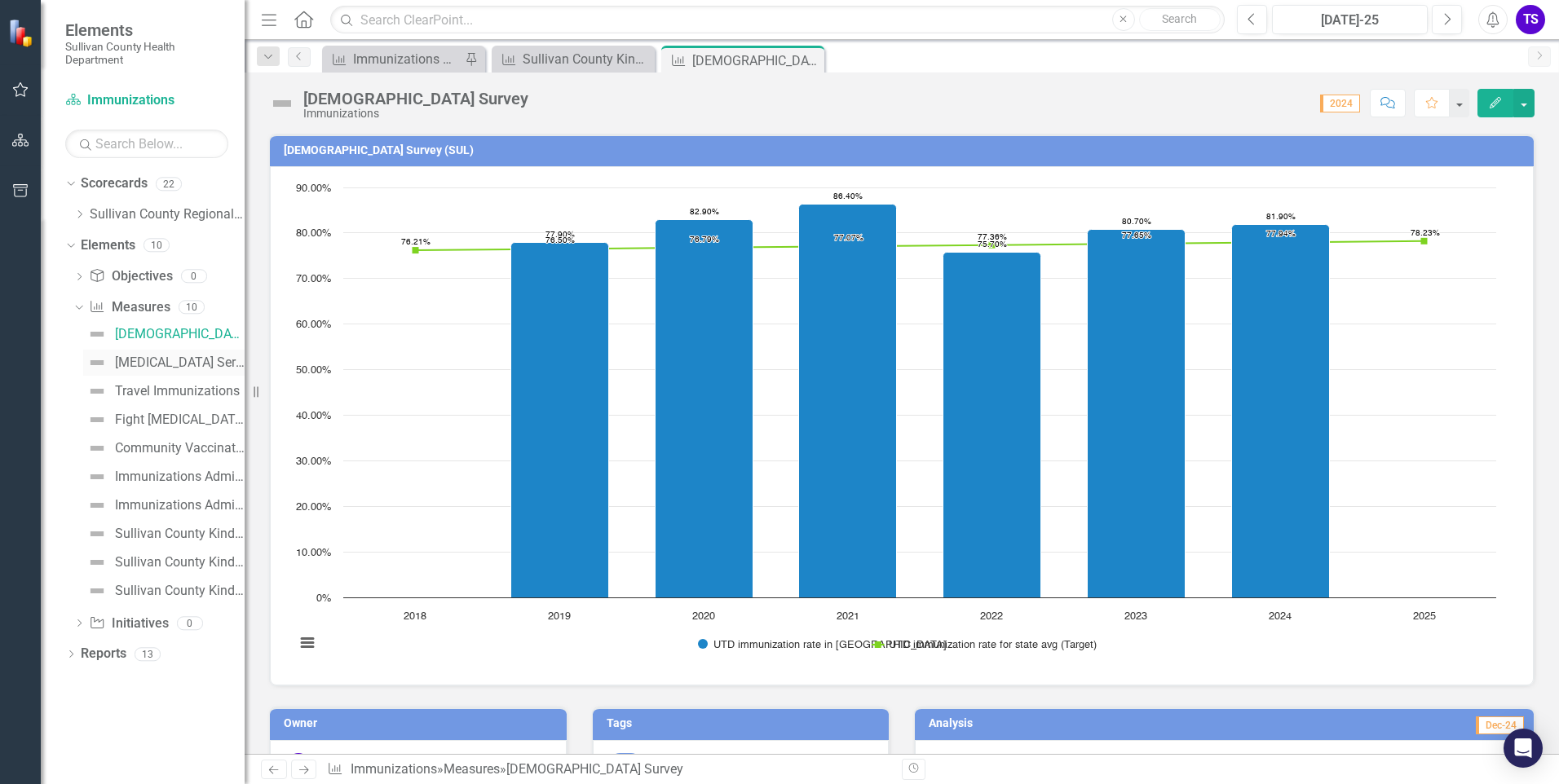
click at [177, 360] on div "[MEDICAL_DATA] Series Completion Rate" at bounding box center [179, 363] width 130 height 15
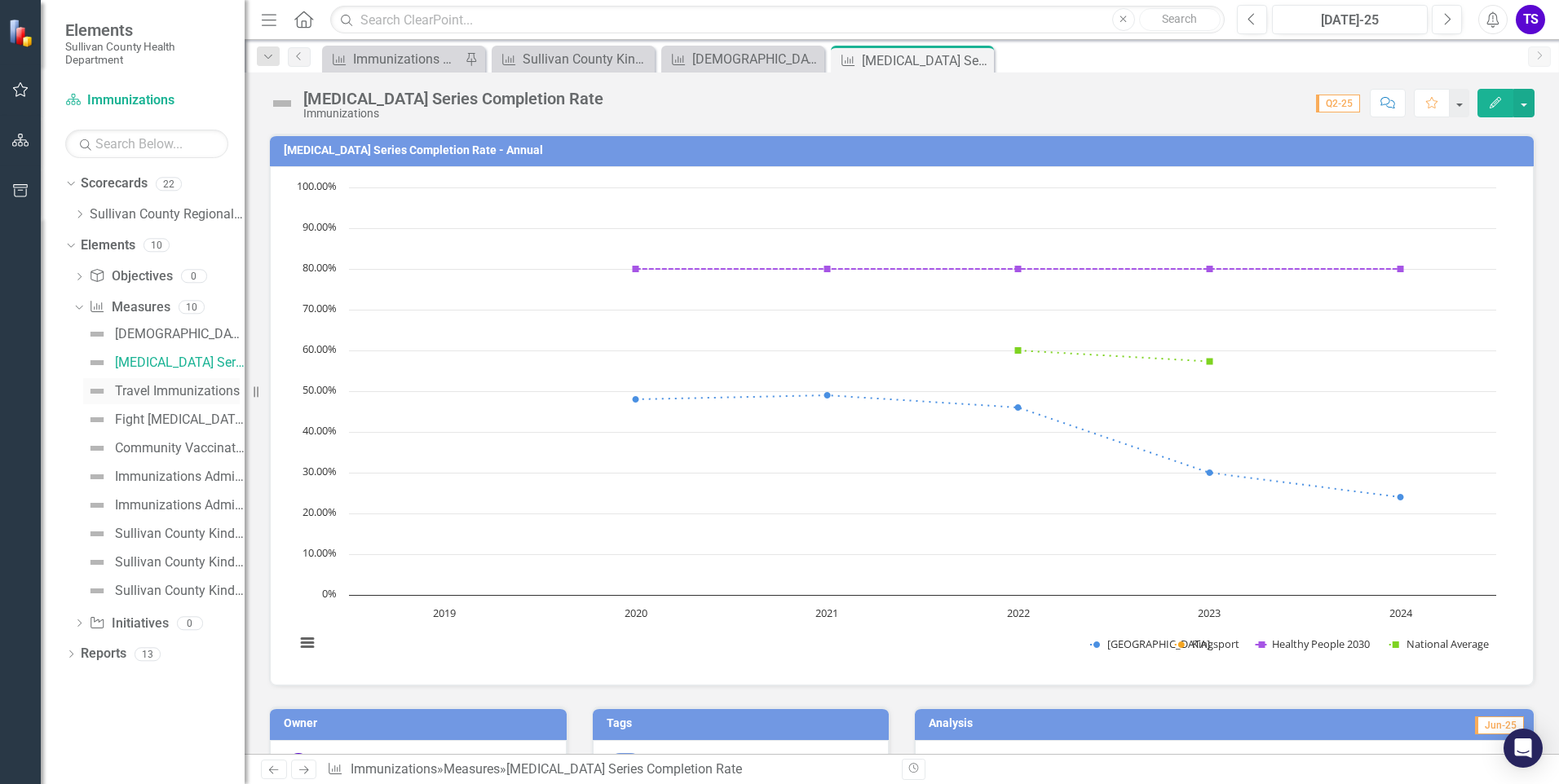
click at [172, 390] on div "Travel Immunizations" at bounding box center [177, 392] width 125 height 15
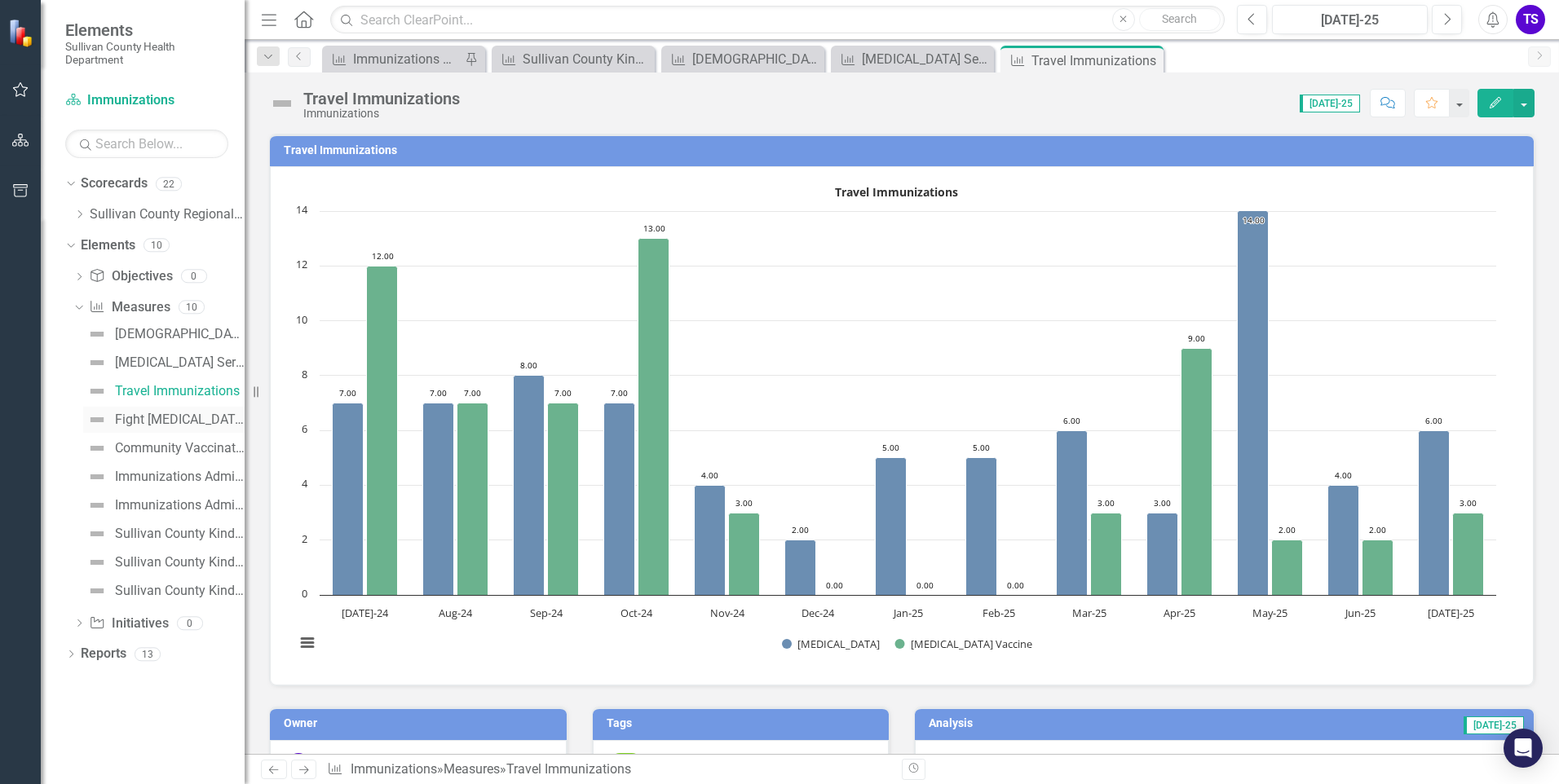
click at [174, 419] on div "Fight [MEDICAL_DATA] Vaccination Rates Per Year" at bounding box center [179, 420] width 130 height 15
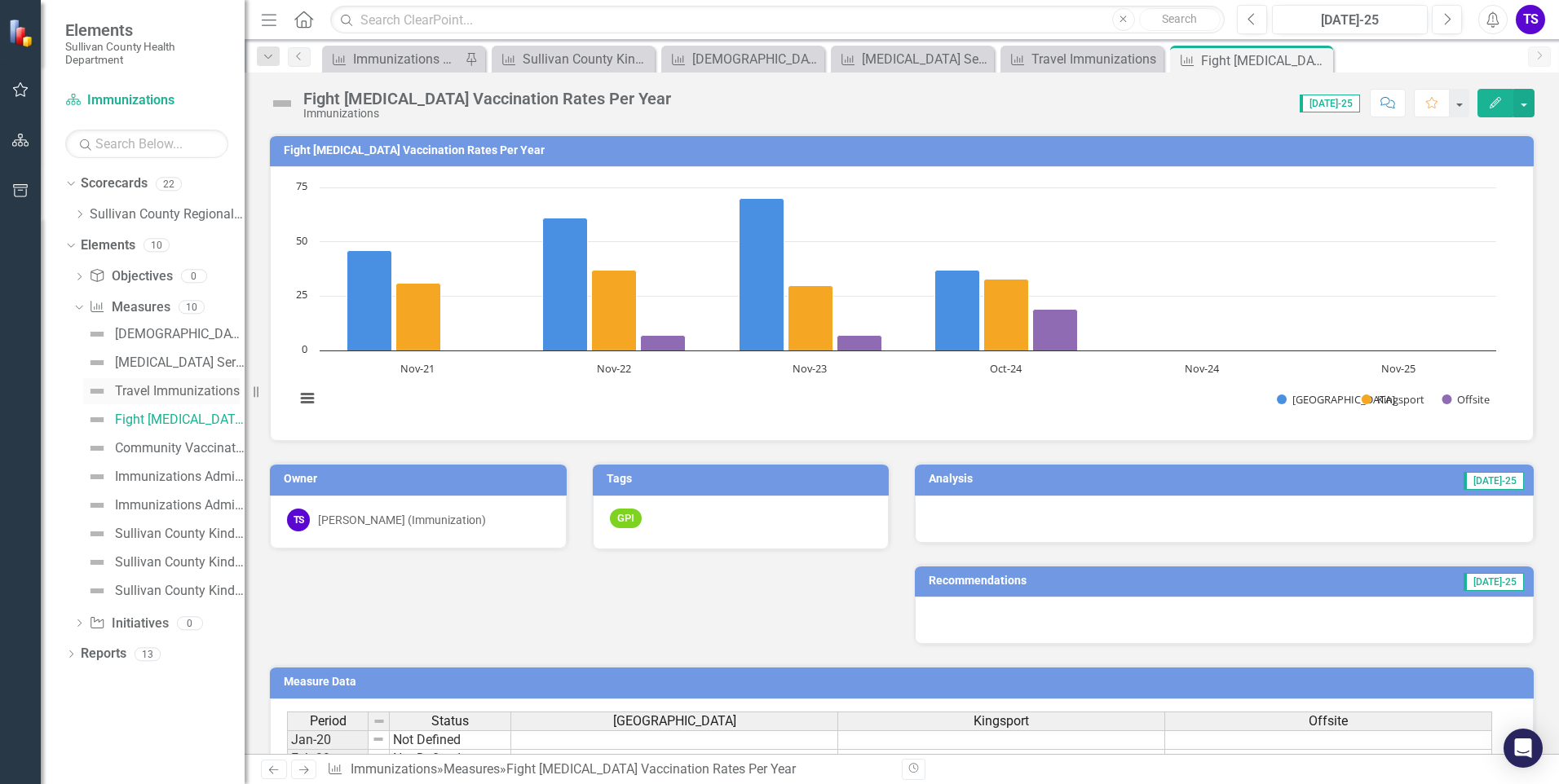
click at [174, 399] on link "Travel Immunizations" at bounding box center [161, 392] width 157 height 26
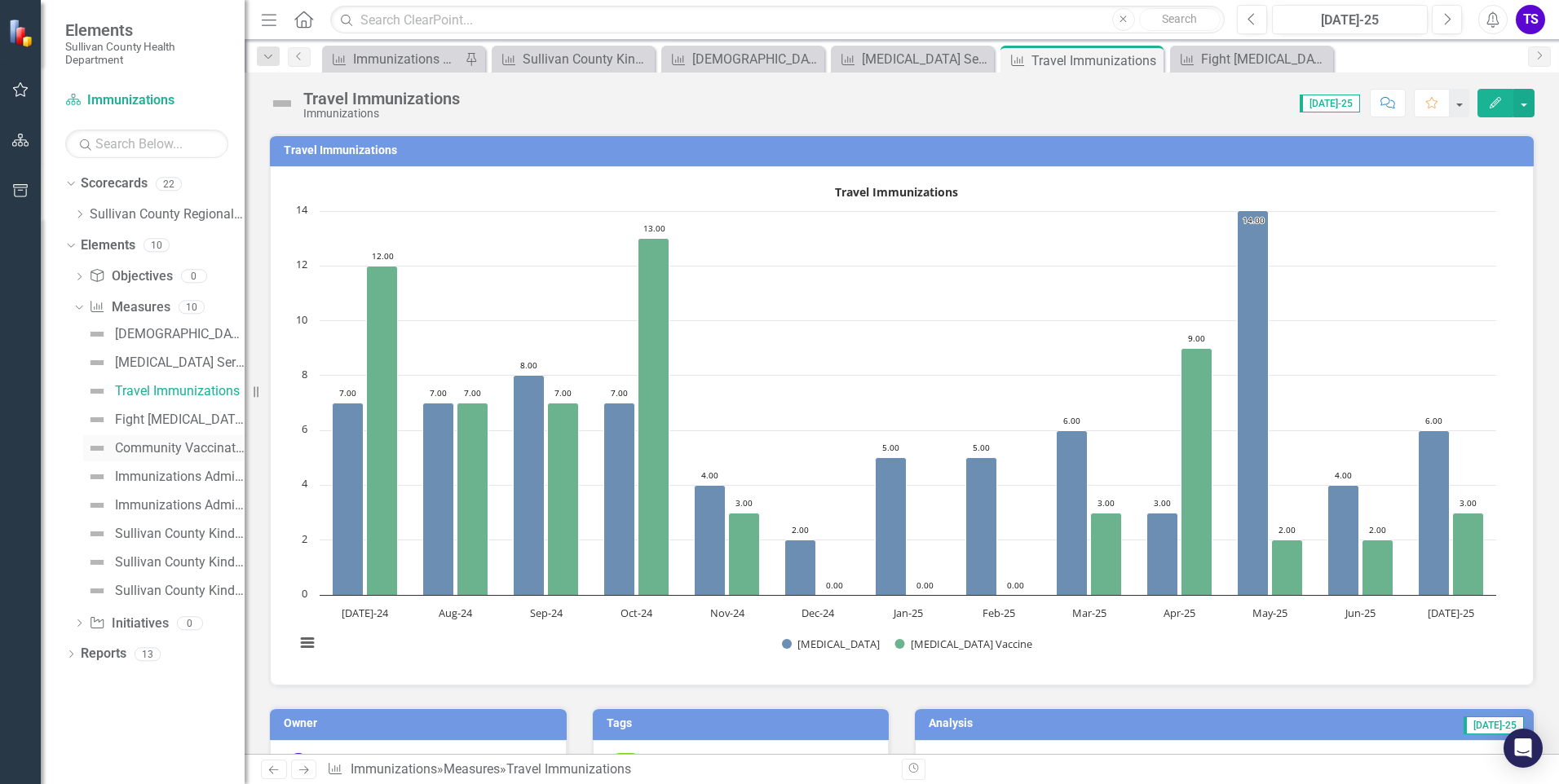
click at [147, 455] on div "Community Vaccination Outreach" at bounding box center [179, 448] width 130 height 15
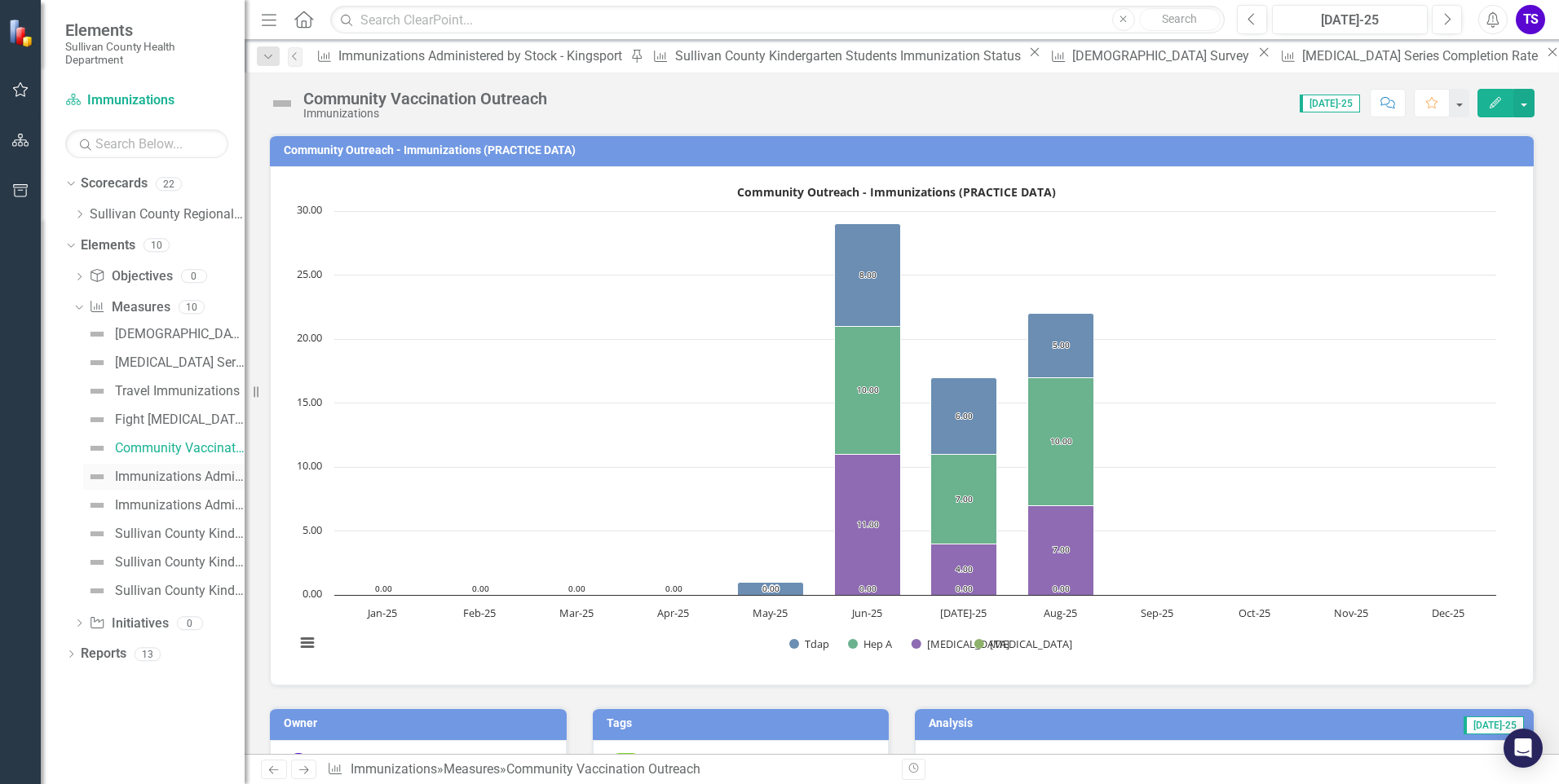
click at [150, 482] on div "Immunizations Administered by [PERSON_NAME][GEOGRAPHIC_DATA]" at bounding box center [179, 477] width 130 height 15
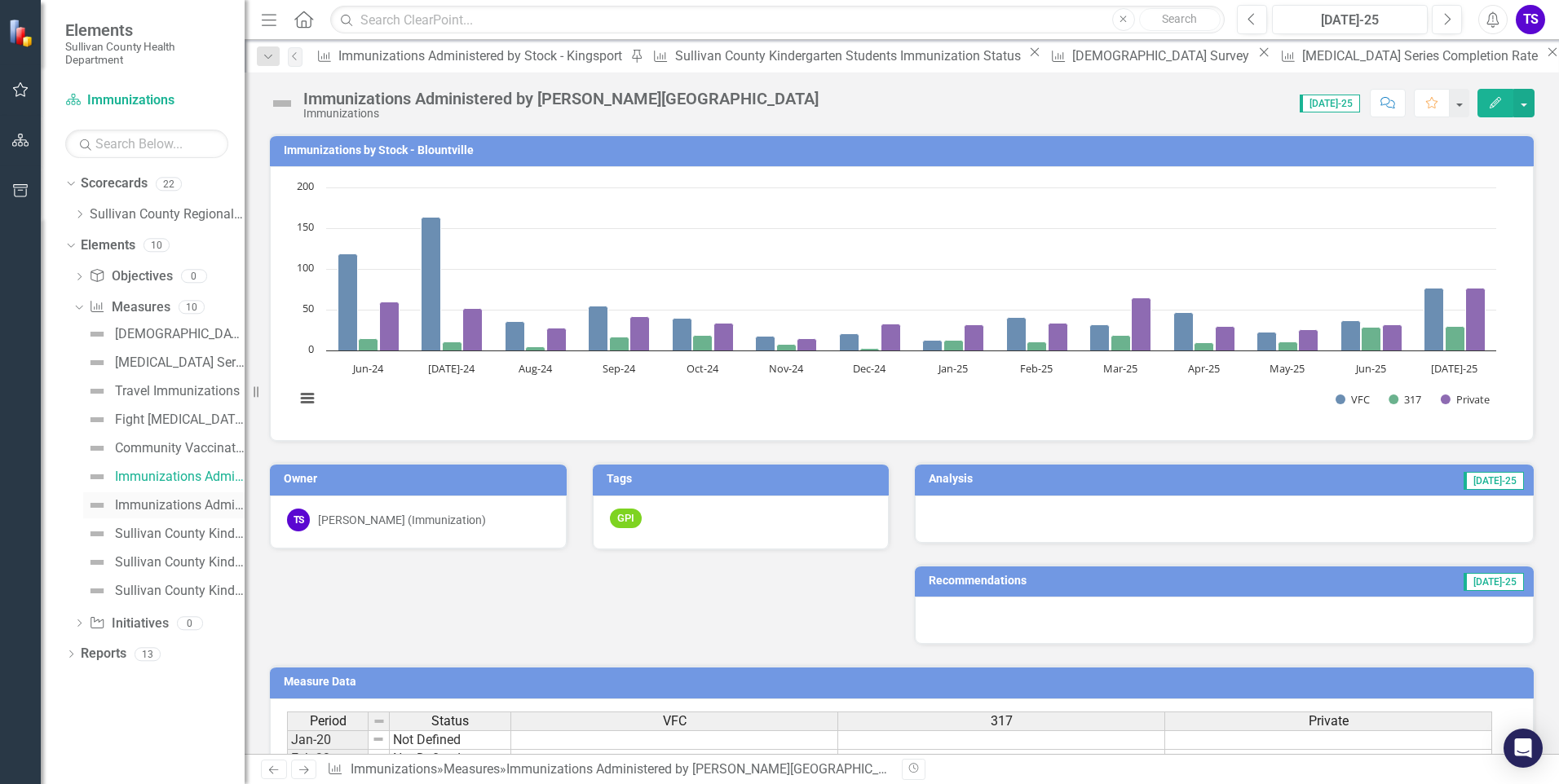
click at [156, 505] on div "Immunizations Administered by Stock - Kingsport" at bounding box center [179, 505] width 130 height 15
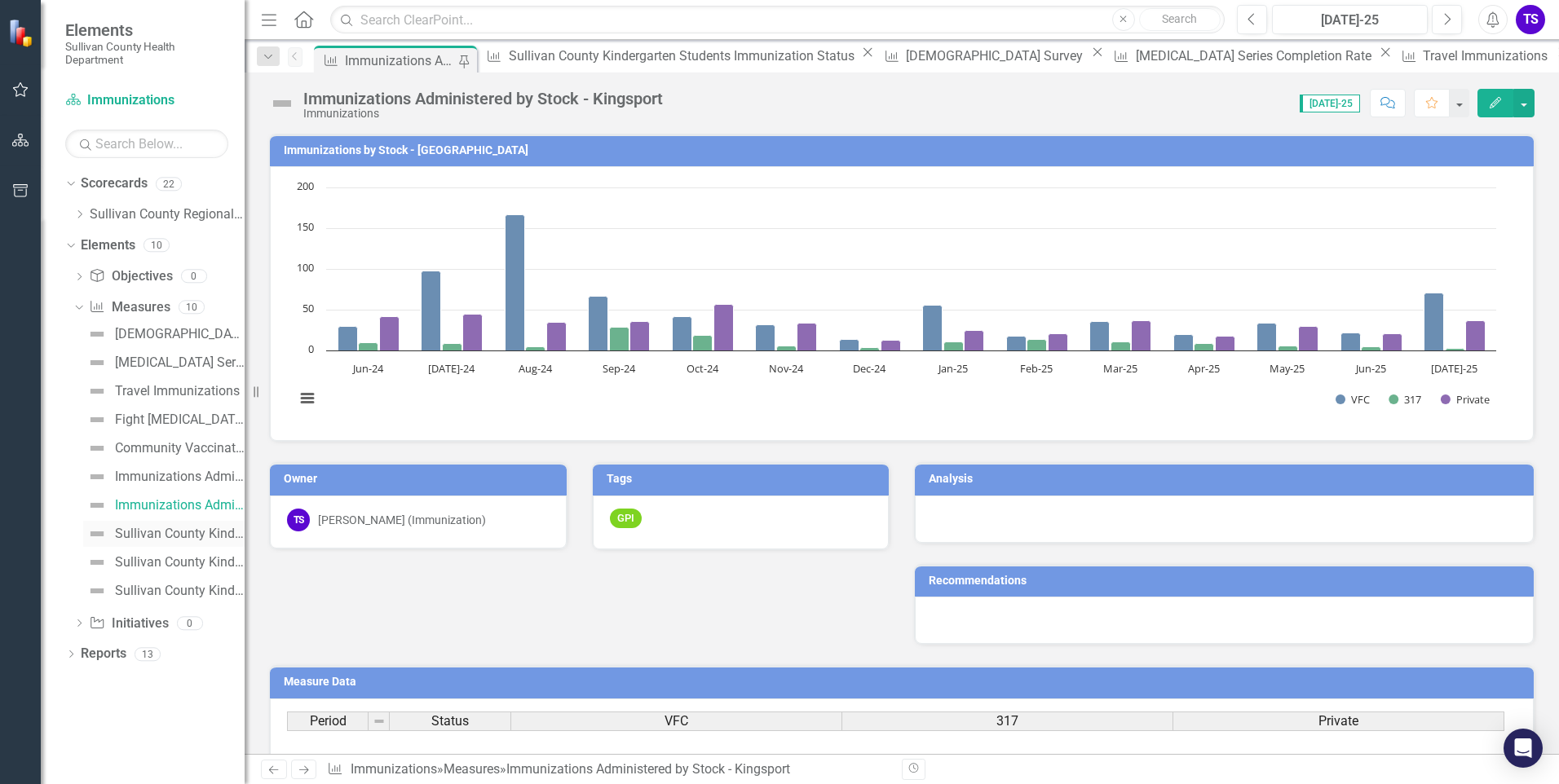
click at [173, 539] on div "Sullivan County Kindergarten Immunization Compliance per Vaccine" at bounding box center [179, 534] width 130 height 15
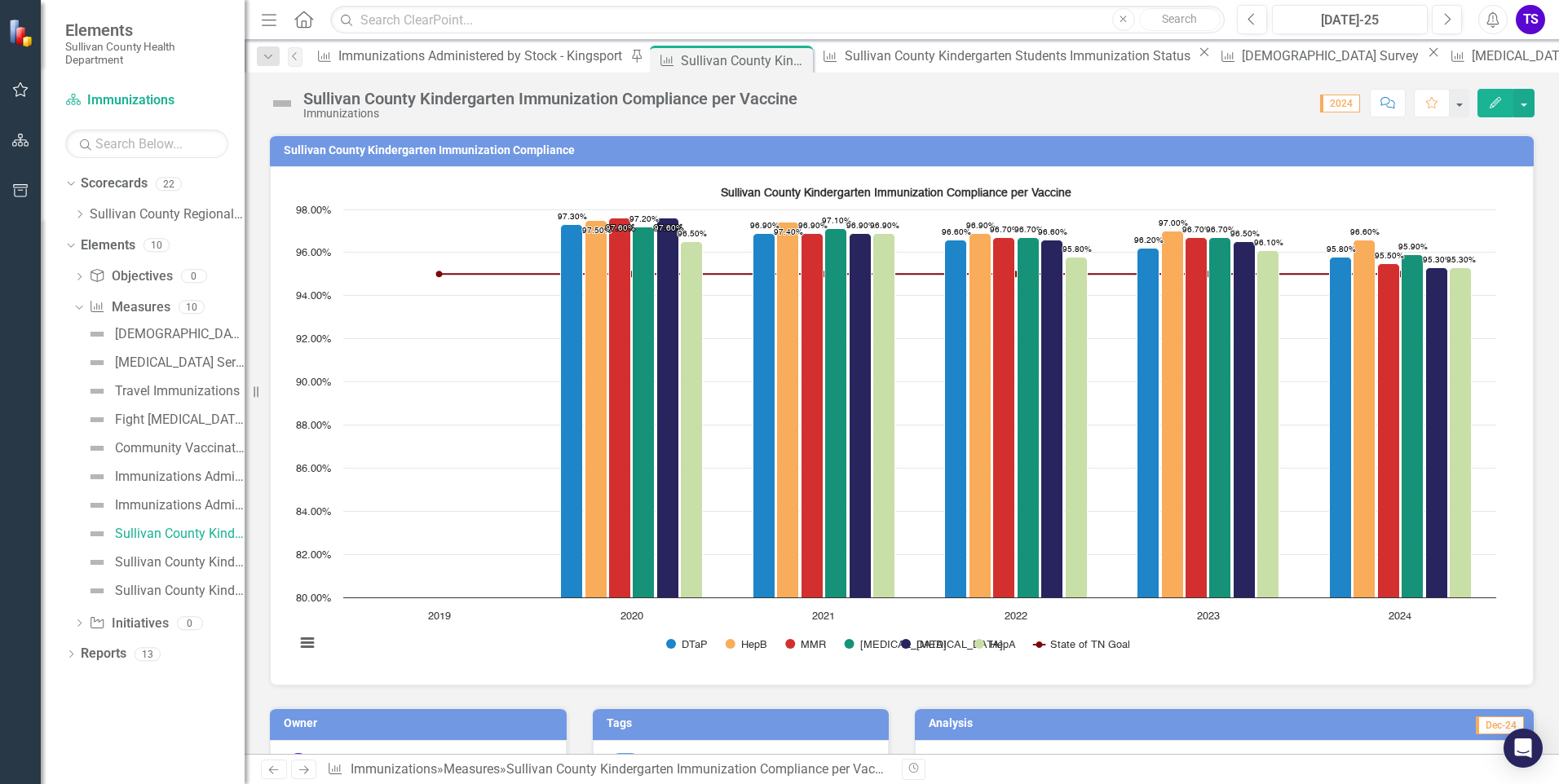
click at [1488, 104] on icon "Edit" at bounding box center [1496, 103] width 15 height 11
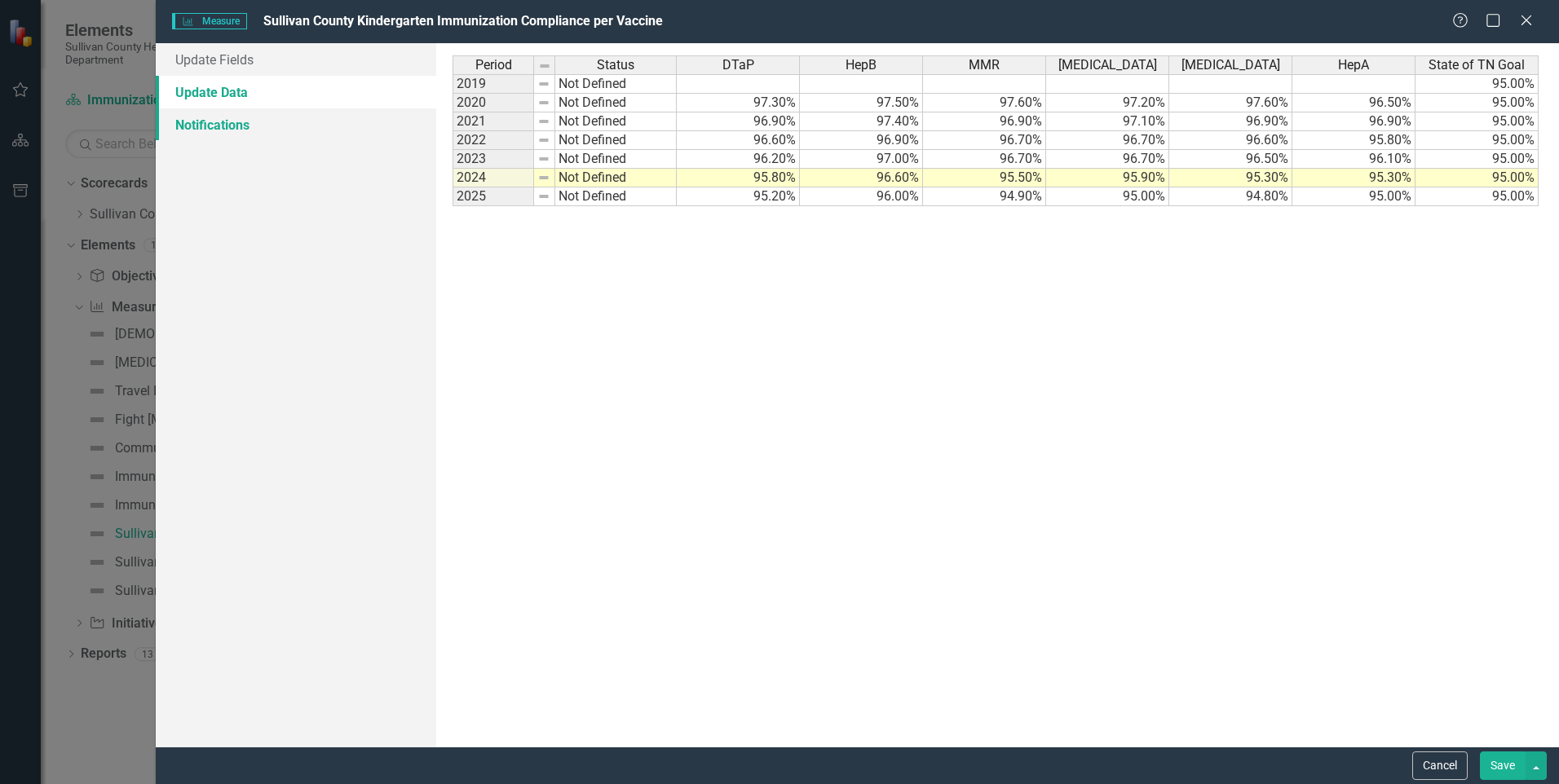
click at [255, 137] on link "Notifications" at bounding box center [296, 124] width 281 height 33
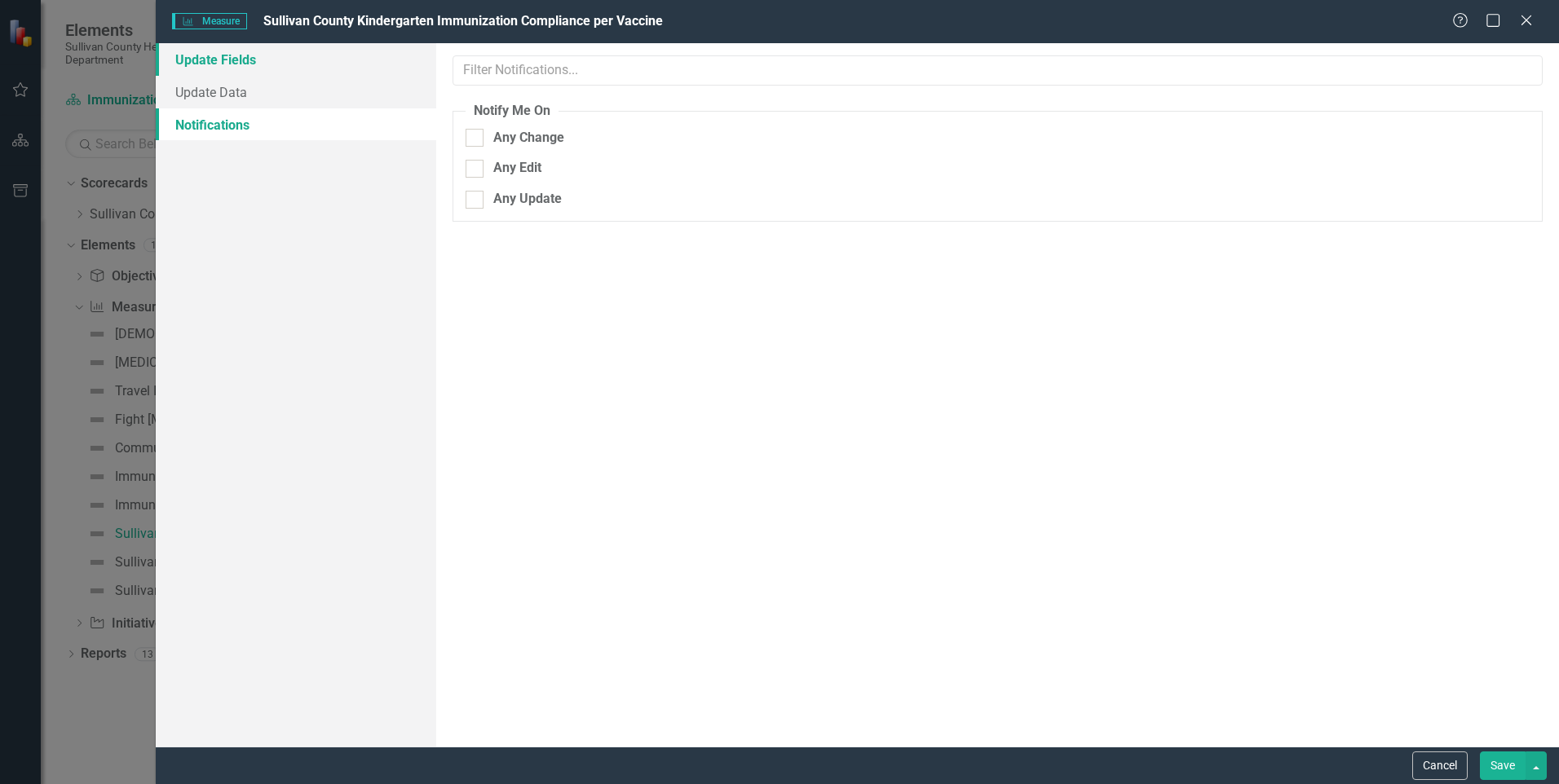
click at [239, 56] on link "Update Fields" at bounding box center [296, 59] width 281 height 33
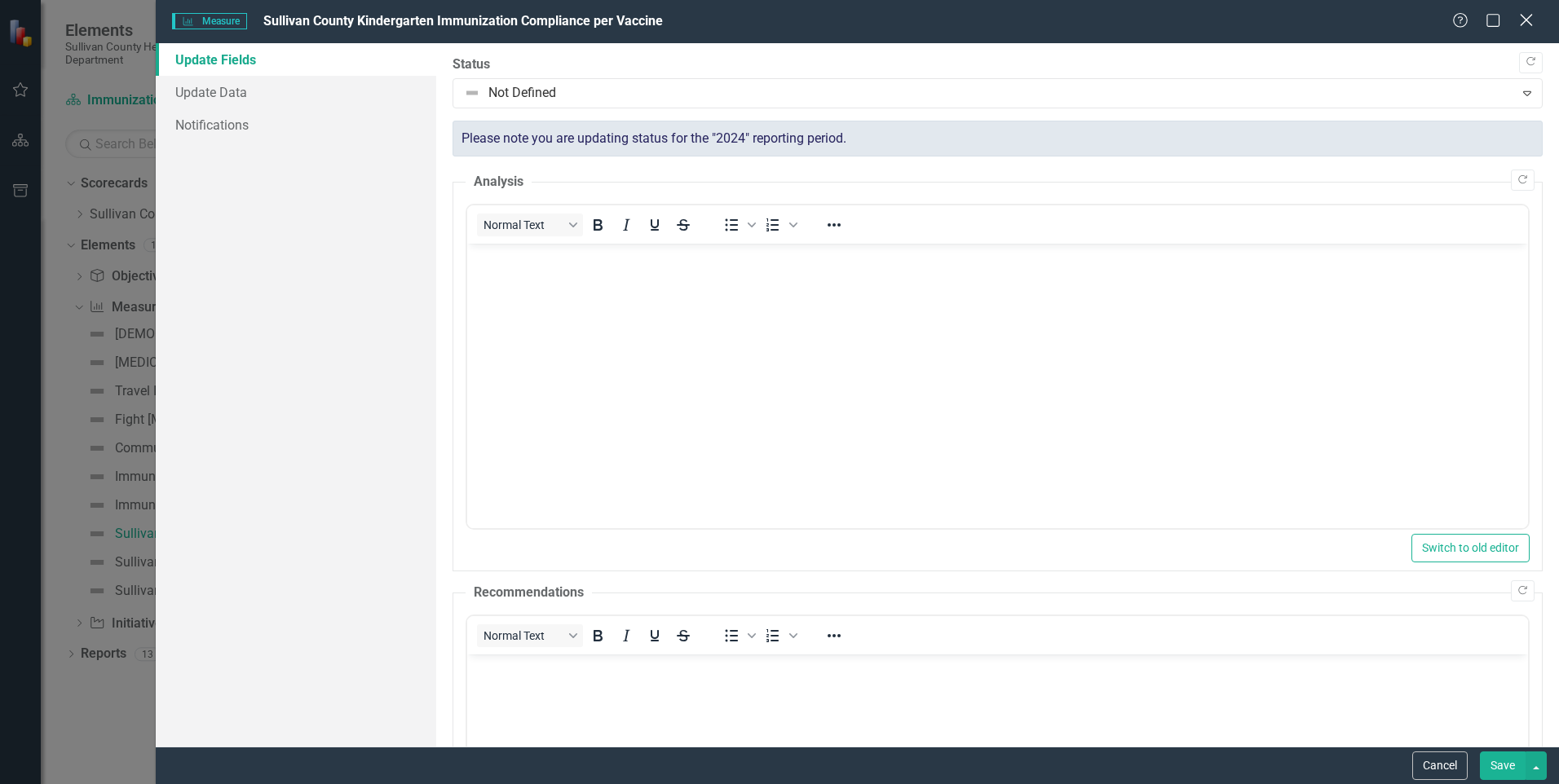
click at [1519, 17] on icon "Close" at bounding box center [1526, 20] width 21 height 16
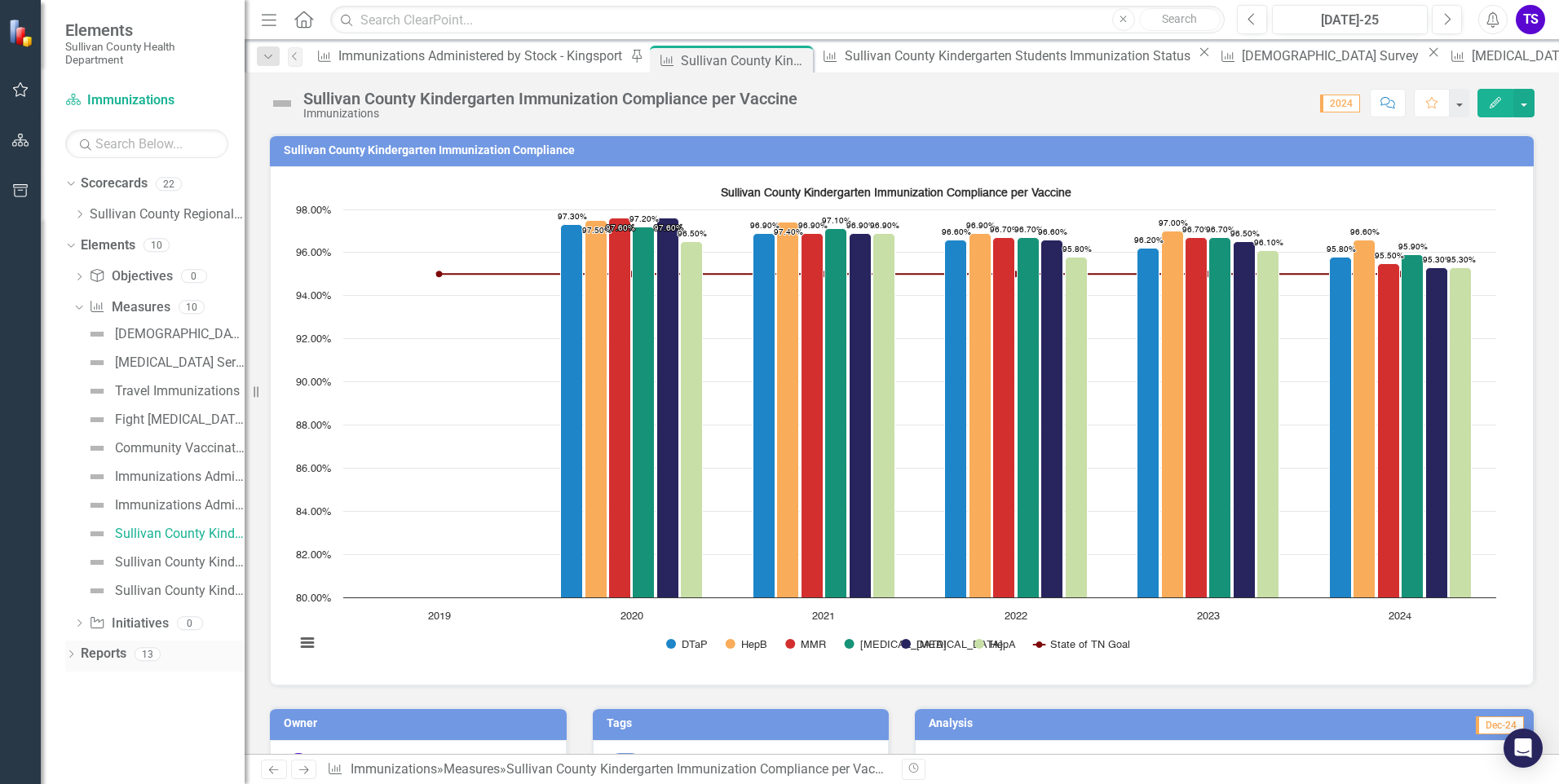
click at [75, 656] on icon "Dropdown" at bounding box center [71, 656] width 11 height 9
click at [75, 656] on div "Dropdown" at bounding box center [68, 653] width 14 height 11
click at [72, 241] on icon "Dropdown" at bounding box center [69, 244] width 9 height 11
